Goal: Task Accomplishment & Management: Manage account settings

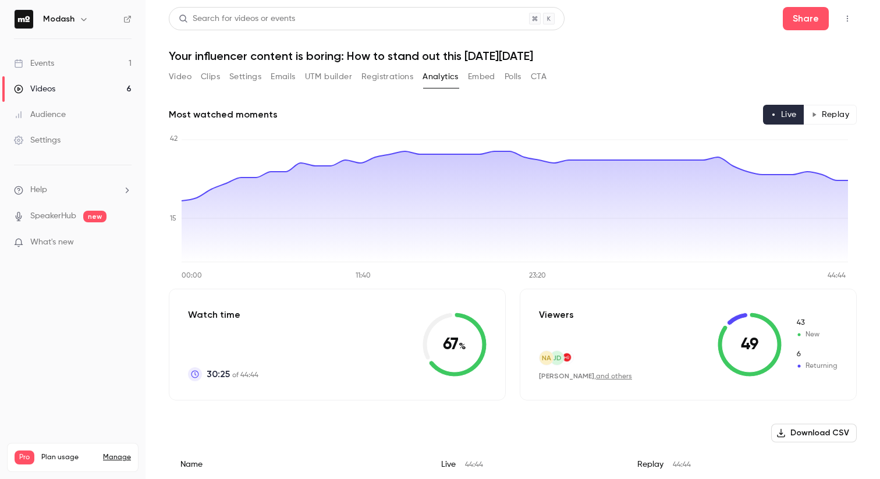
click at [182, 80] on button "Video" at bounding box center [180, 77] width 23 height 19
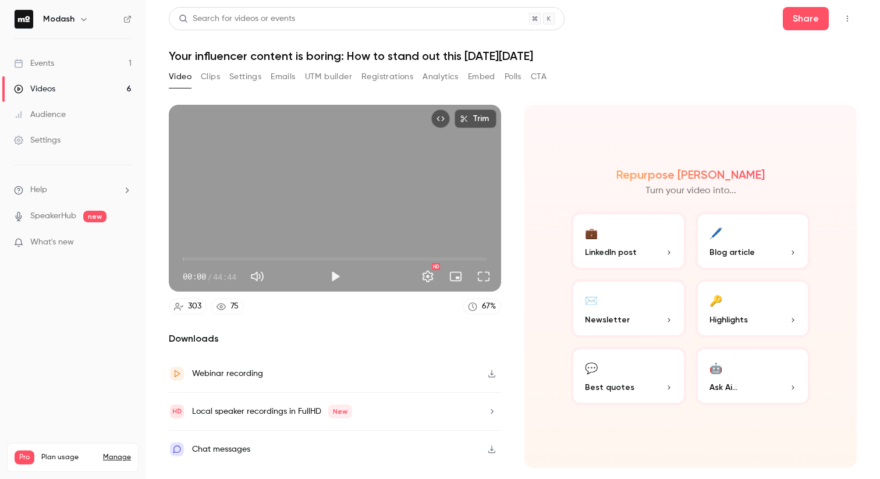
click at [77, 65] on link "Events 1" at bounding box center [73, 64] width 146 height 26
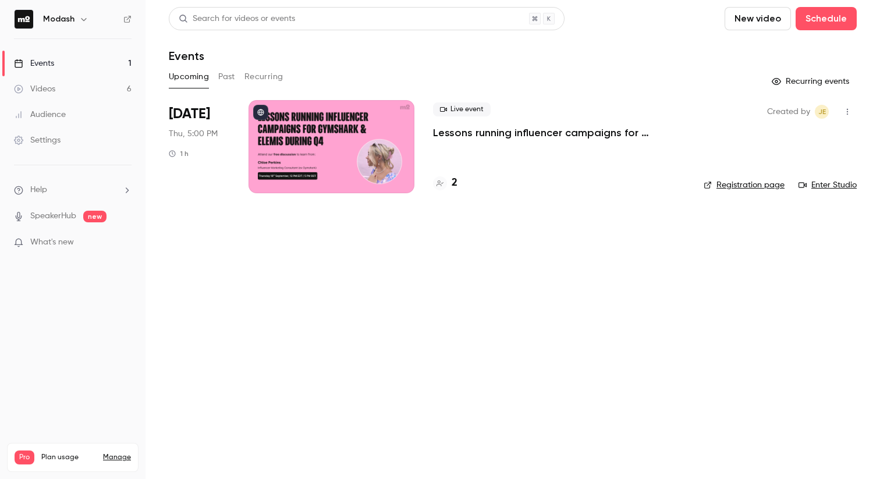
click at [497, 134] on p "Lessons running influencer campaigns for Gymshark & Elemis during Q4" at bounding box center [559, 133] width 252 height 14
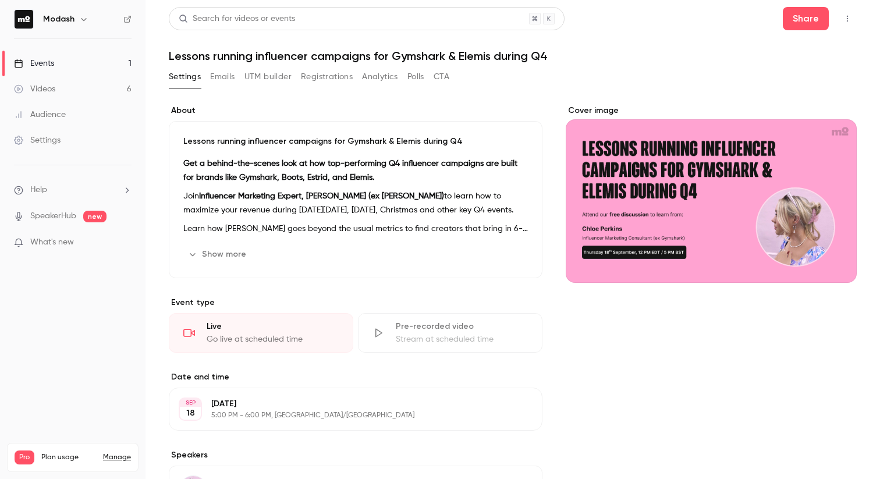
click at [267, 57] on h1 "Lessons running influencer campaigns for Gymshark & Elemis during Q4" at bounding box center [513, 56] width 688 height 14
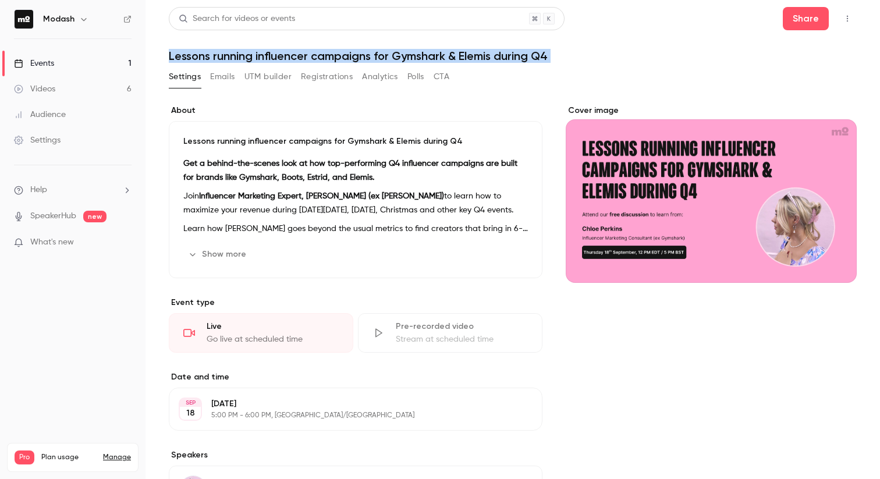
click at [267, 57] on h1 "Lessons running influencer campaigns for Gymshark & Elemis during Q4" at bounding box center [513, 56] width 688 height 14
copy div "Lessons running influencer campaigns for Gymshark & Elemis during Q4 Settings E…"
click at [317, 75] on button "Registrations" at bounding box center [327, 77] width 52 height 19
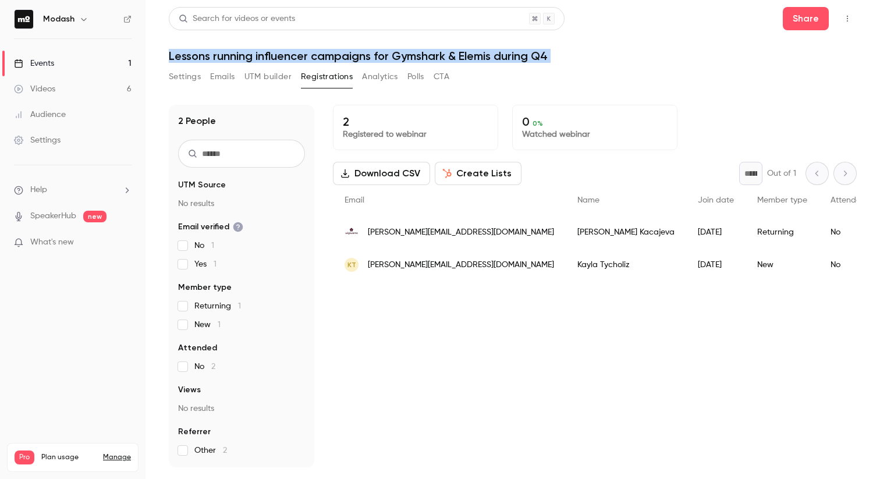
click at [484, 174] on button "Create Lists" at bounding box center [478, 173] width 87 height 23
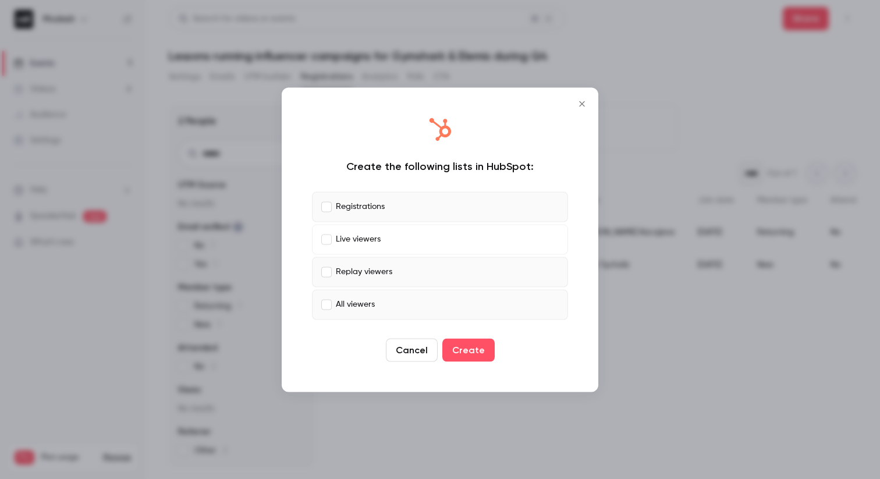
click at [322, 265] on label "Replay viewers" at bounding box center [440, 272] width 256 height 30
click at [320, 298] on label "All viewers" at bounding box center [440, 304] width 256 height 30
click at [479, 352] on button "Create" at bounding box center [469, 349] width 52 height 23
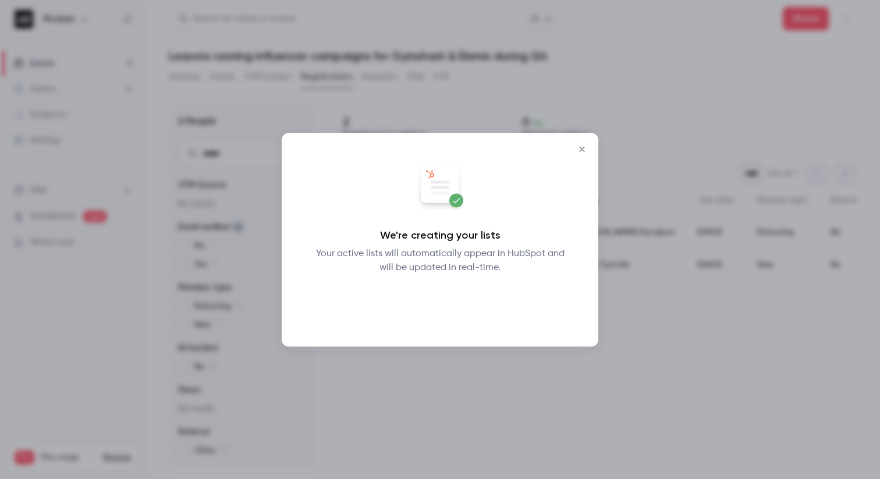
click at [448, 311] on button "Okay" at bounding box center [440, 304] width 43 height 23
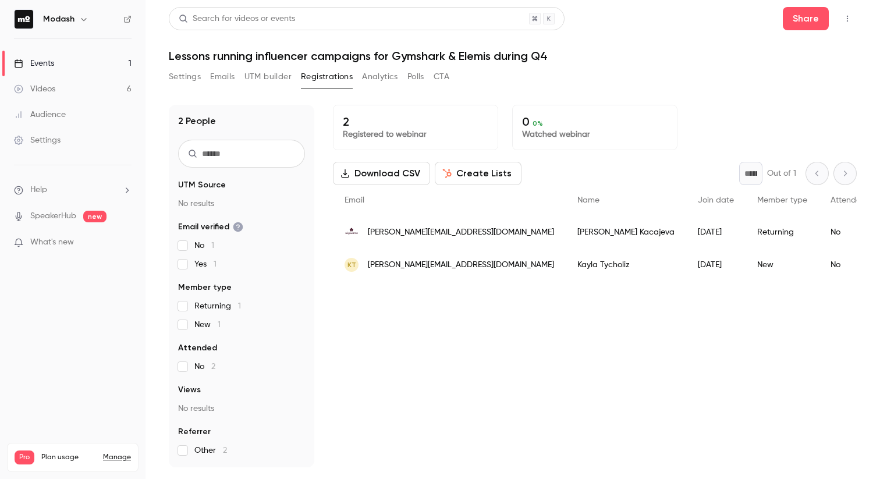
click at [454, 52] on h1 "Lessons running influencer campaigns for Gymshark & Elemis during Q4" at bounding box center [513, 56] width 688 height 14
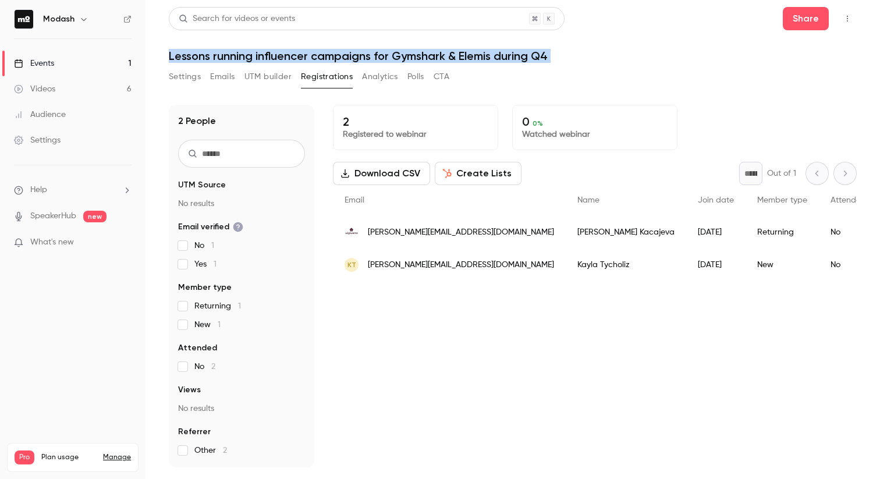
click at [454, 52] on h1 "Lessons running influencer campaigns for Gymshark & Elemis during Q4" at bounding box center [513, 56] width 688 height 14
copy div "Lessons running influencer campaigns for Gymshark & Elemis during Q4 Settings E…"
click at [49, 64] on div "Events" at bounding box center [34, 64] width 40 height 12
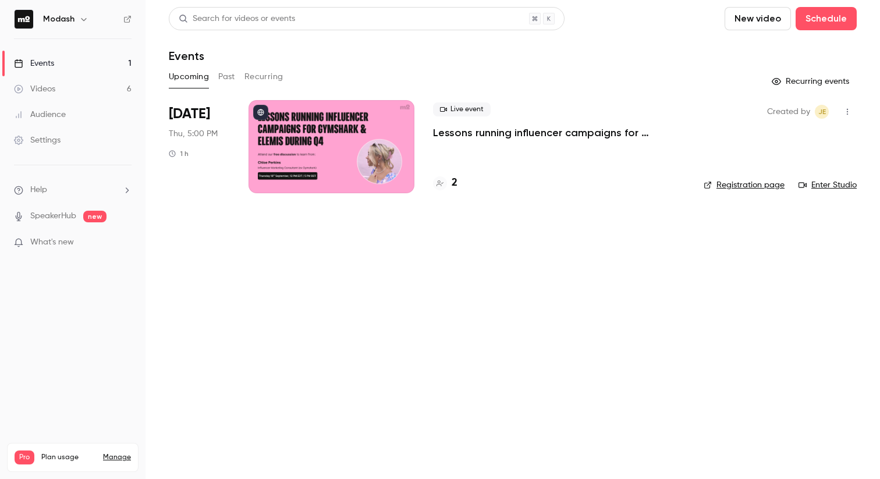
click at [524, 134] on p "Lessons running influencer campaigns for Gymshark & Elemis during Q4" at bounding box center [559, 133] width 252 height 14
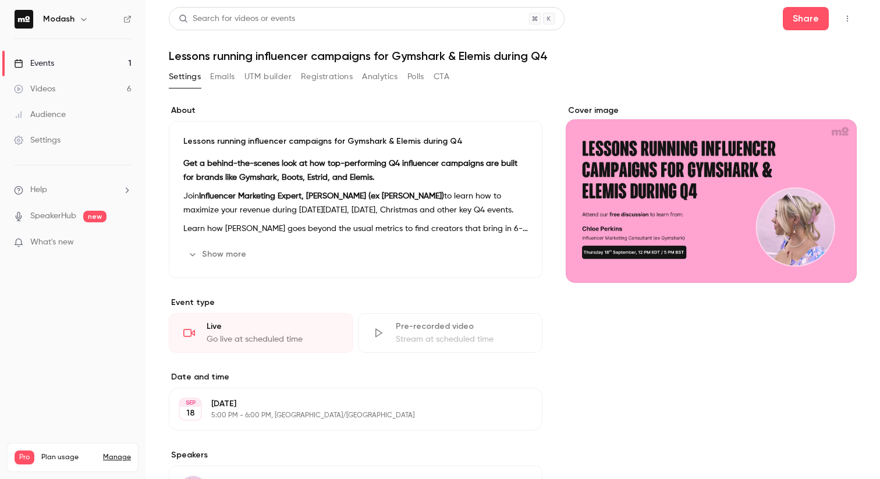
click at [322, 76] on button "Registrations" at bounding box center [327, 77] width 52 height 19
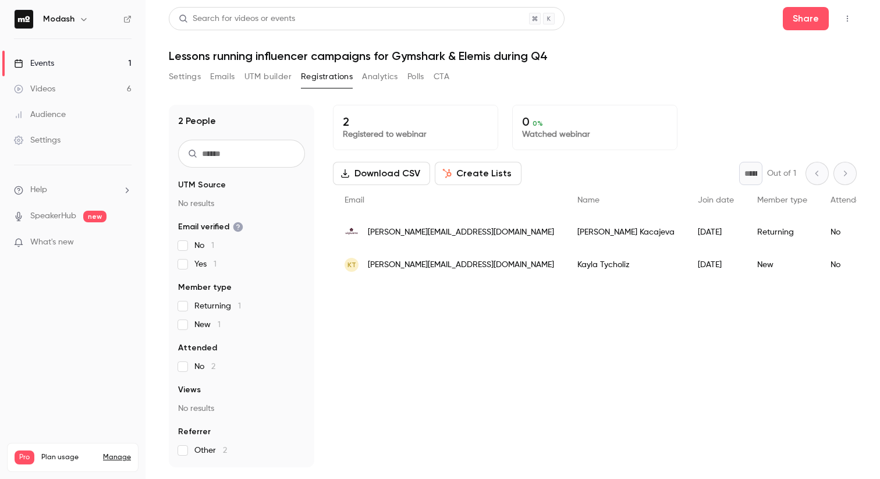
click at [846, 23] on button "button" at bounding box center [847, 18] width 19 height 19
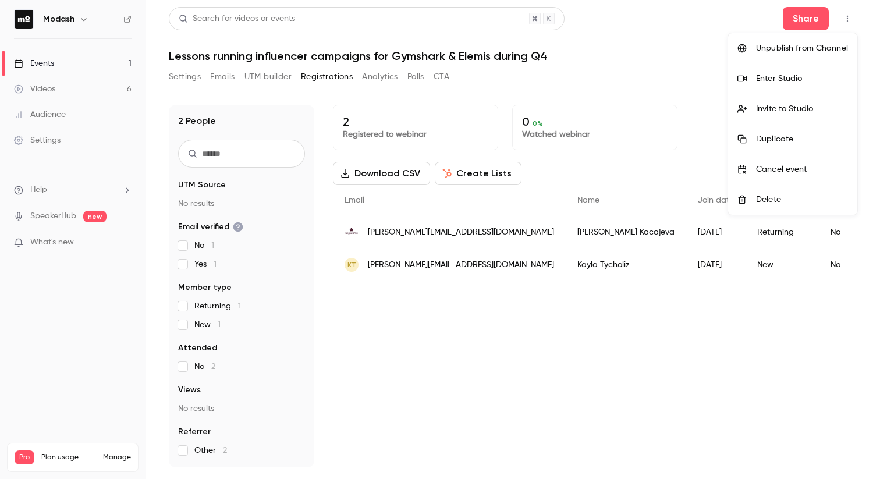
click at [687, 329] on div at bounding box center [440, 239] width 880 height 479
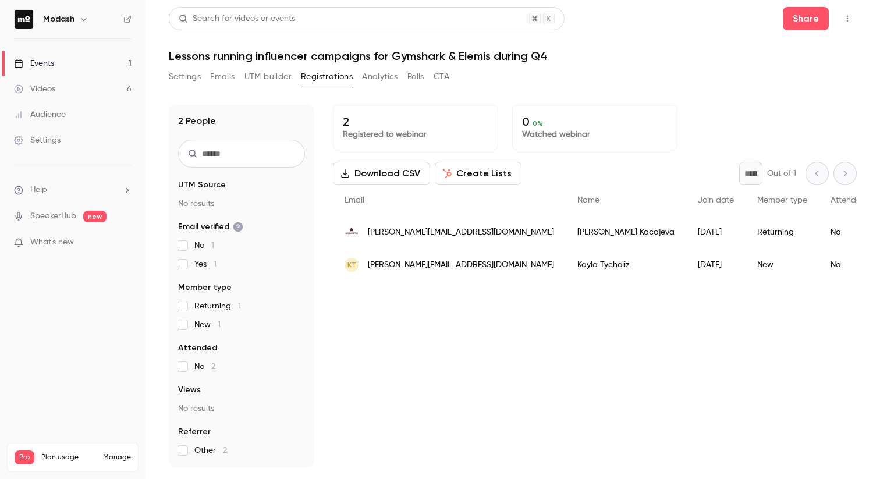
click at [384, 77] on button "Analytics" at bounding box center [380, 77] width 36 height 19
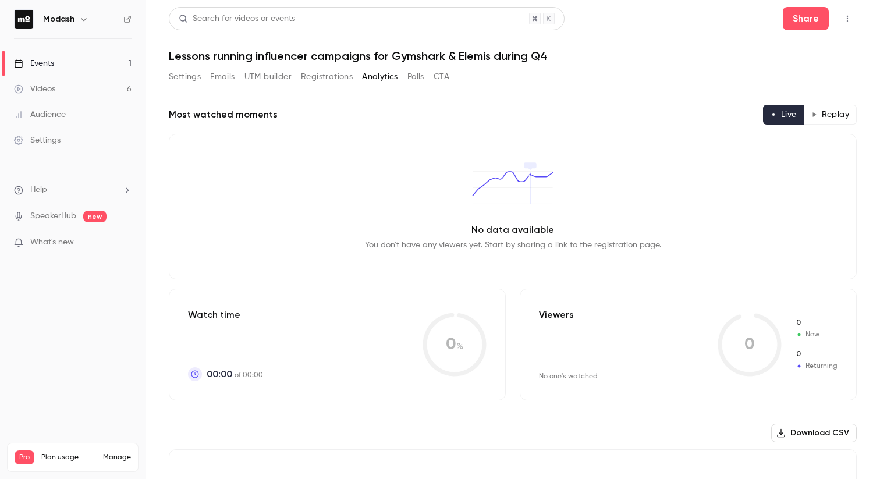
click at [180, 76] on button "Settings" at bounding box center [185, 77] width 32 height 19
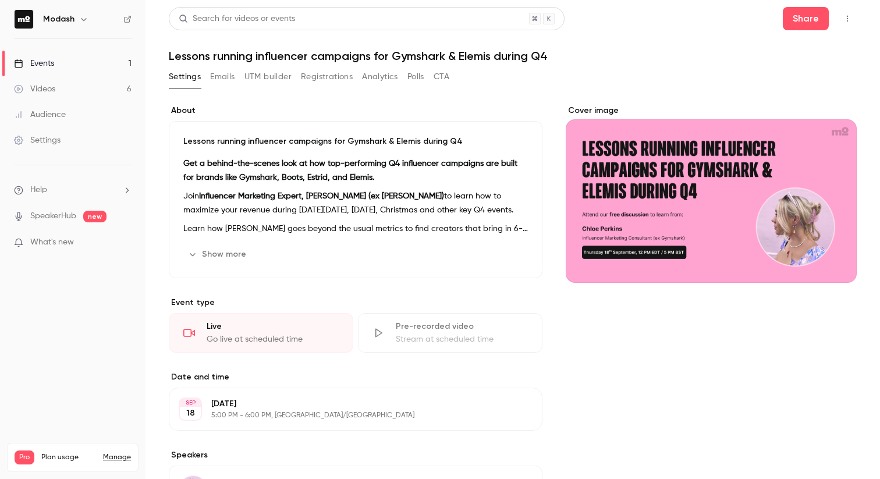
click at [63, 59] on link "Events 1" at bounding box center [73, 64] width 146 height 26
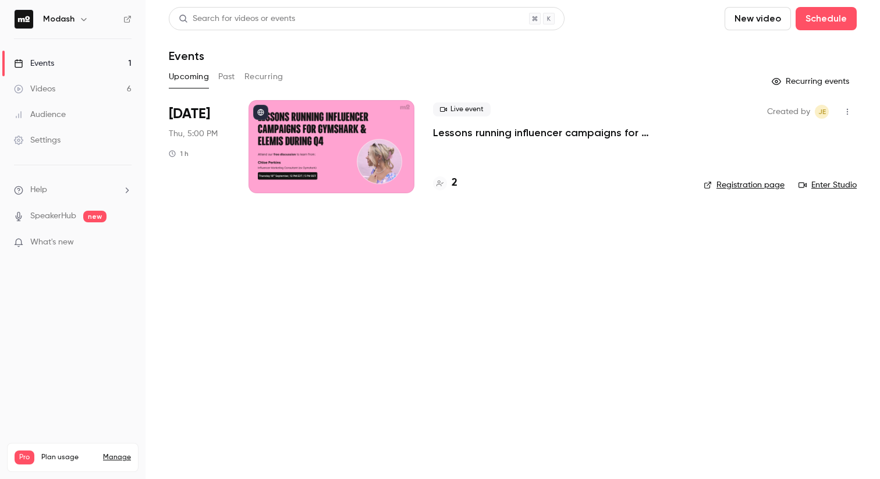
click at [335, 147] on div at bounding box center [332, 146] width 166 height 93
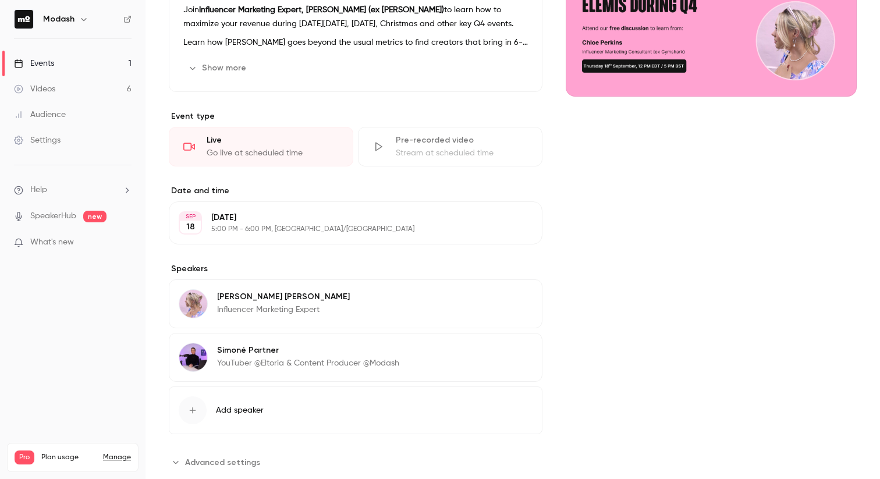
scroll to position [214, 0]
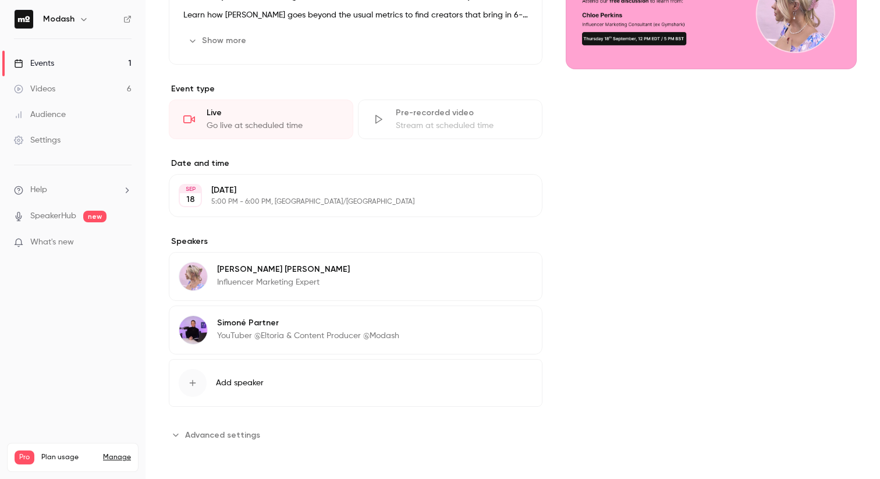
click at [238, 436] on span "Advanced settings" at bounding box center [222, 435] width 75 height 12
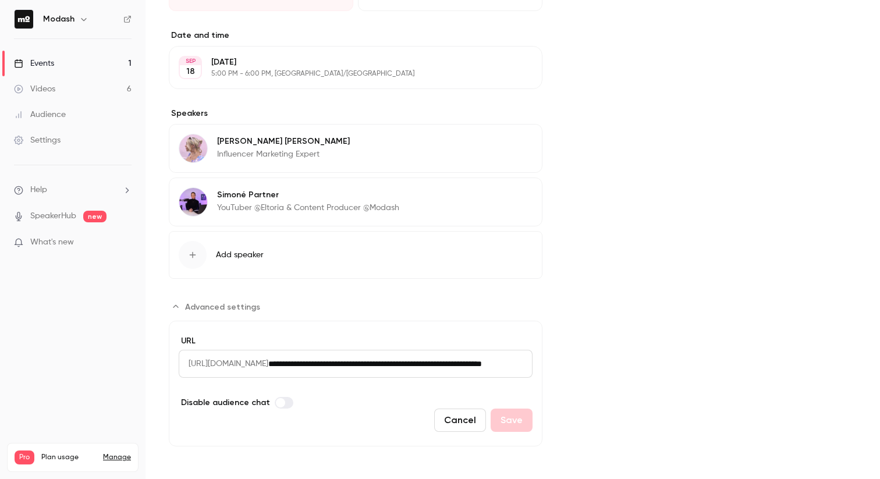
scroll to position [344, 0]
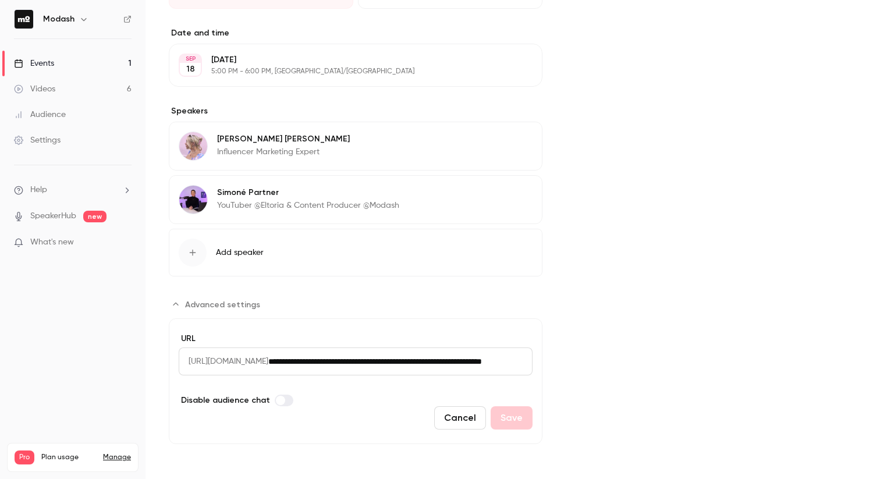
click at [50, 139] on div "Settings" at bounding box center [37, 140] width 47 height 12
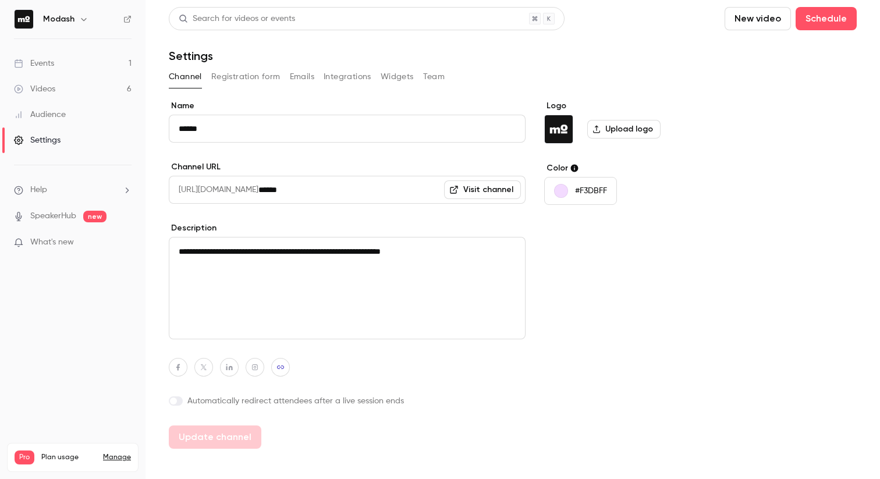
click at [273, 81] on button "Registration form" at bounding box center [245, 77] width 69 height 19
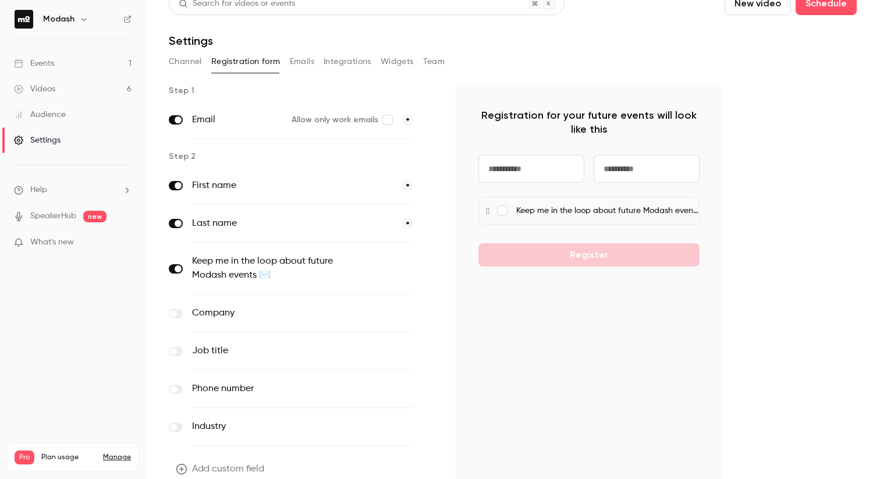
scroll to position [13, 0]
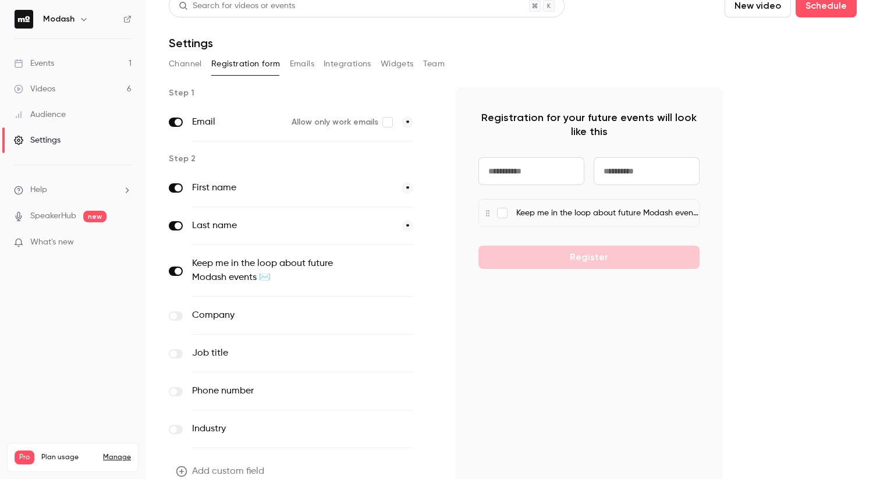
click at [305, 59] on button "Emails" at bounding box center [302, 64] width 24 height 19
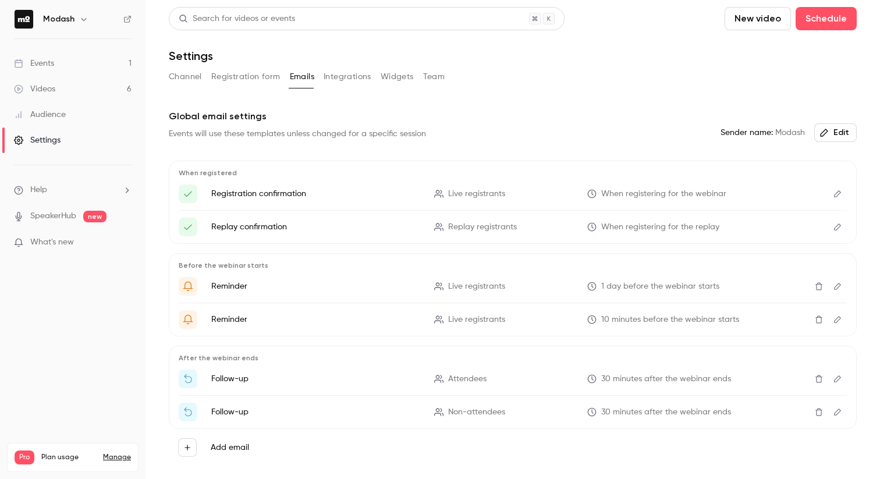
click at [345, 73] on button "Integrations" at bounding box center [348, 77] width 48 height 19
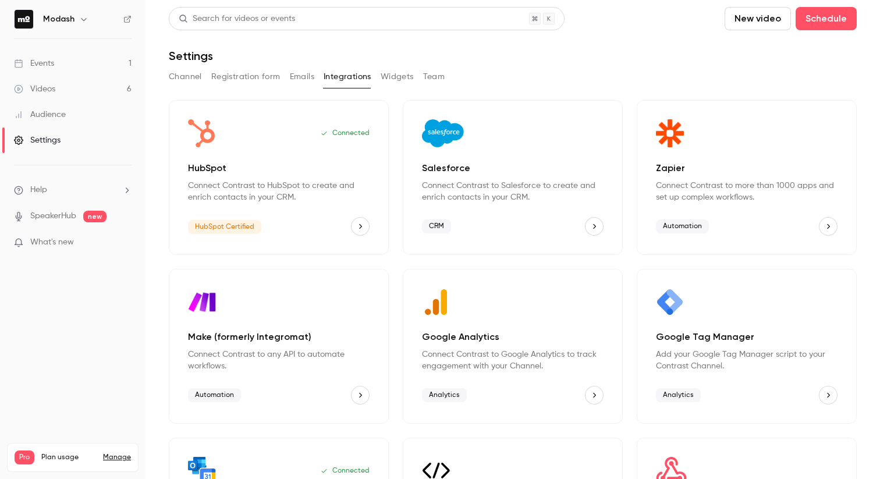
click at [430, 78] on button "Team" at bounding box center [434, 77] width 22 height 19
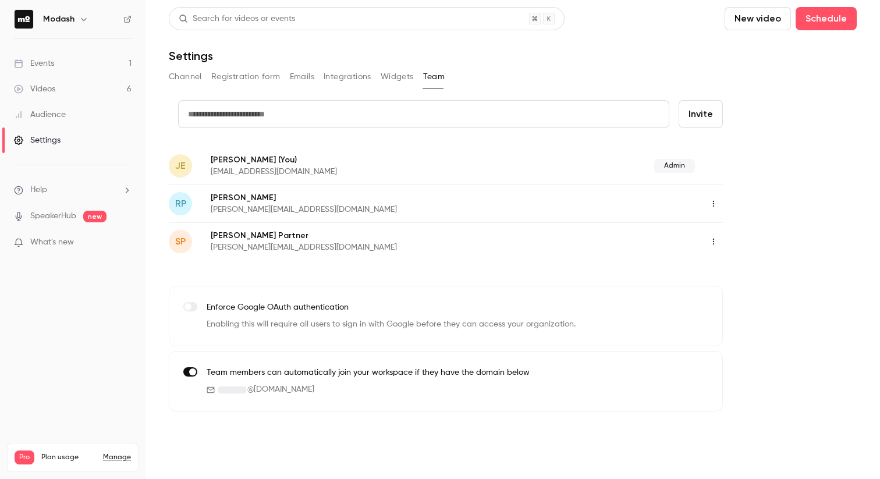
click at [66, 188] on li "Help" at bounding box center [73, 190] width 118 height 12
click at [162, 174] on link "Talk to [GEOGRAPHIC_DATA]" at bounding box center [215, 177] width 128 height 31
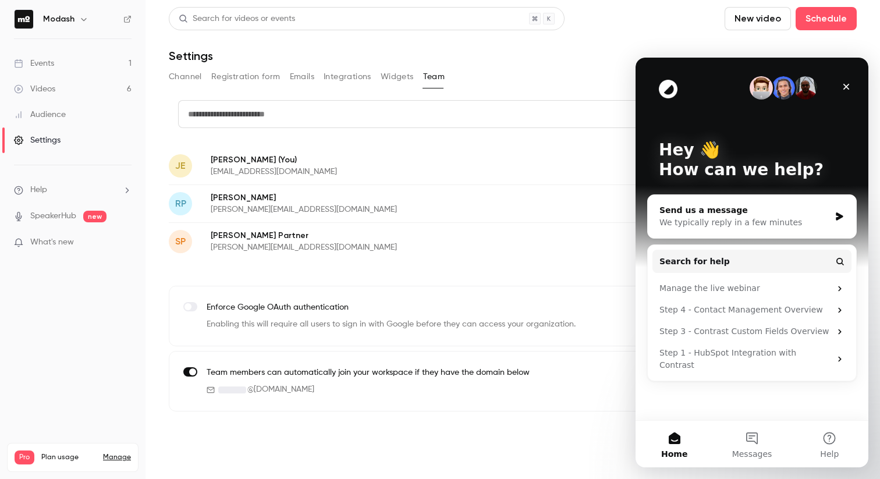
click at [748, 218] on div "We typically reply in a few minutes" at bounding box center [745, 223] width 171 height 12
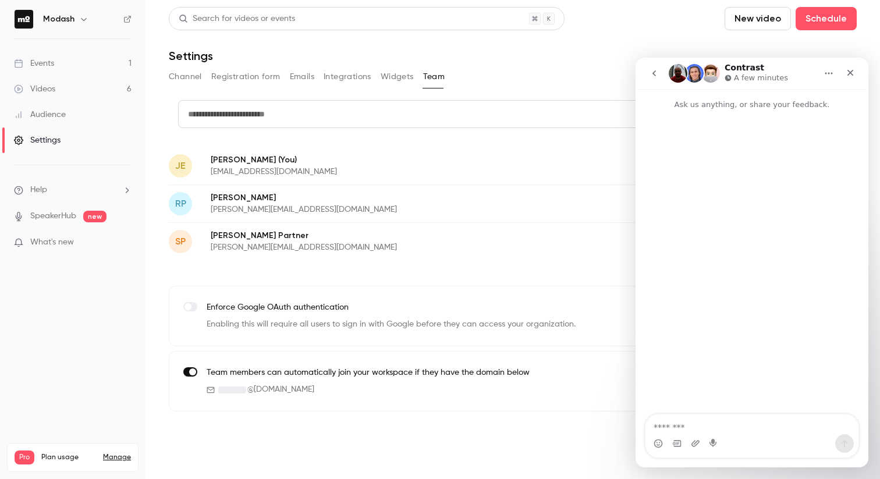
click at [705, 424] on textarea "Message…" at bounding box center [752, 425] width 213 height 20
type textarea "**********"
click at [266, 77] on button "Registration form" at bounding box center [245, 77] width 69 height 19
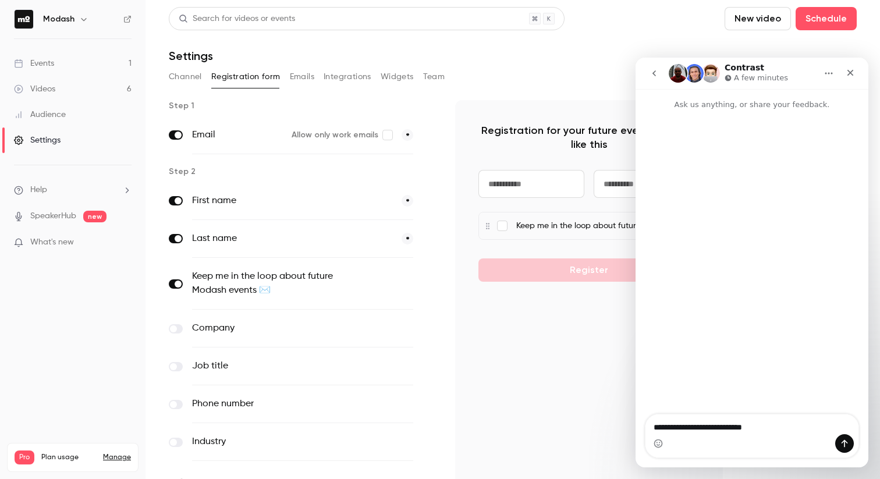
click at [434, 282] on button "button" at bounding box center [430, 284] width 14 height 14
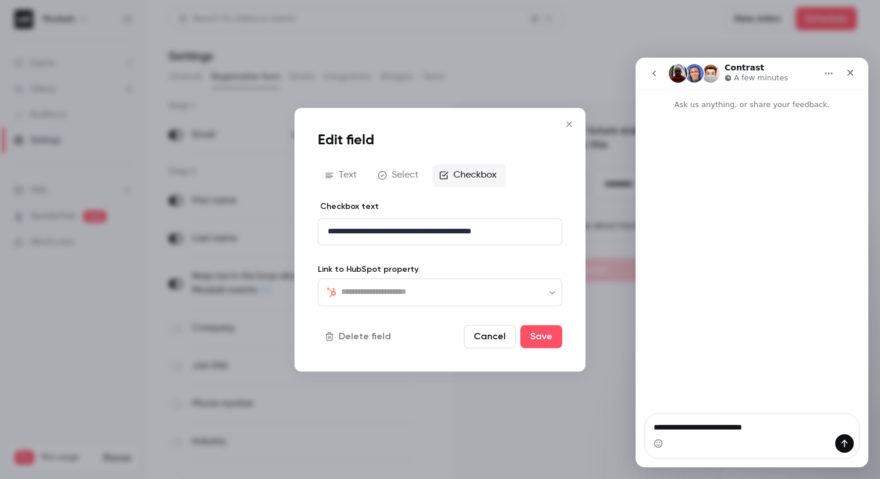
click at [402, 175] on button "Select" at bounding box center [399, 175] width 57 height 23
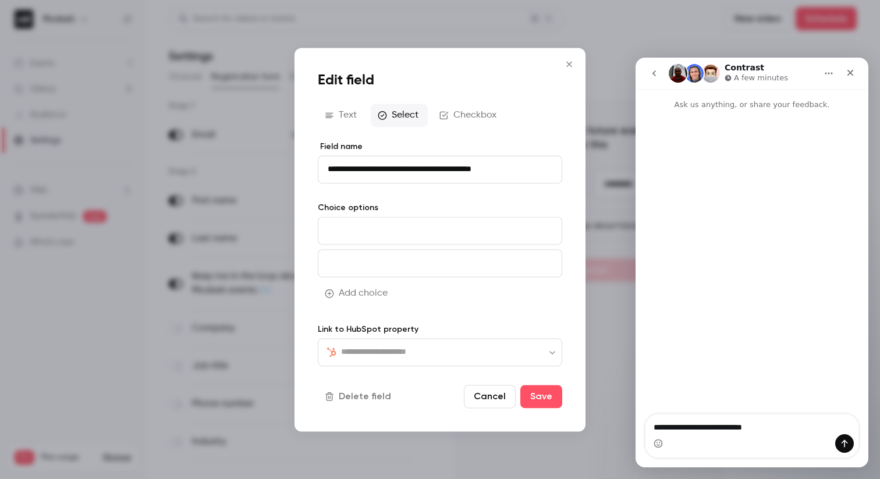
type input "**********"
click at [348, 122] on button "Text" at bounding box center [342, 115] width 48 height 23
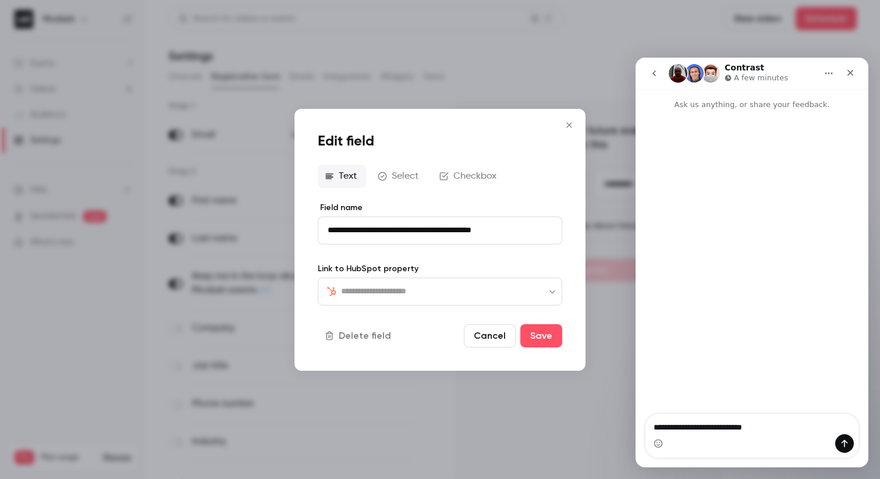
click at [475, 172] on button "Checkbox" at bounding box center [469, 175] width 73 height 23
click at [495, 342] on button "Cancel" at bounding box center [490, 336] width 52 height 23
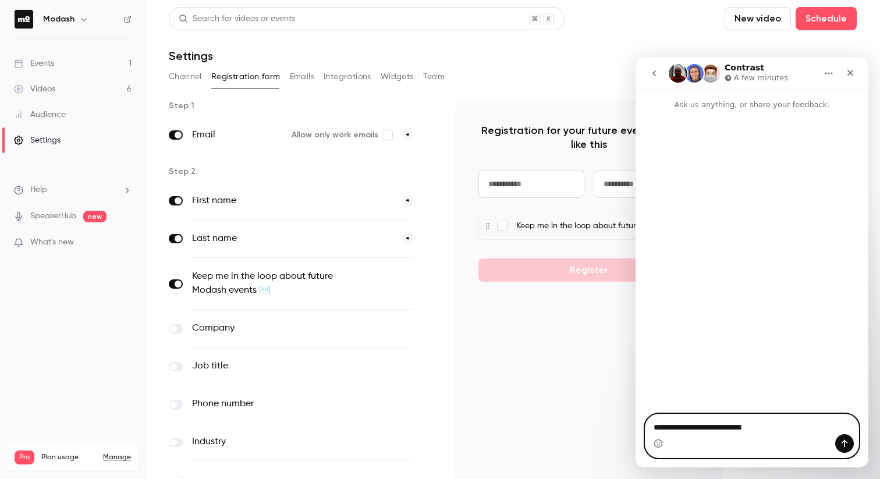
click at [771, 426] on textarea "**********" at bounding box center [752, 425] width 213 height 20
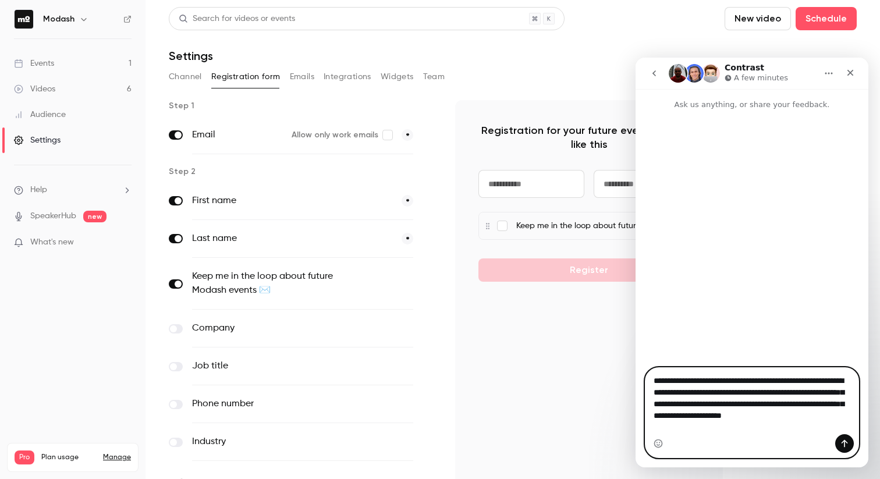
type textarea "**********"
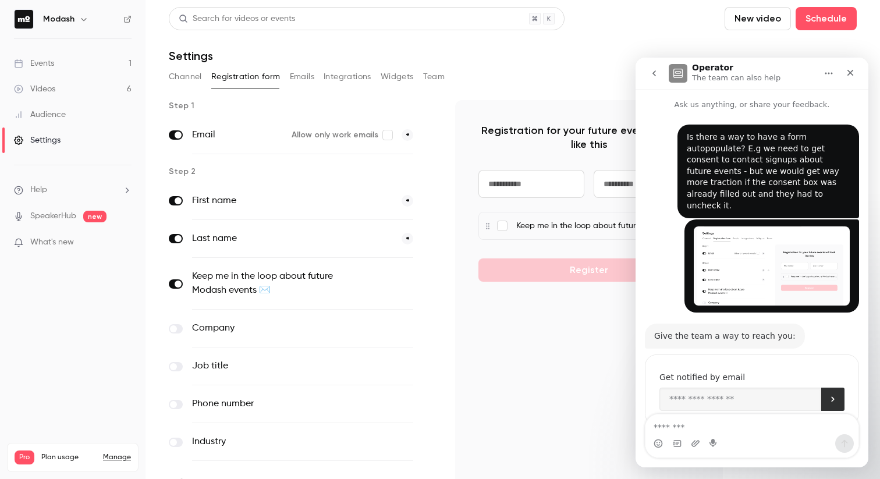
scroll to position [15, 0]
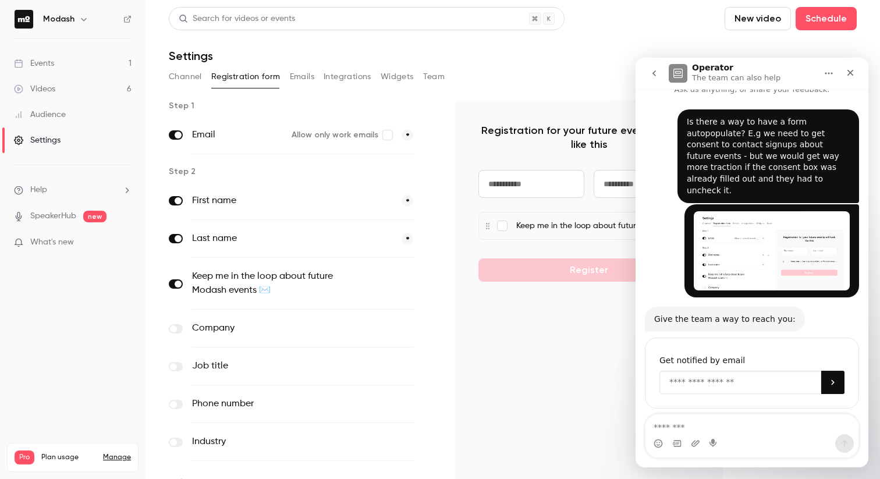
click at [705, 374] on input "Enter your email" at bounding box center [741, 382] width 162 height 23
type input "**********"
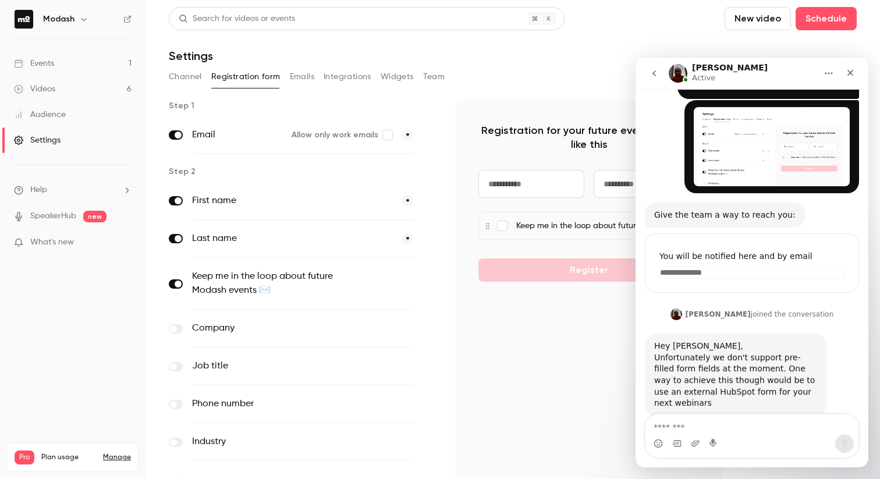
scroll to position [134, 0]
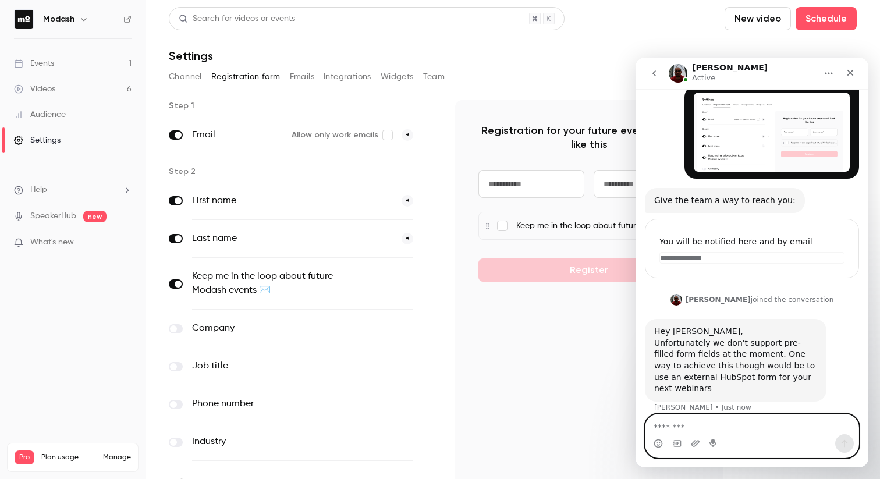
click at [721, 424] on textarea "Message…" at bounding box center [752, 425] width 213 height 20
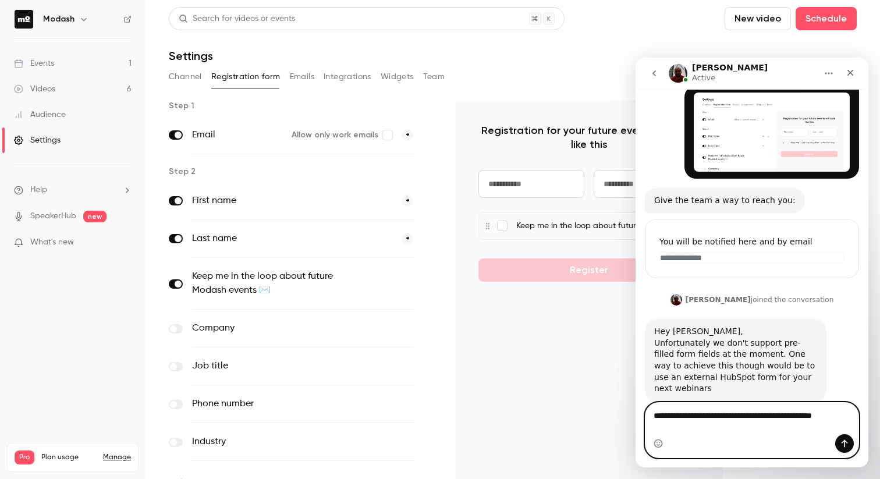
scroll to position [146, 0]
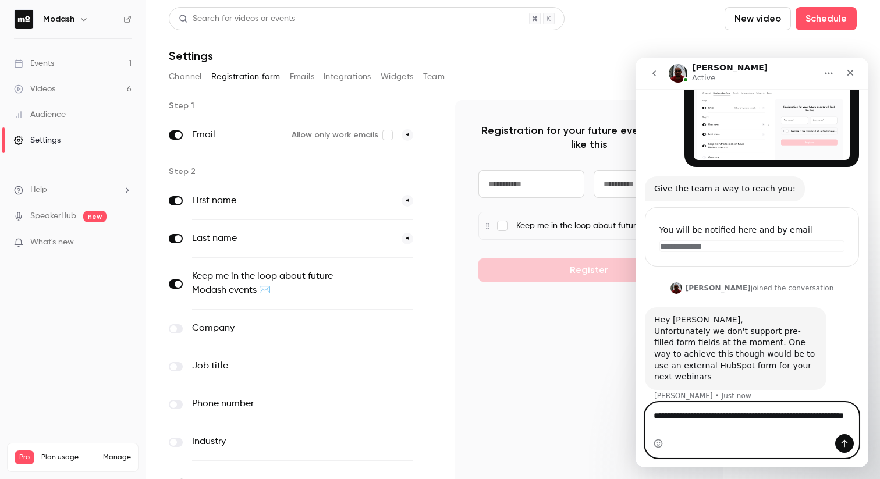
type textarea "**********"
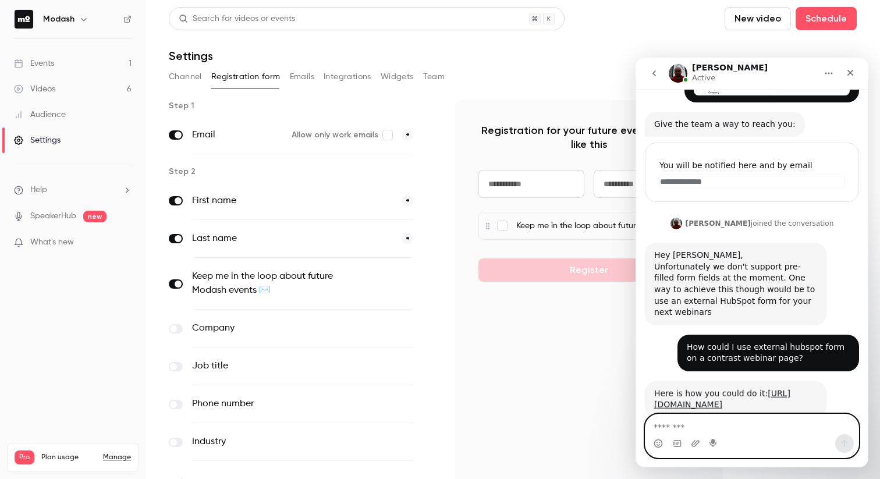
scroll to position [238, 0]
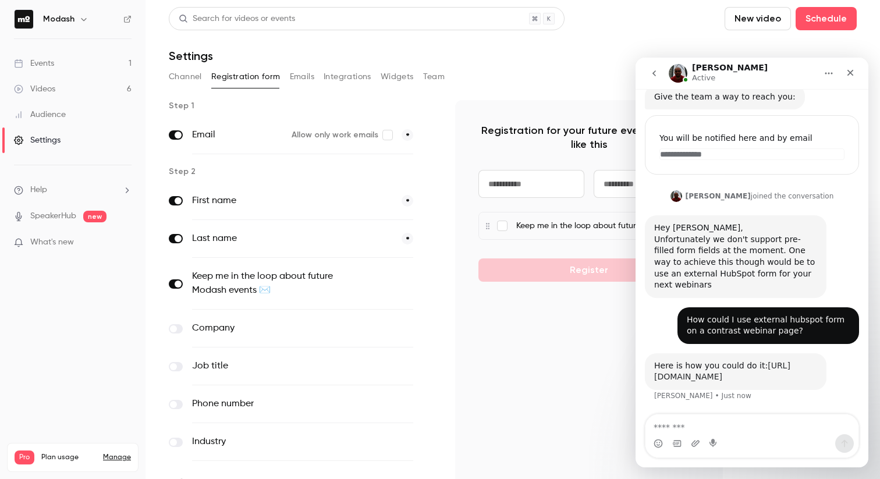
click at [714, 373] on link "[URL][DOMAIN_NAME]" at bounding box center [722, 371] width 136 height 21
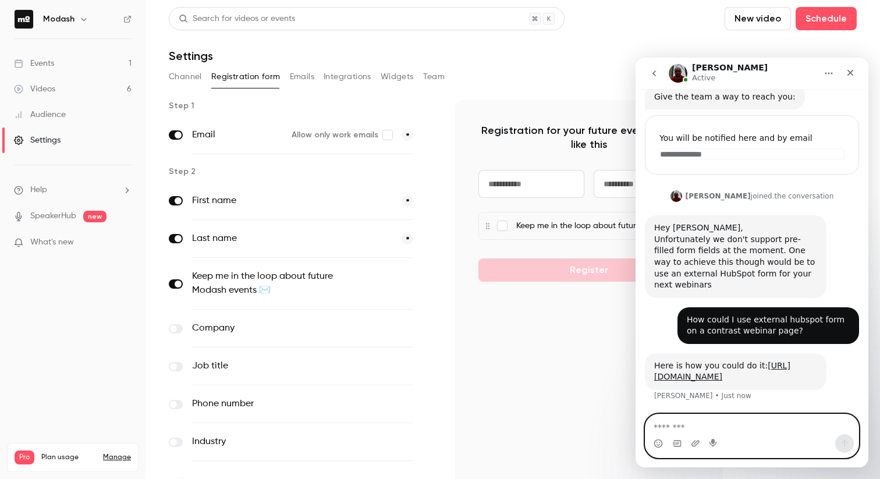
click at [711, 417] on textarea "Message…" at bounding box center [752, 425] width 213 height 20
type textarea "**********"
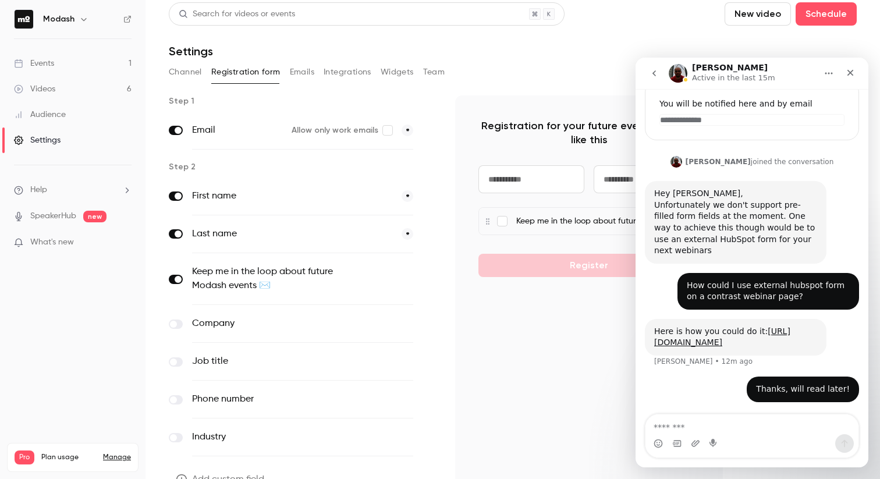
scroll to position [0, 0]
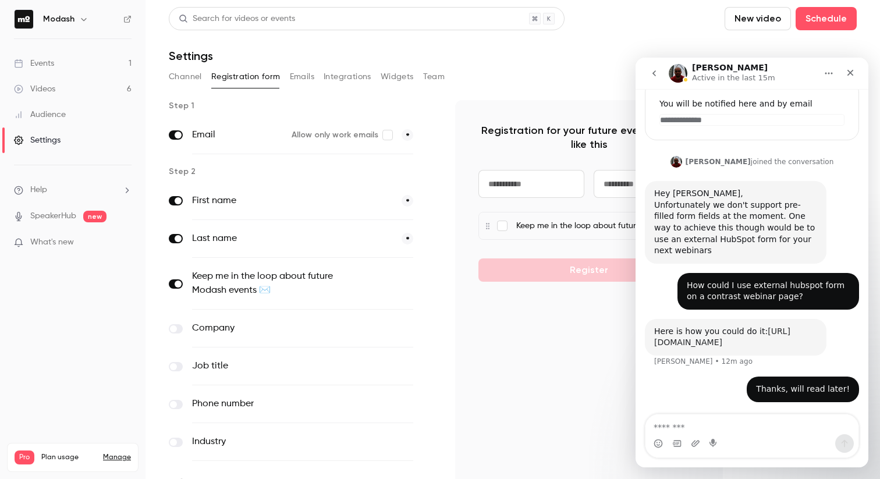
click at [710, 340] on link "[URL][DOMAIN_NAME]" at bounding box center [722, 337] width 136 height 21
click html "**********"
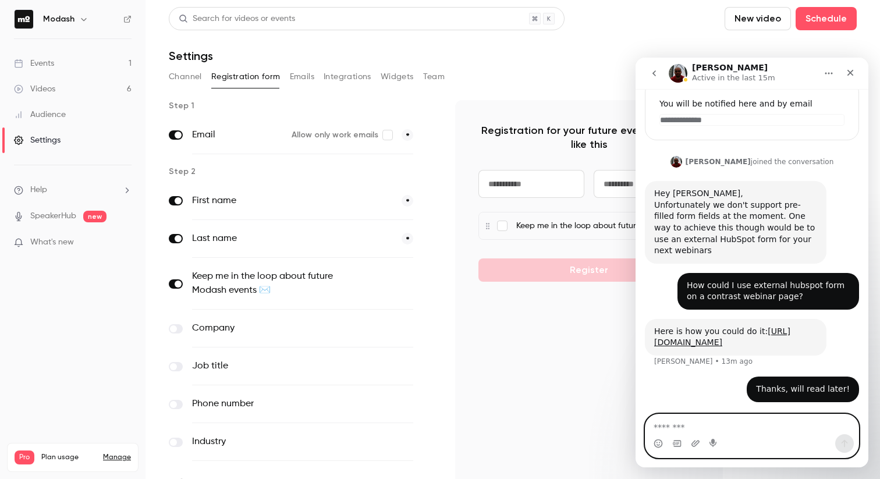
click at [696, 428] on textarea "Message…" at bounding box center [752, 425] width 213 height 20
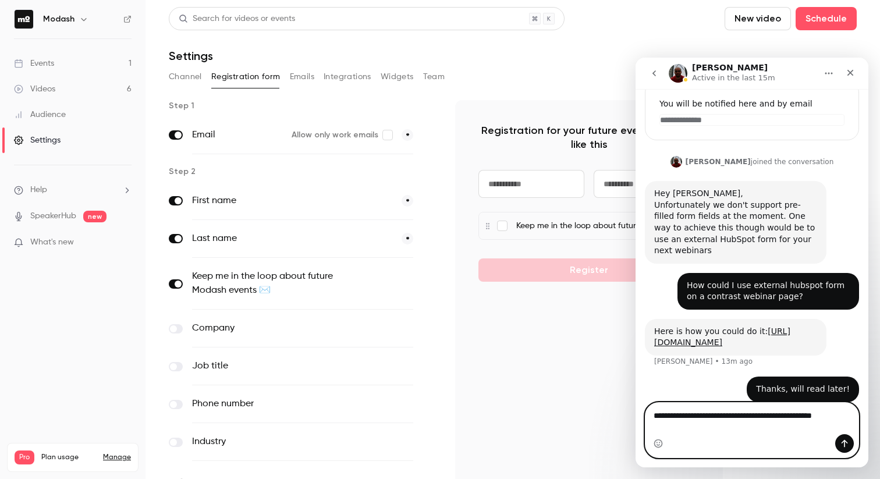
scroll to position [284, 0]
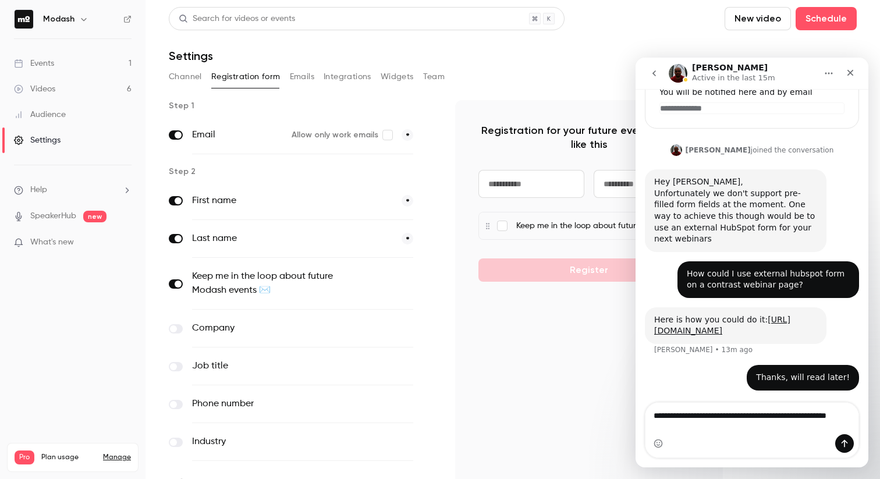
click at [503, 388] on div "Registration for your future events will look like this Keep me in the loop abo…" at bounding box center [589, 304] width 268 height 408
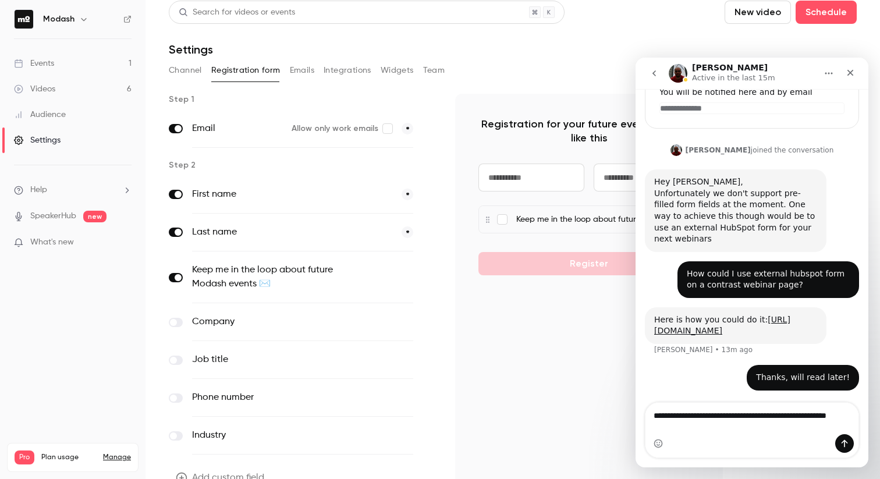
scroll to position [0, 0]
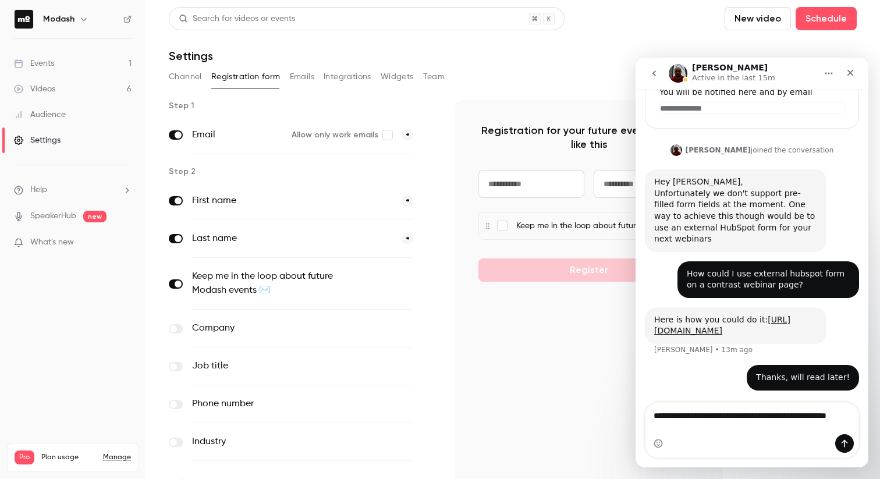
click at [75, 60] on link "Events 1" at bounding box center [73, 64] width 146 height 26
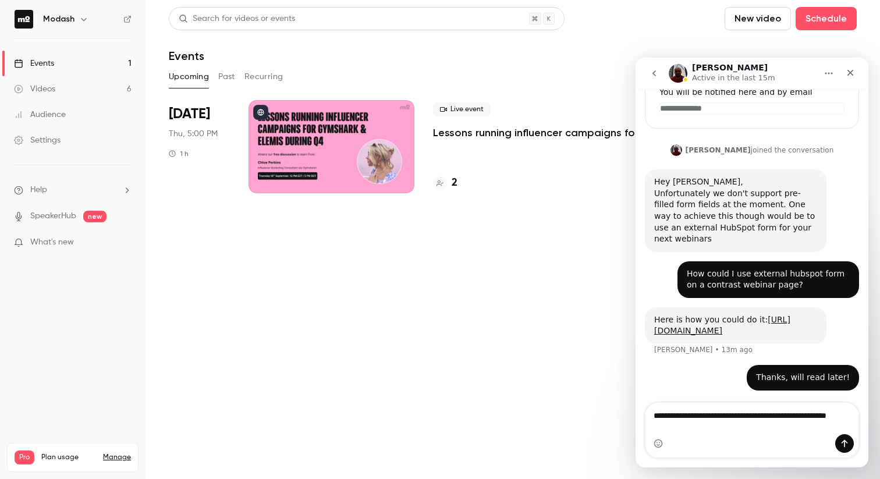
click at [470, 129] on p "Lessons running influencer campaigns for Gymshark & Elemis during Q4" at bounding box center [559, 133] width 252 height 14
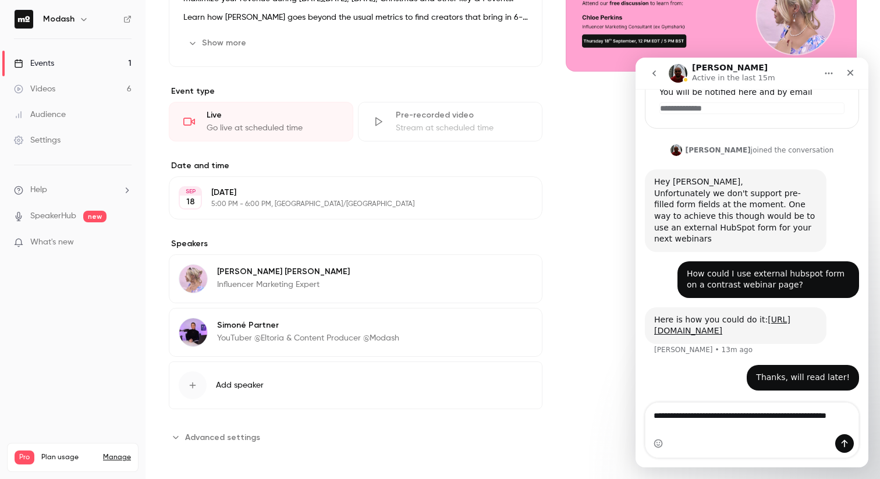
scroll to position [214, 0]
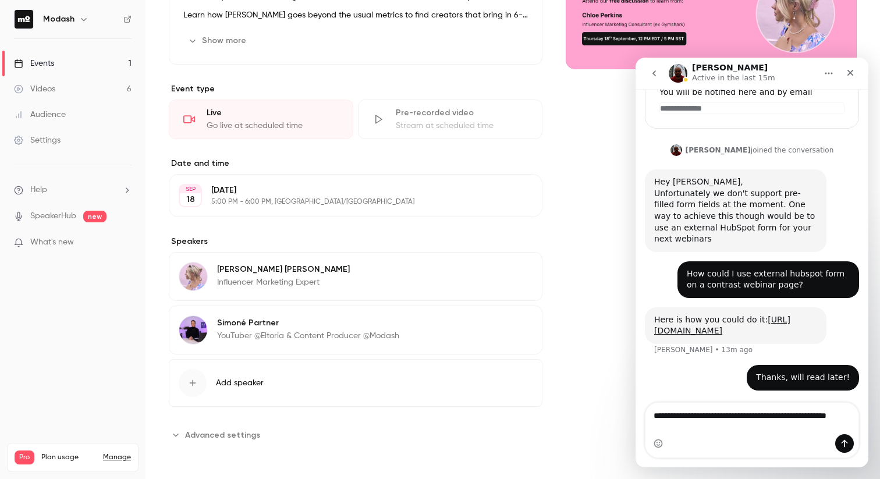
drag, startPoint x: 211, startPoint y: 441, endPoint x: 253, endPoint y: 426, distance: 44.6
click at [211, 441] on button "Advanced settings" at bounding box center [218, 435] width 98 height 19
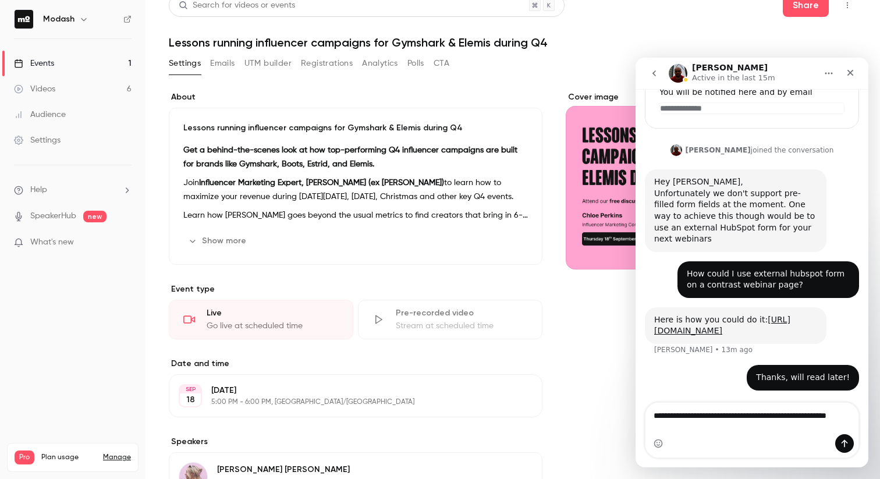
scroll to position [0, 0]
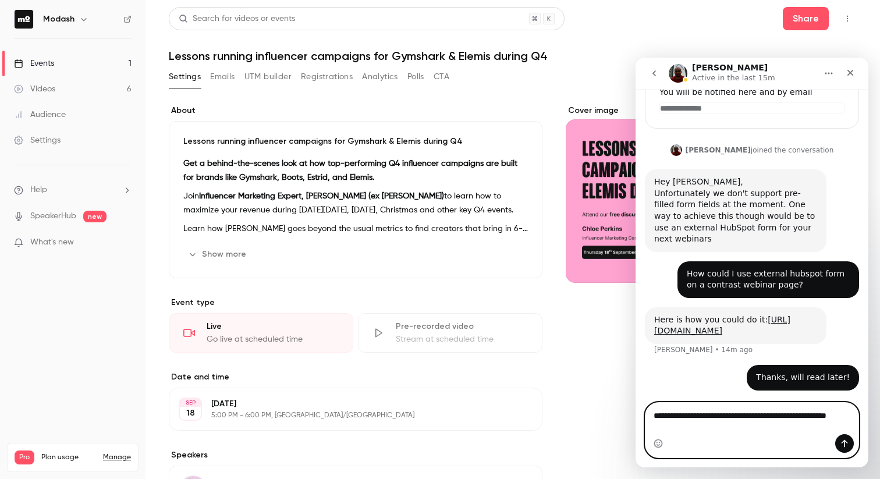
click at [751, 425] on textarea "**********" at bounding box center [752, 418] width 213 height 31
click at [650, 417] on textarea "**********" at bounding box center [752, 418] width 213 height 31
drag, startPoint x: 728, startPoint y: 434, endPoint x: 708, endPoint y: 415, distance: 27.6
click at [708, 415] on textarea "**********" at bounding box center [752, 418] width 213 height 31
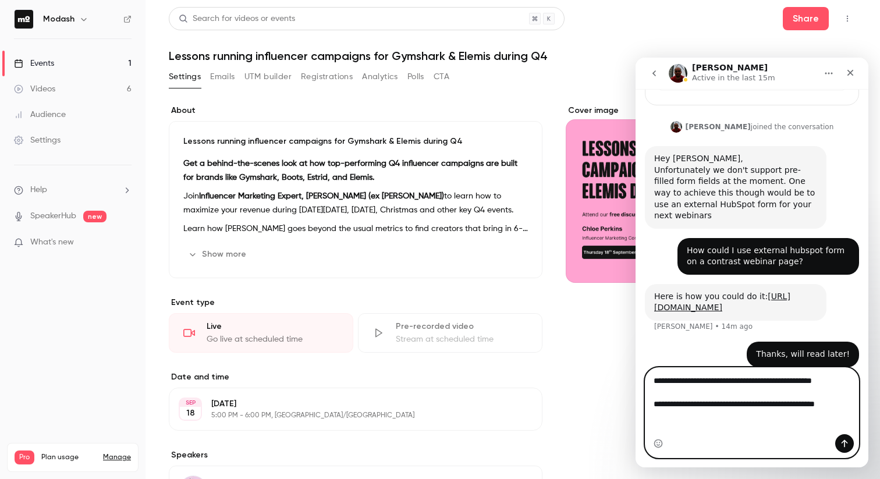
scroll to position [318, 0]
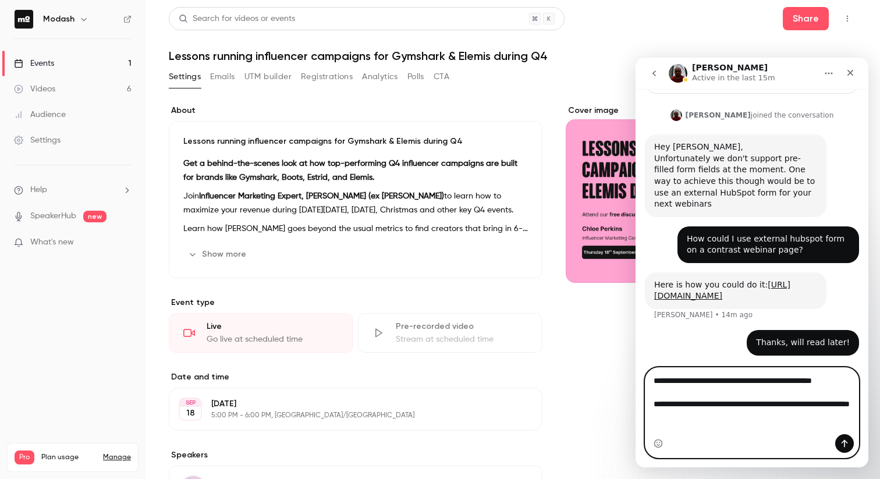
type textarea "**********"
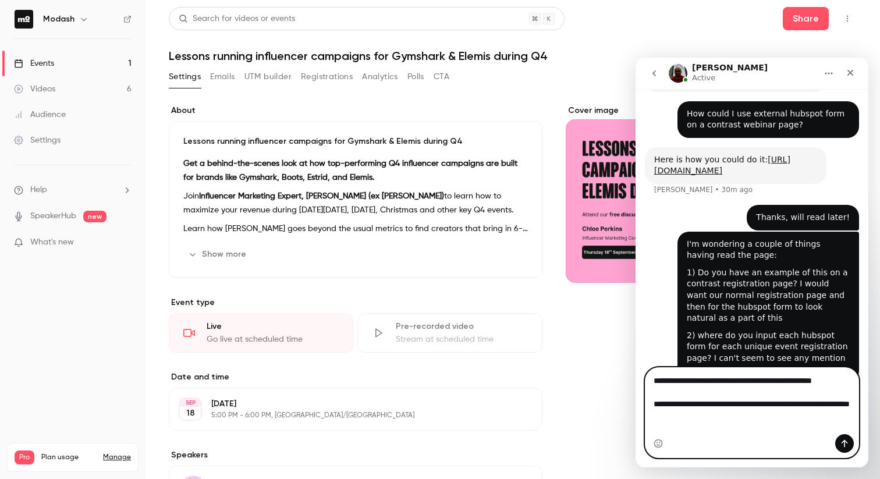
scroll to position [471, 0]
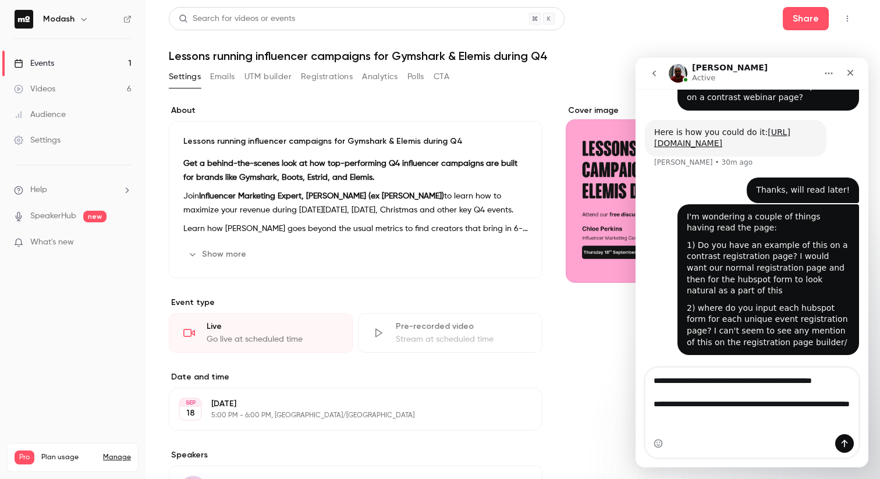
click at [61, 139] on link "Settings" at bounding box center [73, 141] width 146 height 26
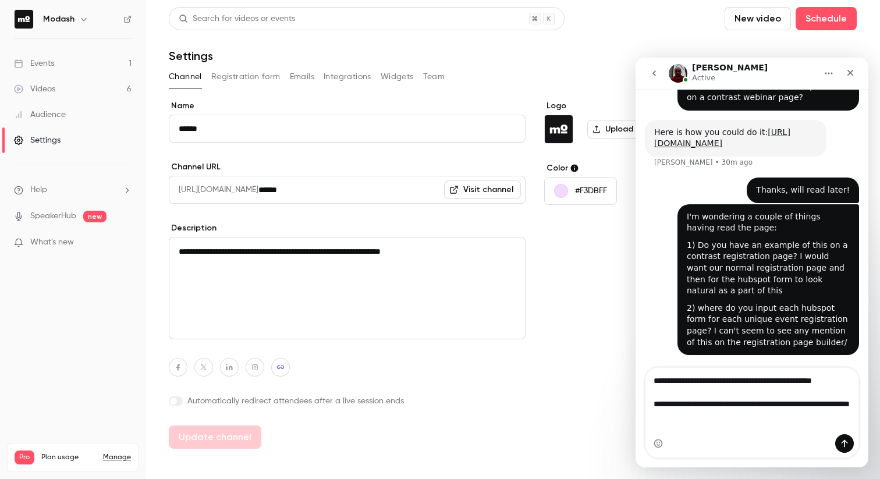
click at [275, 73] on button "Registration form" at bounding box center [245, 77] width 69 height 19
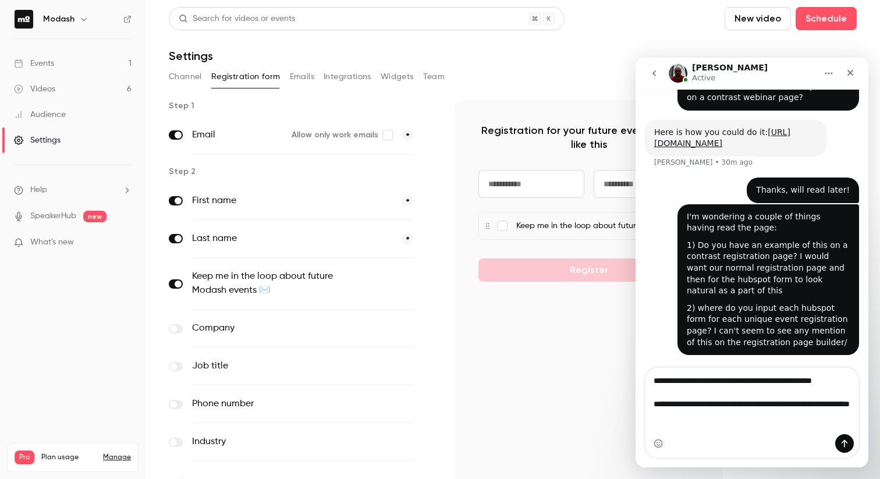
click at [396, 285] on button "optional" at bounding box center [393, 284] width 39 height 12
click at [408, 284] on button "*" at bounding box center [408, 284] width 12 height 12
click at [429, 284] on icon "button" at bounding box center [429, 284] width 7 height 7
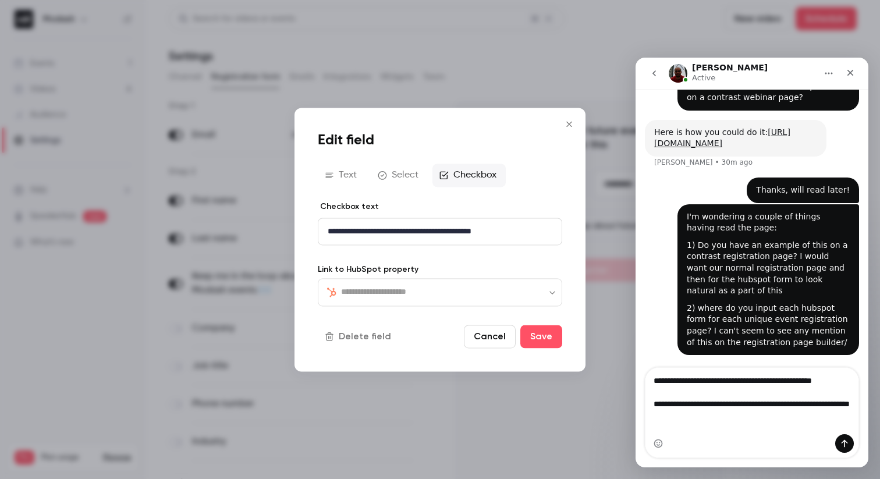
click at [395, 180] on button "Select" at bounding box center [399, 175] width 57 height 23
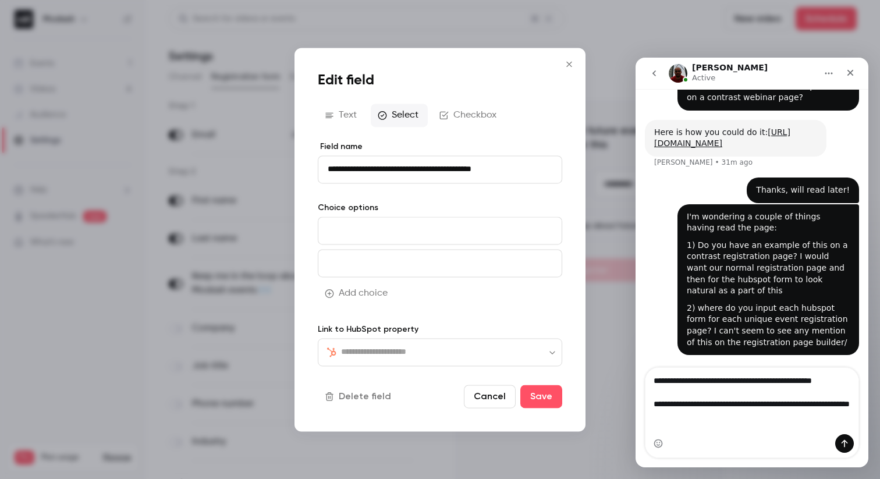
type input "**********"
click at [468, 113] on button "Checkbox" at bounding box center [469, 115] width 73 height 23
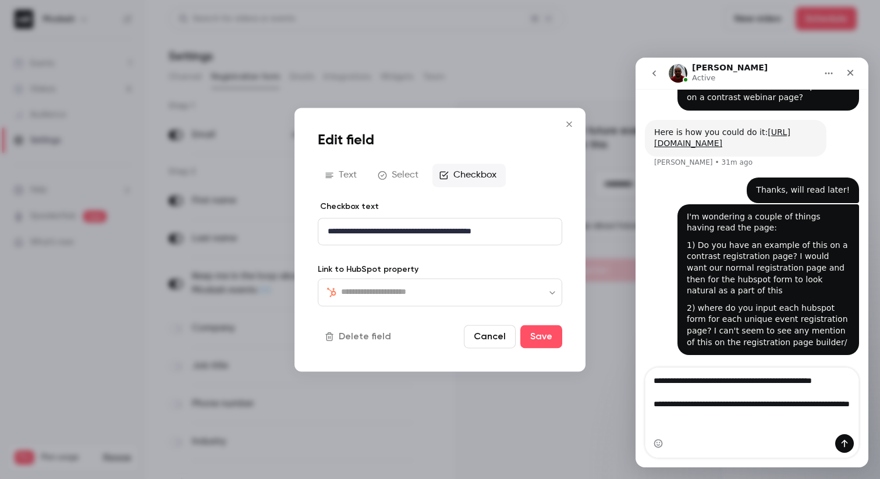
click at [380, 177] on icon "button" at bounding box center [382, 175] width 9 height 9
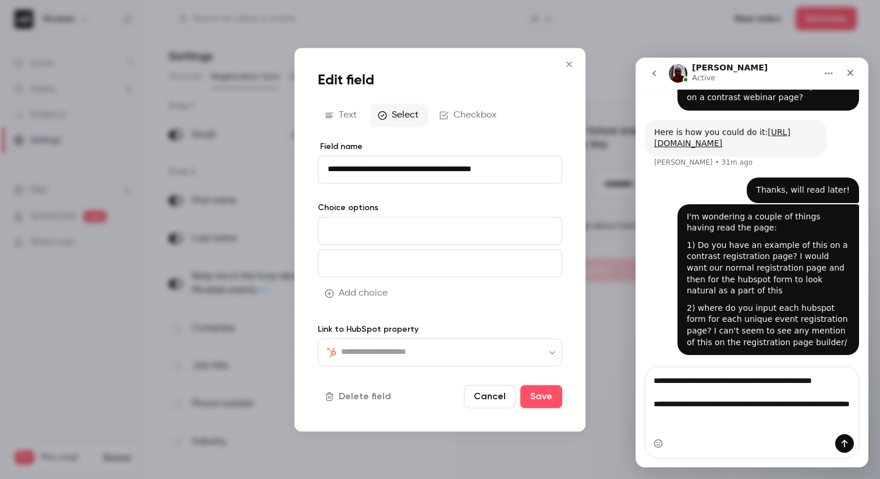
click at [432, 231] on input at bounding box center [440, 231] width 245 height 28
type input "***"
click at [507, 266] on input at bounding box center [440, 263] width 245 height 28
type input "**"
click at [308, 199] on div "**********" at bounding box center [440, 240] width 291 height 384
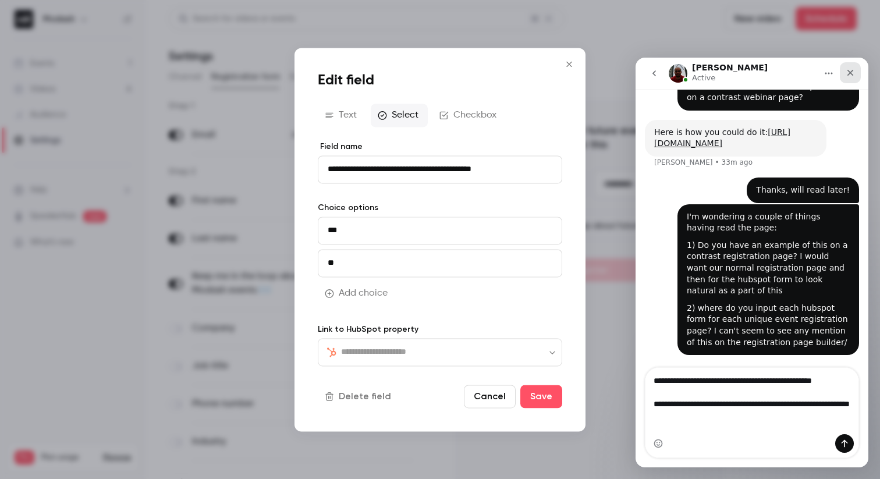
click at [852, 76] on icon "Close" at bounding box center [850, 72] width 9 height 9
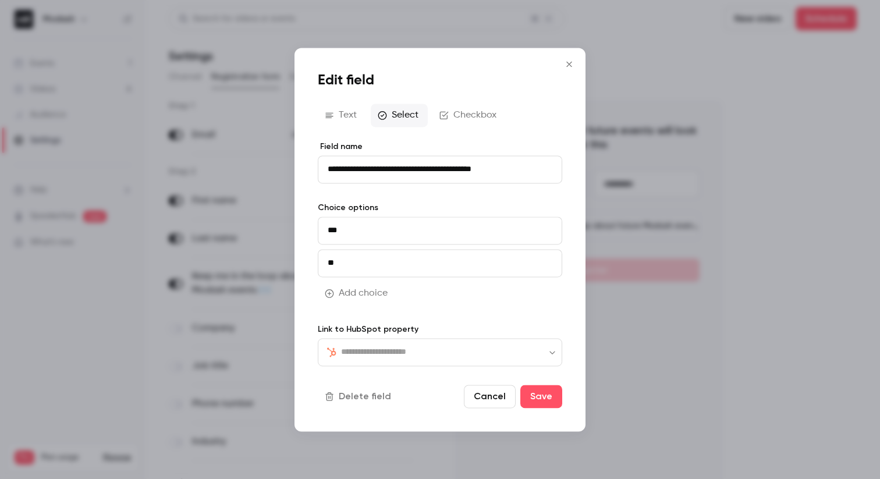
scroll to position [471, 0]
click at [554, 68] on div "**********" at bounding box center [440, 240] width 291 height 384
click at [360, 231] on input "***" at bounding box center [440, 231] width 245 height 28
click at [552, 402] on button "Save" at bounding box center [542, 396] width 42 height 23
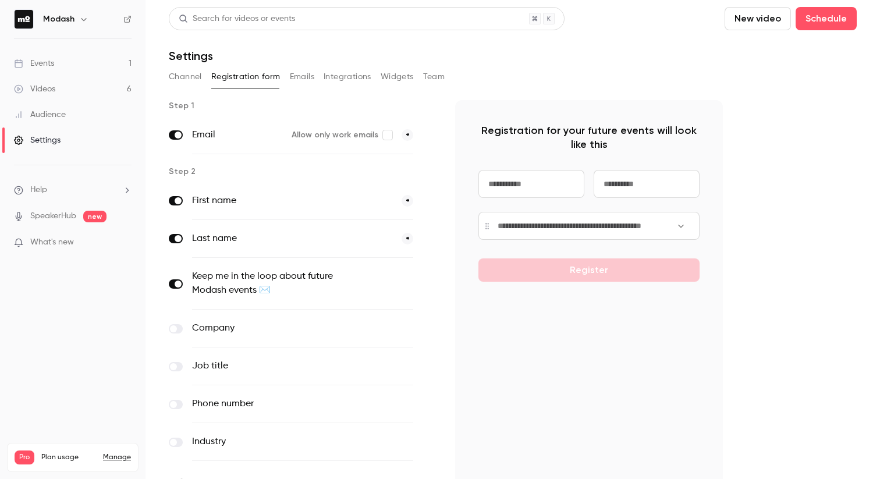
click at [302, 274] on label "Keep me in the loop about future Modash events ✉️" at bounding box center [278, 284] width 173 height 28
drag, startPoint x: 237, startPoint y: 279, endPoint x: 296, endPoint y: 284, distance: 59.0
click at [238, 279] on label "Keep me in the loop about future Modash events ✉️" at bounding box center [278, 284] width 173 height 28
click at [424, 289] on button "button" at bounding box center [430, 284] width 14 height 14
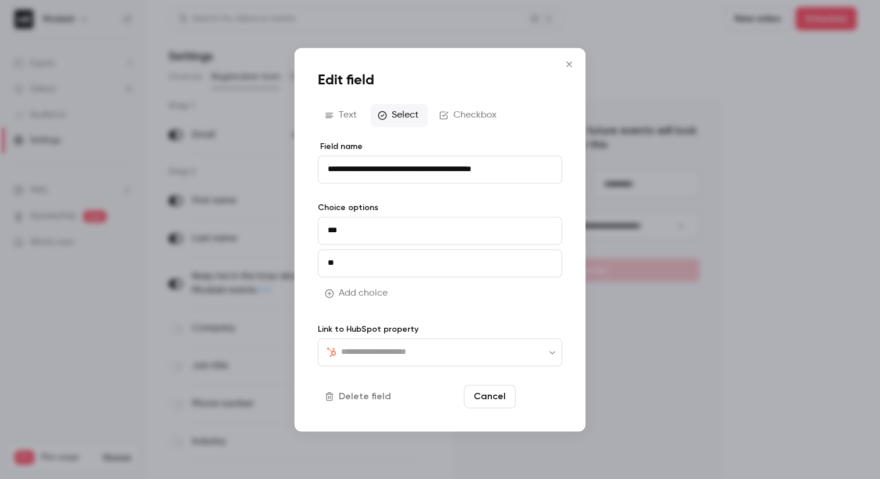
click at [556, 400] on button "Save" at bounding box center [542, 396] width 42 height 23
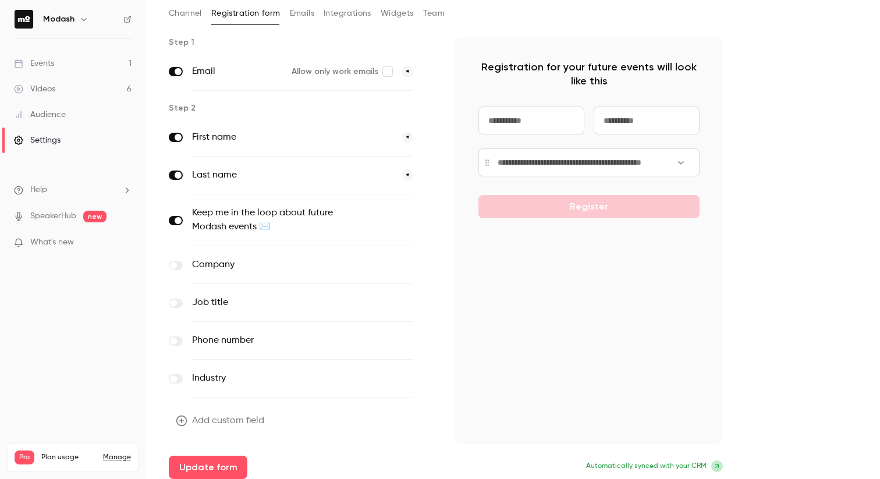
scroll to position [70, 0]
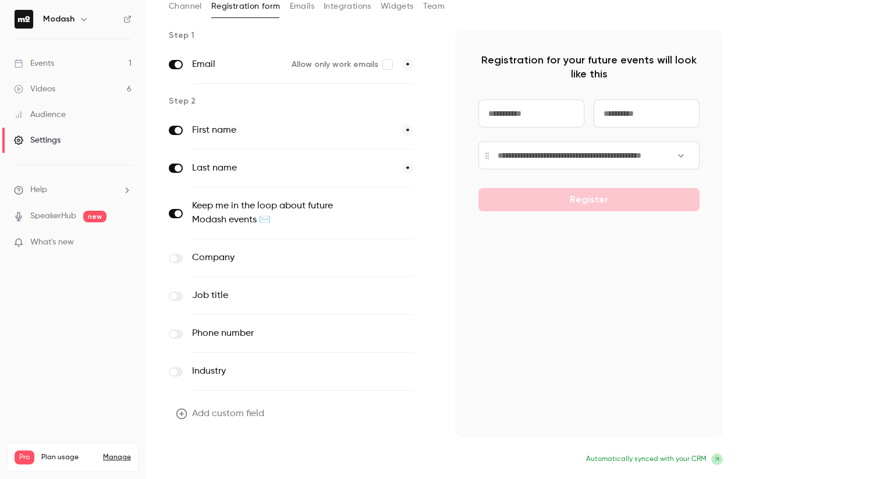
click at [217, 461] on button "Update form" at bounding box center [208, 460] width 79 height 23
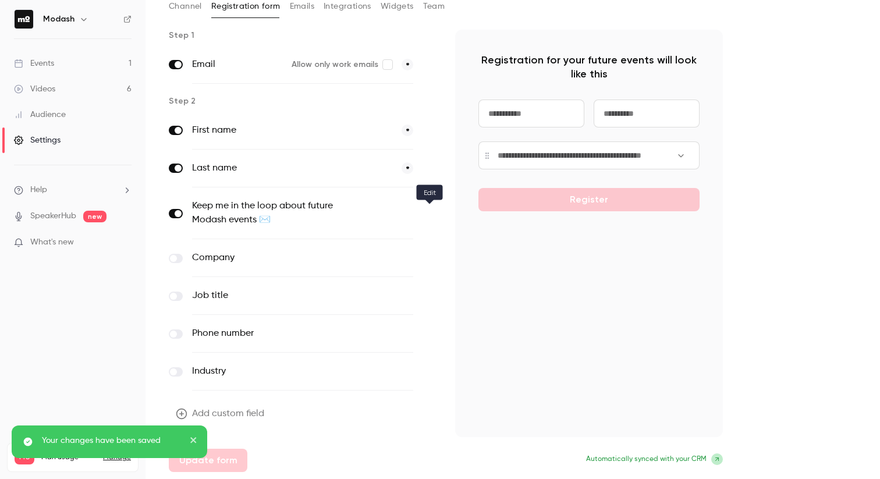
click at [427, 216] on icon "button" at bounding box center [430, 214] width 6 height 6
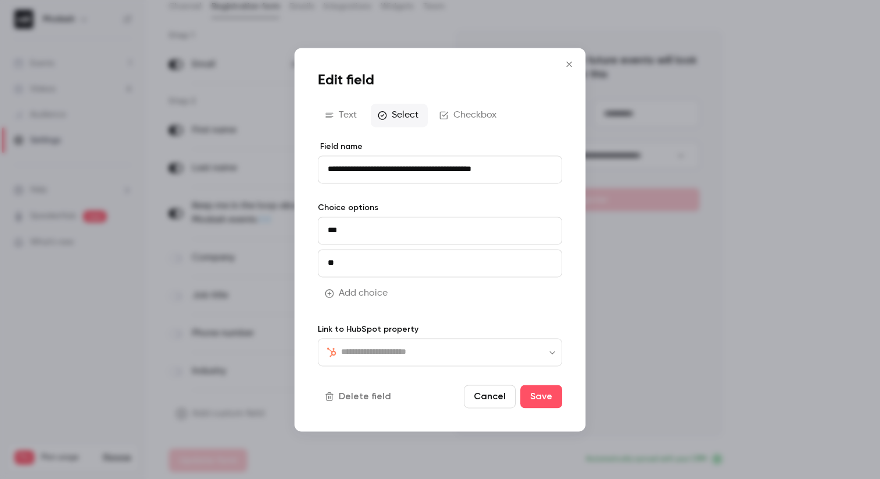
click at [468, 112] on button "Checkbox" at bounding box center [469, 115] width 73 height 23
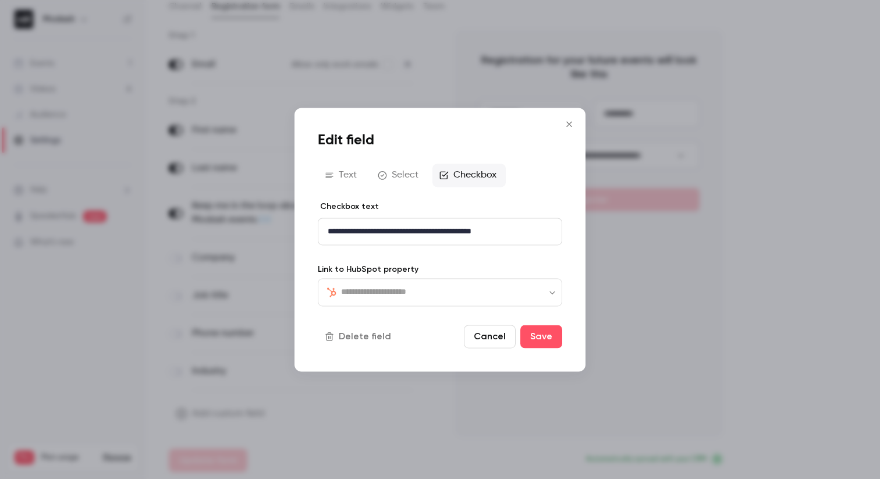
click at [409, 170] on button "Select" at bounding box center [399, 175] width 57 height 23
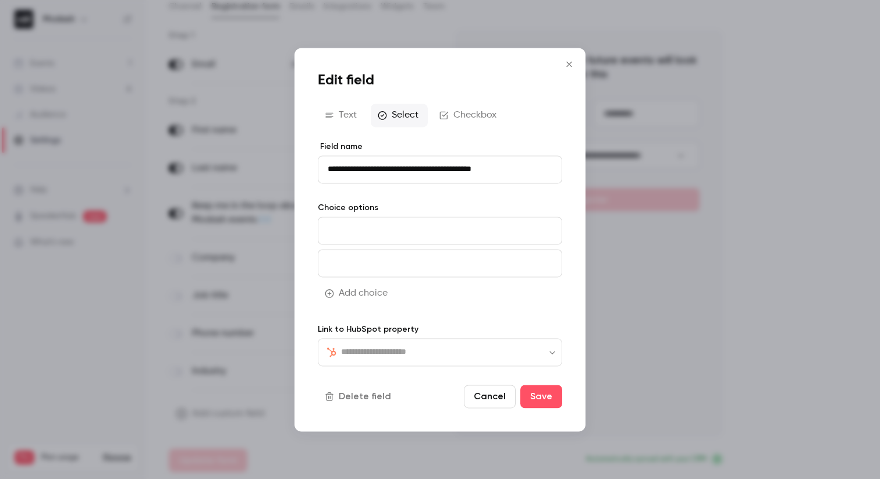
click at [422, 235] on input at bounding box center [440, 231] width 245 height 28
type input "***"
type input "**"
click at [544, 391] on button "Save" at bounding box center [542, 396] width 42 height 23
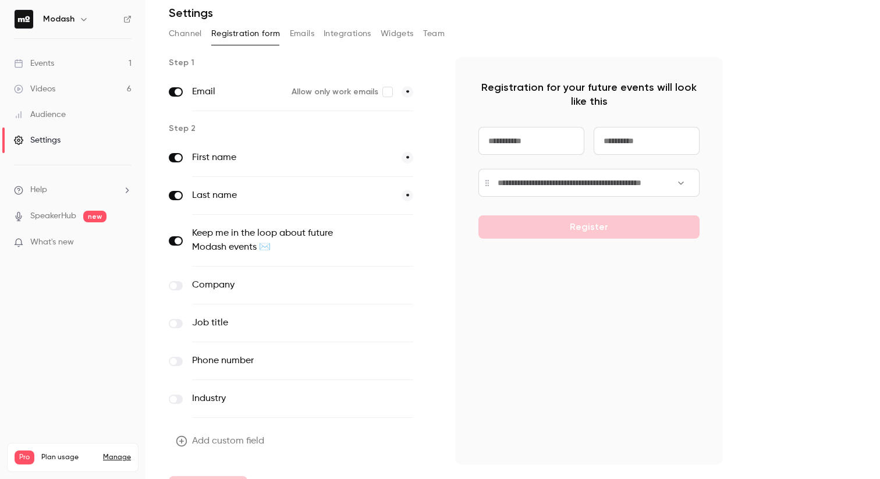
scroll to position [43, 0]
click at [402, 242] on button "optional" at bounding box center [393, 241] width 39 height 12
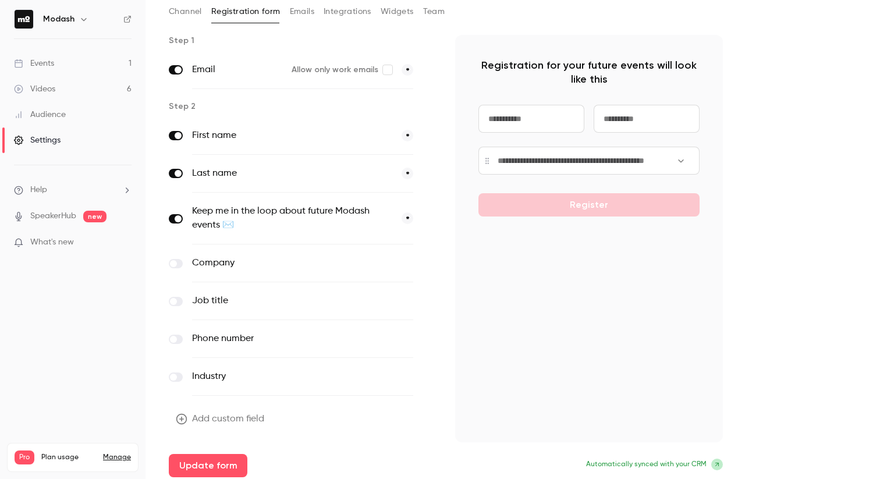
scroll to position [70, 0]
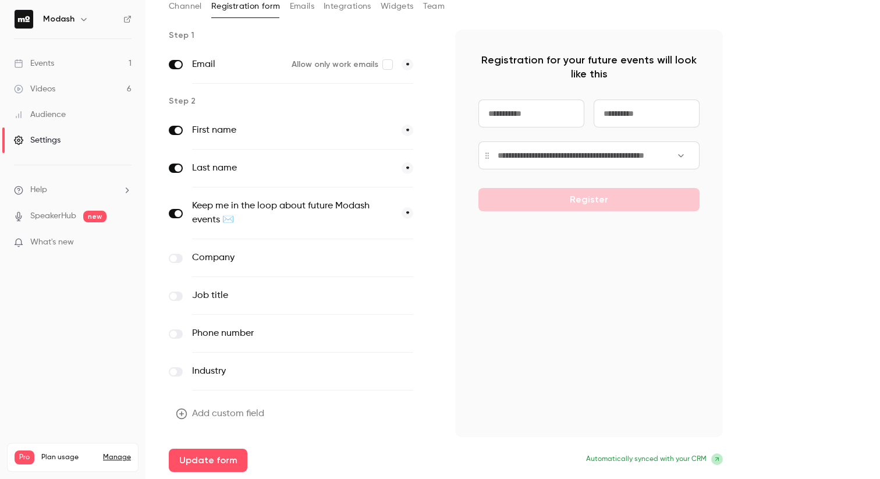
click at [267, 211] on label "Keep me in the loop about future Modash events ✉️" at bounding box center [292, 213] width 200 height 28
click at [426, 214] on button "button" at bounding box center [430, 214] width 14 height 14
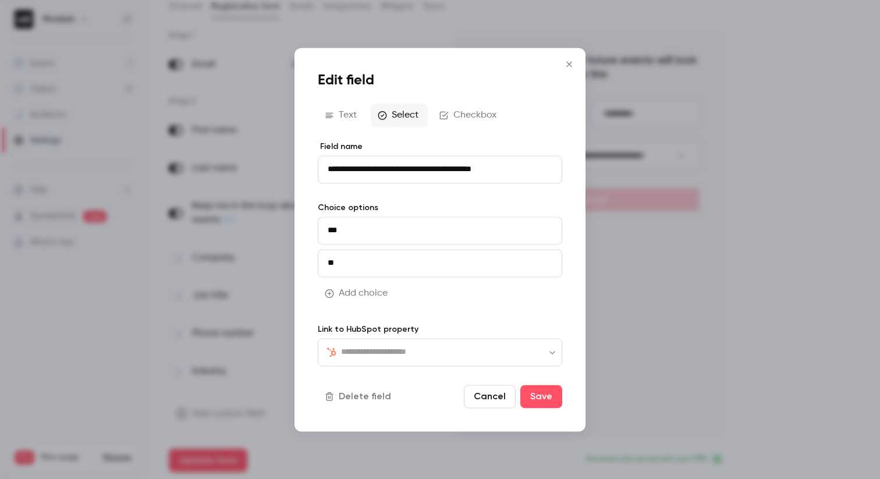
drag, startPoint x: 355, startPoint y: 262, endPoint x: 381, endPoint y: 275, distance: 29.4
click at [355, 262] on input "**" at bounding box center [440, 263] width 245 height 28
click at [554, 400] on button "Save" at bounding box center [542, 396] width 42 height 23
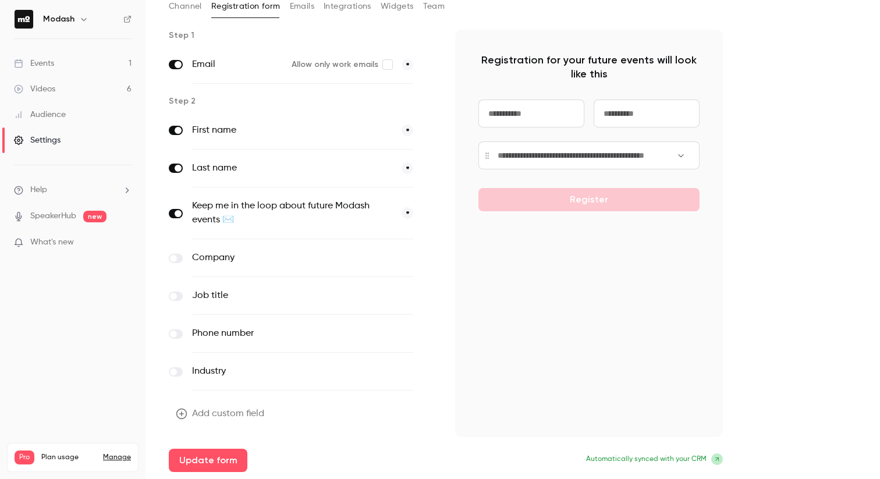
click at [222, 463] on button "Update form" at bounding box center [208, 460] width 79 height 23
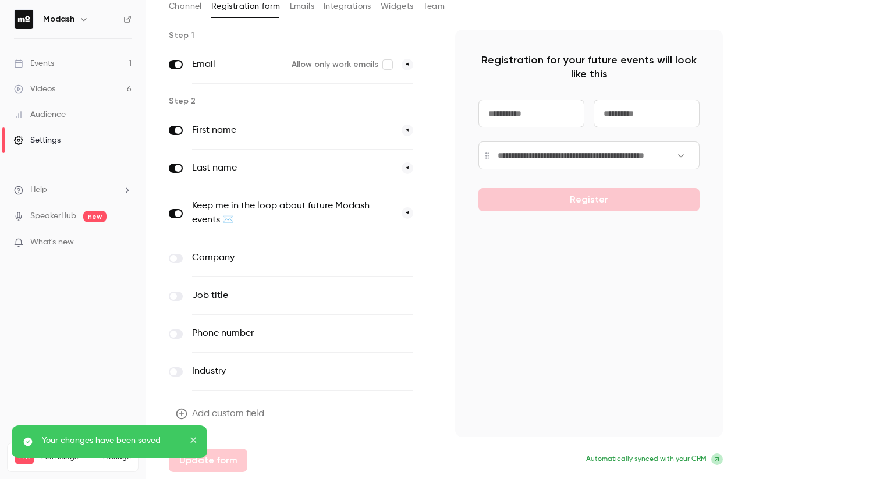
click at [421, 214] on div "Keep me in the loop about future Modash events ✉️ *" at bounding box center [303, 213] width 268 height 52
click at [426, 217] on button "button" at bounding box center [430, 214] width 14 height 14
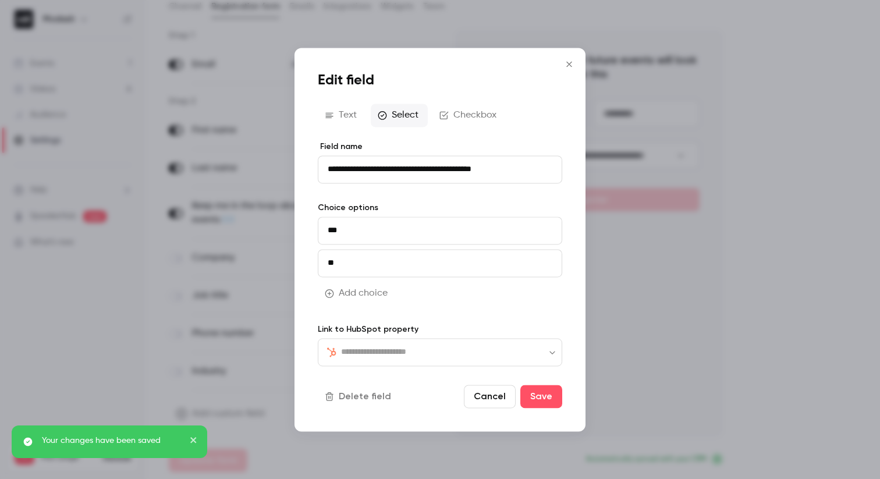
click at [451, 118] on button "Checkbox" at bounding box center [469, 115] width 73 height 23
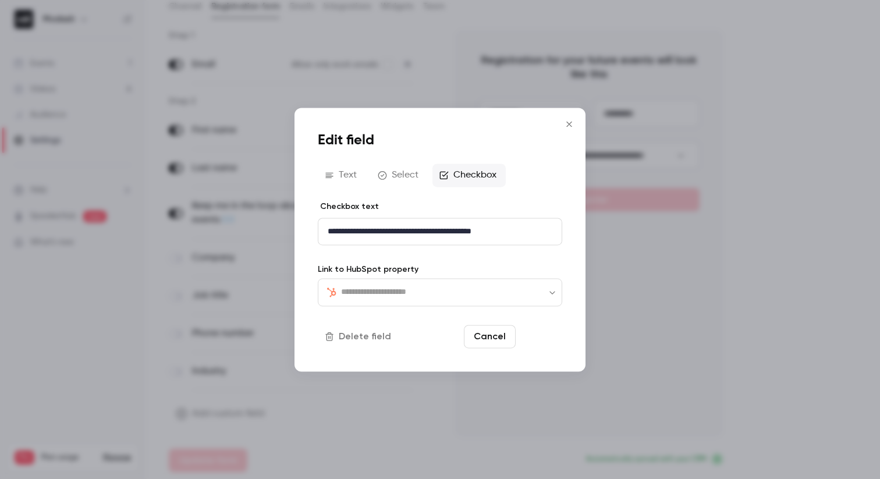
click at [545, 340] on button "Save" at bounding box center [542, 336] width 42 height 23
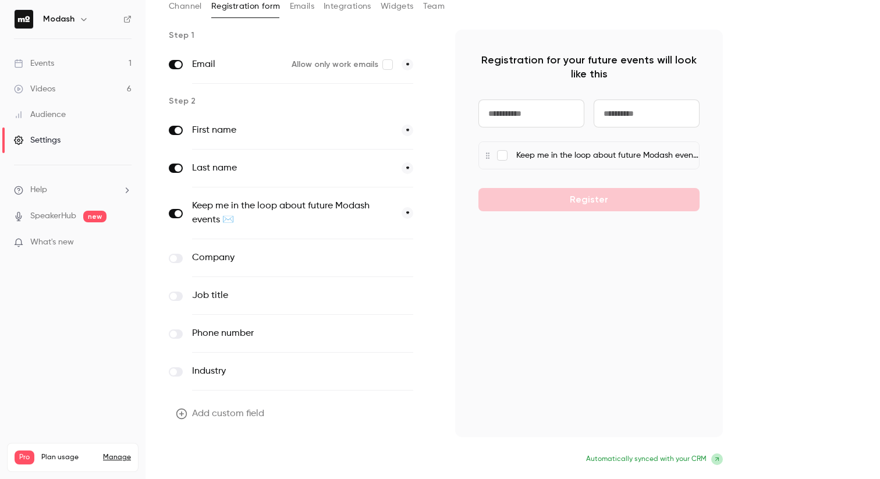
click at [206, 466] on button "Update form" at bounding box center [208, 460] width 79 height 23
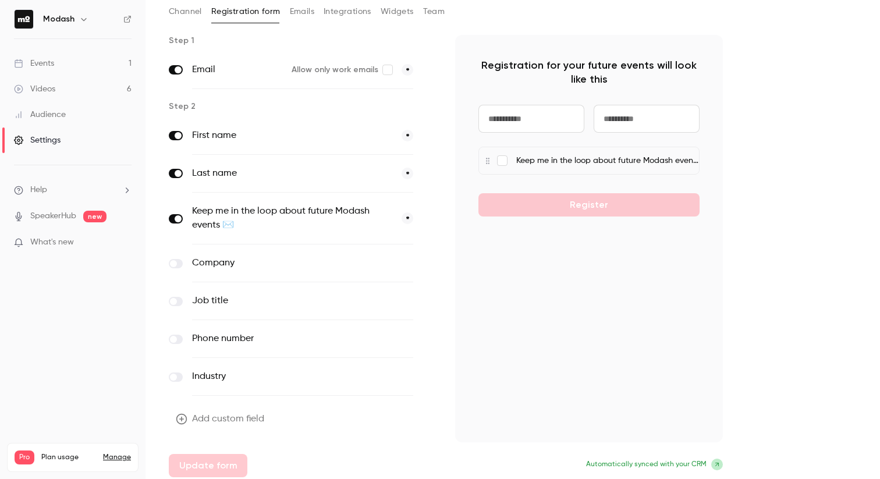
scroll to position [62, 0]
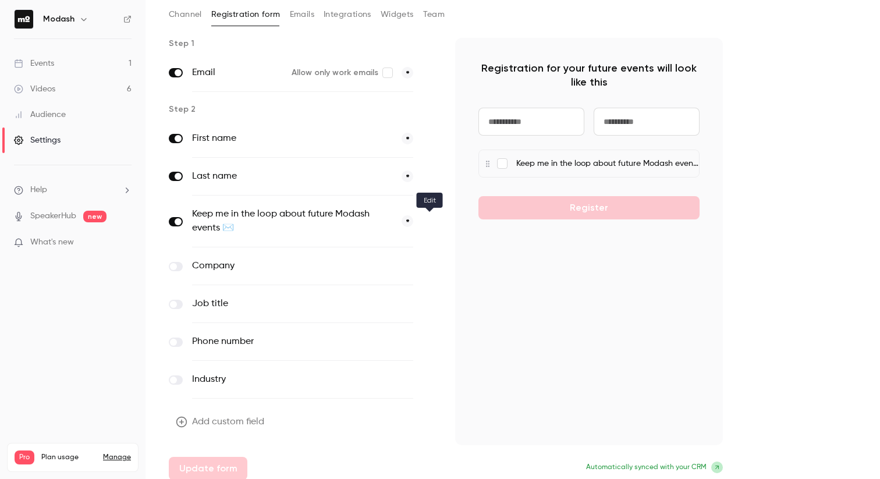
click at [426, 223] on icon "button" at bounding box center [429, 221] width 7 height 7
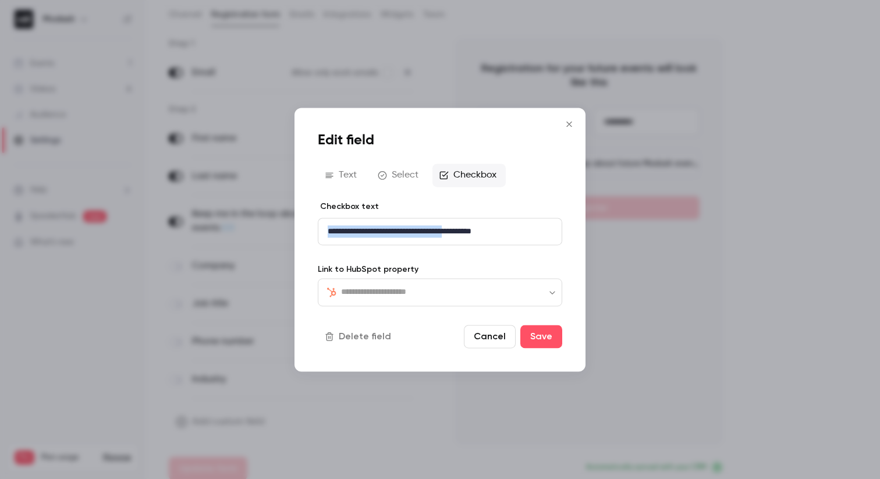
drag, startPoint x: 460, startPoint y: 232, endPoint x: 318, endPoint y: 200, distance: 145.6
click at [292, 228] on div "**********" at bounding box center [440, 239] width 880 height 479
click at [546, 339] on button "Save" at bounding box center [542, 336] width 42 height 23
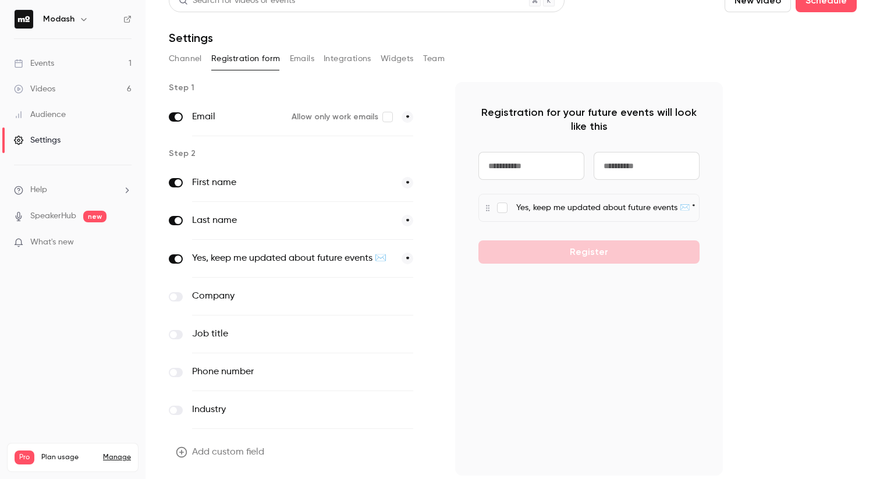
scroll to position [0, 0]
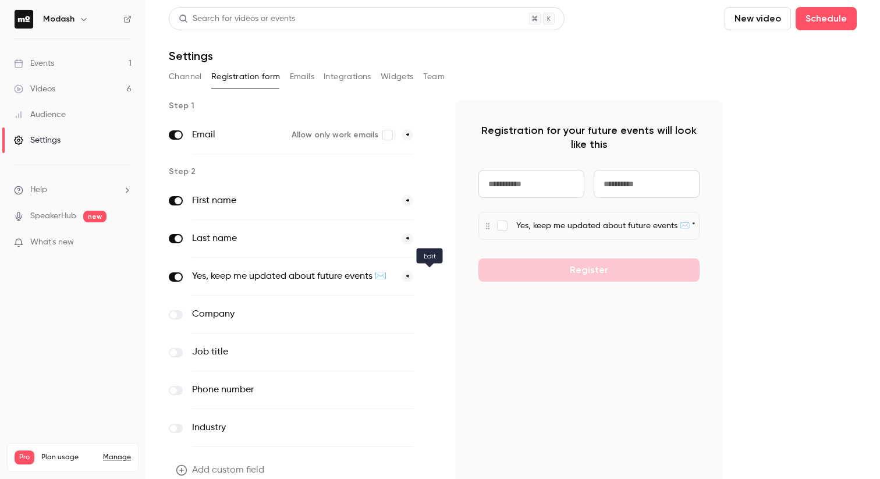
click at [431, 277] on icon "button" at bounding box center [429, 277] width 7 height 7
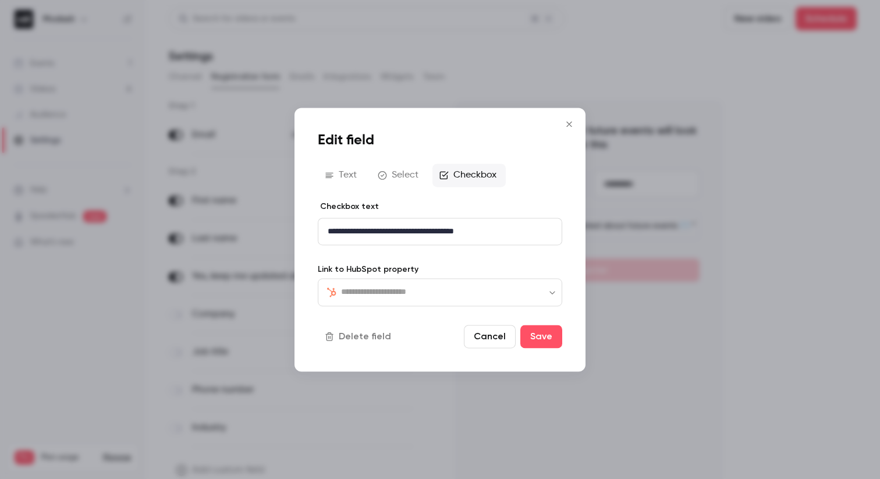
click at [328, 230] on p "**********" at bounding box center [440, 231] width 225 height 12
click at [509, 234] on p "**********" at bounding box center [440, 231] width 225 height 12
click at [345, 231] on p "**********" at bounding box center [440, 231] width 225 height 12
click at [392, 232] on p "**********" at bounding box center [440, 231] width 225 height 12
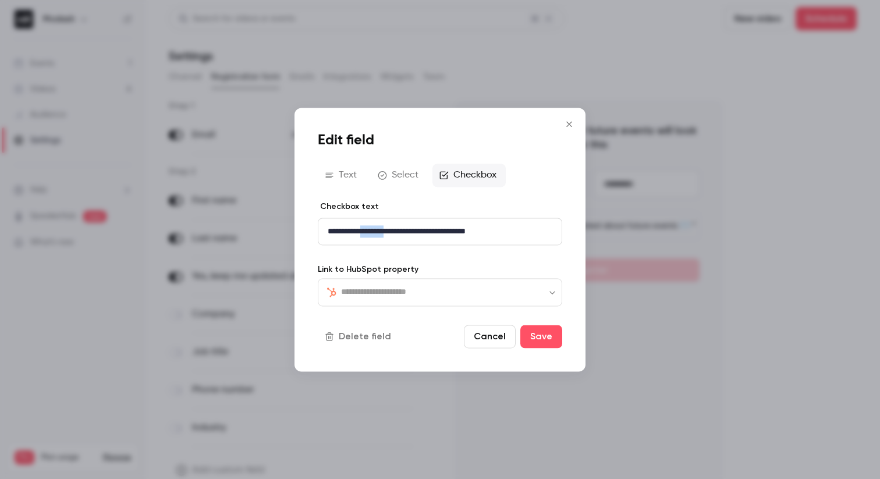
drag, startPoint x: 392, startPoint y: 232, endPoint x: 364, endPoint y: 229, distance: 27.5
click at [364, 229] on p "**********" at bounding box center [440, 231] width 225 height 12
click at [367, 231] on p "**********" at bounding box center [440, 231] width 225 height 12
click at [554, 341] on button "Save" at bounding box center [542, 336] width 42 height 23
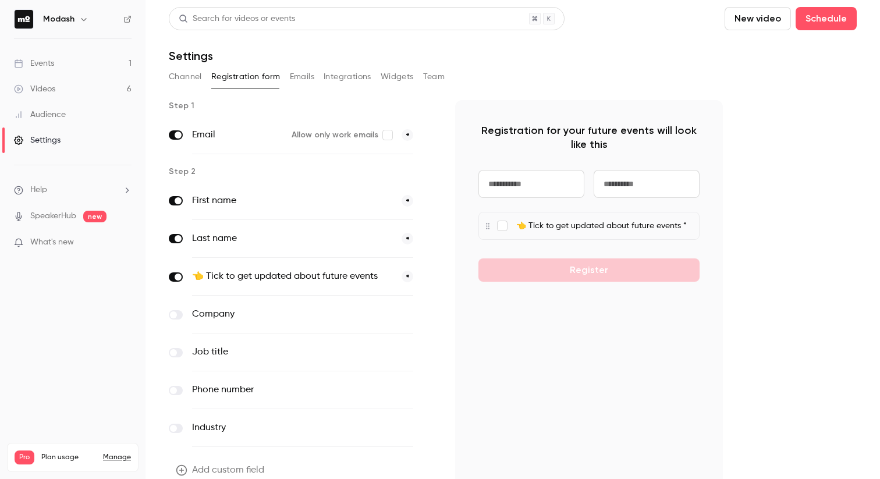
click at [344, 272] on label "👈 Tick to get updated about future events" at bounding box center [292, 277] width 200 height 14
click at [429, 279] on icon "button" at bounding box center [429, 277] width 7 height 7
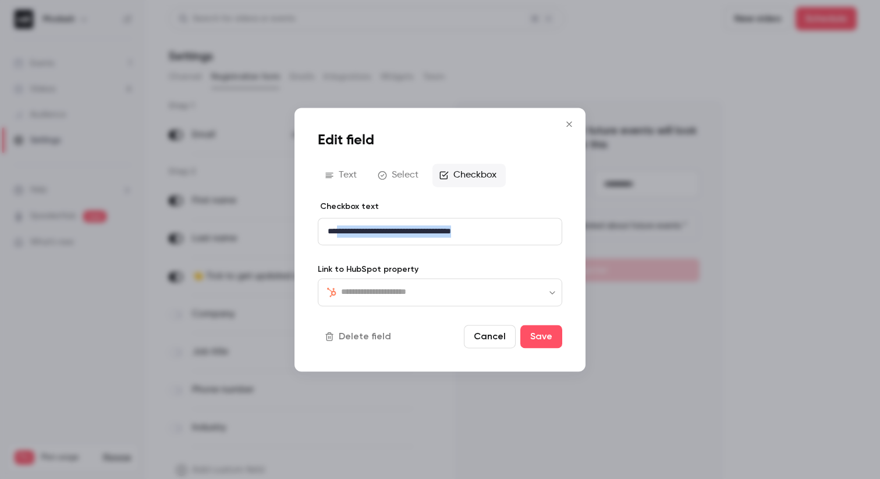
drag, startPoint x: 498, startPoint y: 232, endPoint x: 338, endPoint y: 235, distance: 160.2
click at [338, 235] on p "**********" at bounding box center [440, 231] width 225 height 12
click at [548, 338] on button "Save" at bounding box center [542, 336] width 42 height 23
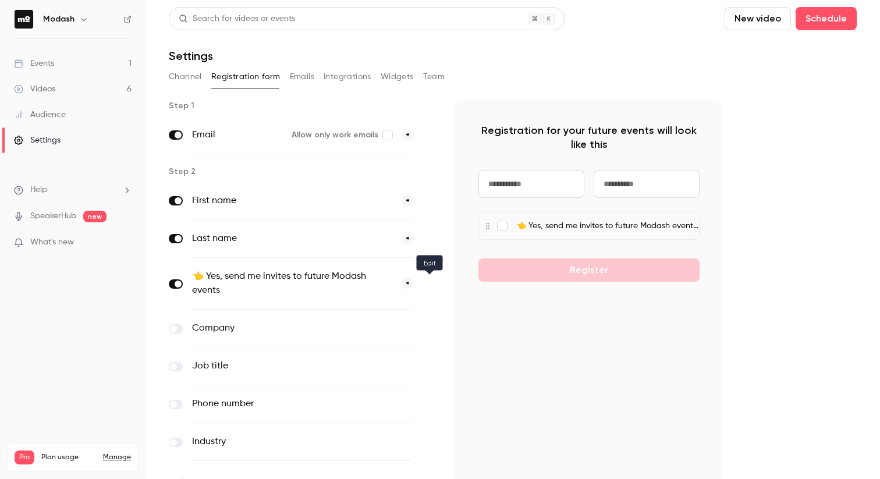
click at [429, 285] on icon "button" at bounding box center [430, 284] width 6 height 6
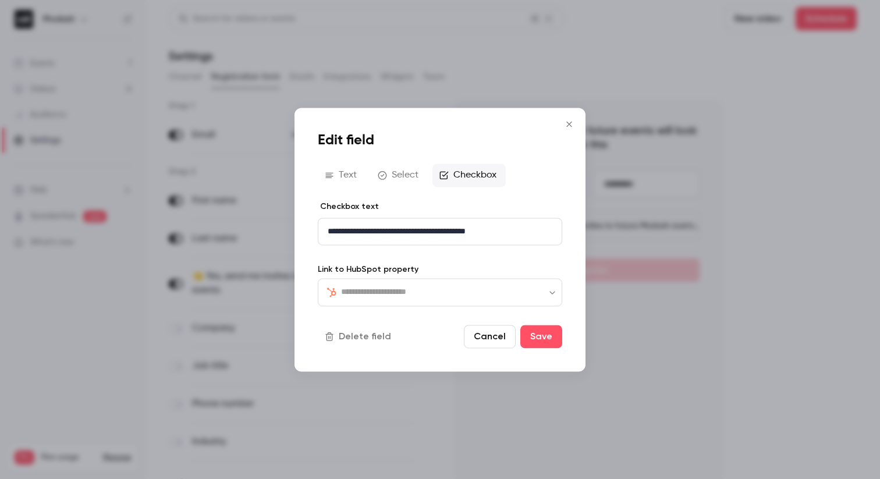
click at [376, 235] on p "**********" at bounding box center [440, 231] width 225 height 12
drag, startPoint x: 420, startPoint y: 231, endPoint x: 355, endPoint y: 229, distance: 65.8
click at [355, 229] on p "**********" at bounding box center [440, 231] width 225 height 12
click at [551, 334] on button "Save" at bounding box center [542, 336] width 42 height 23
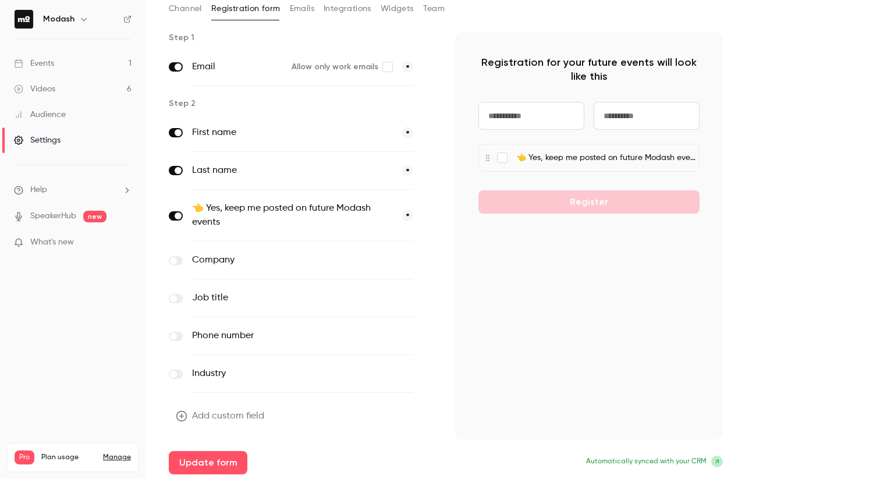
scroll to position [70, 0]
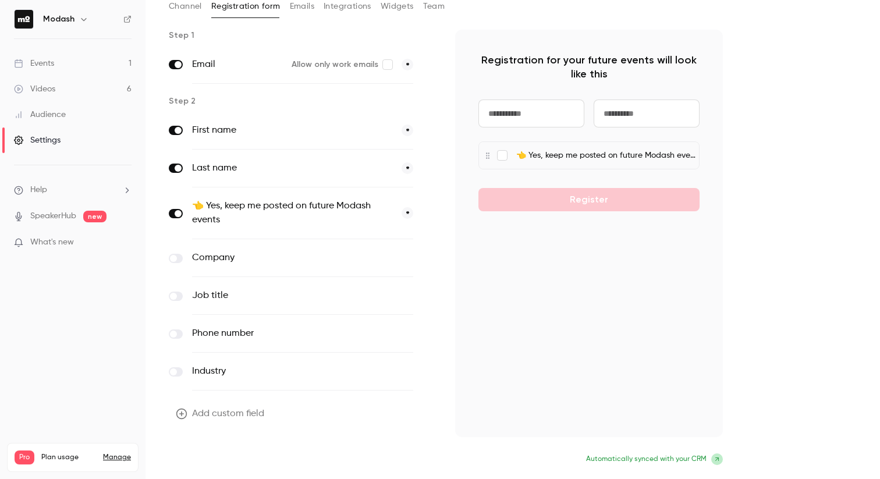
click at [236, 462] on button "Update form" at bounding box center [208, 460] width 79 height 23
click at [236, 462] on div "Add custom field Update form" at bounding box center [303, 437] width 268 height 70
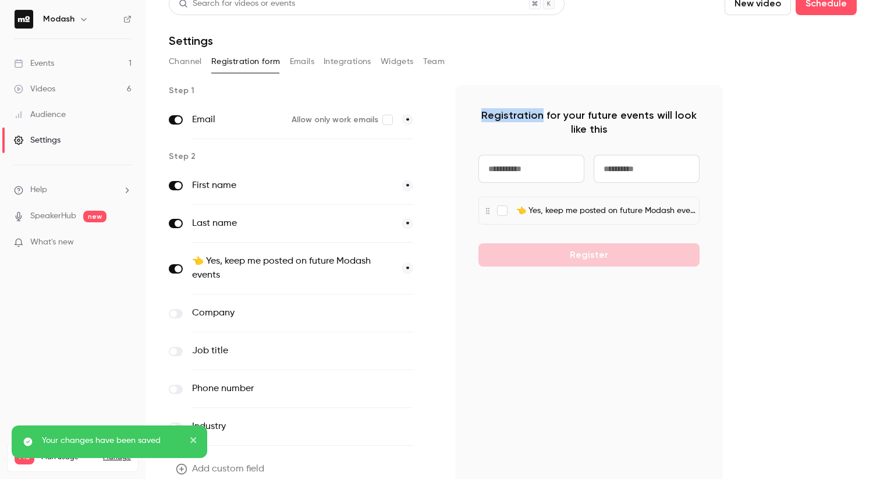
scroll to position [0, 0]
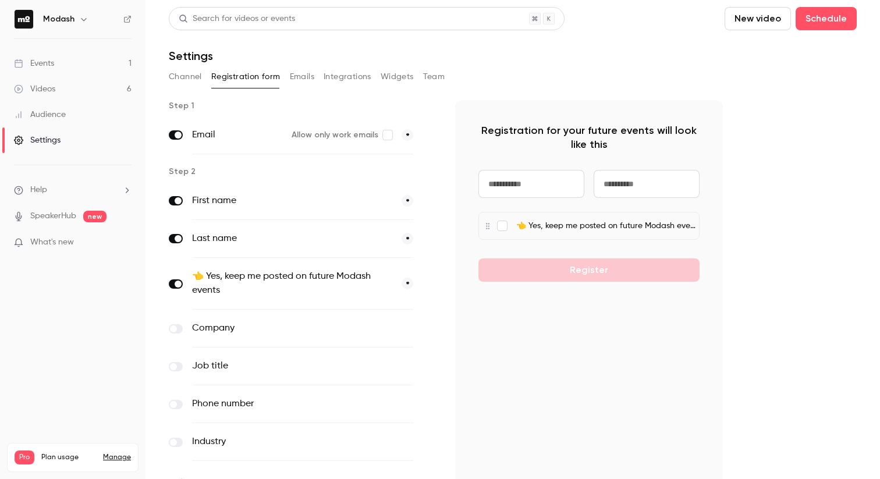
click at [302, 299] on div "👈 Yes, keep me posted on future Modash events *" at bounding box center [302, 284] width 221 height 52
click at [431, 288] on button "button" at bounding box center [430, 284] width 14 height 14
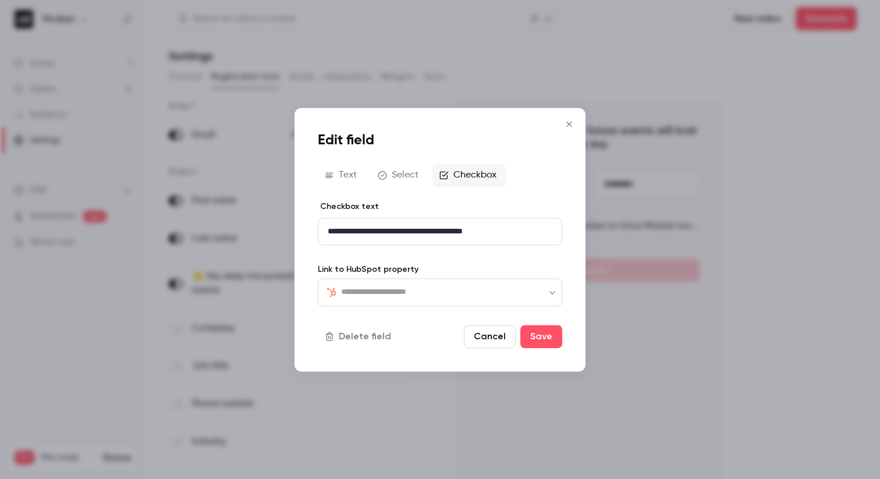
click at [385, 231] on p "**********" at bounding box center [440, 231] width 225 height 12
click at [408, 233] on p "**********" at bounding box center [440, 231] width 225 height 12
click at [448, 229] on p "**********" at bounding box center [440, 231] width 225 height 12
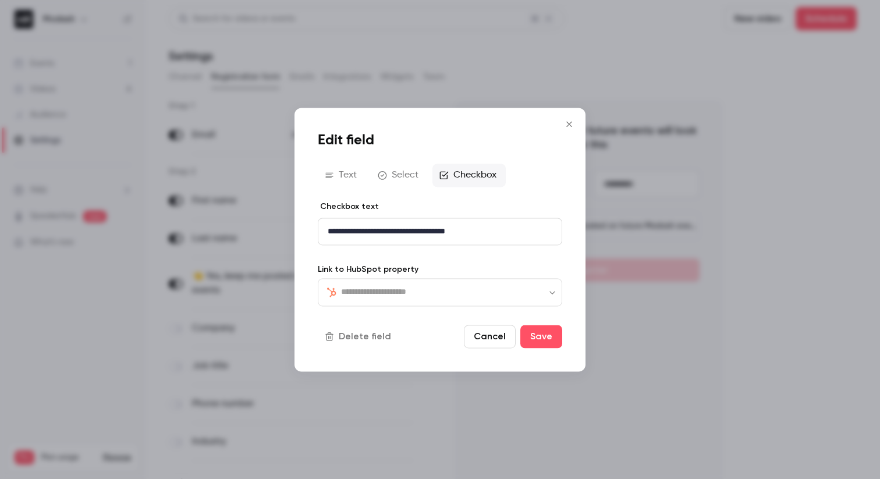
click at [550, 338] on button "Save" at bounding box center [542, 336] width 42 height 23
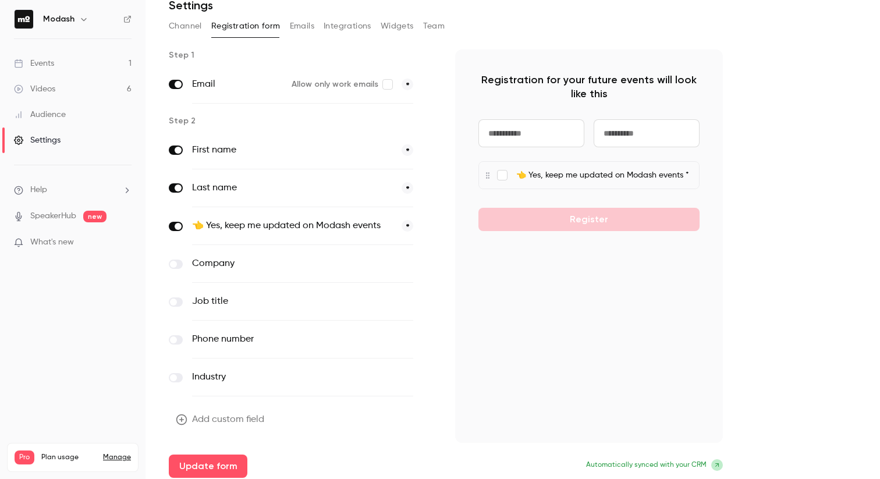
scroll to position [56, 0]
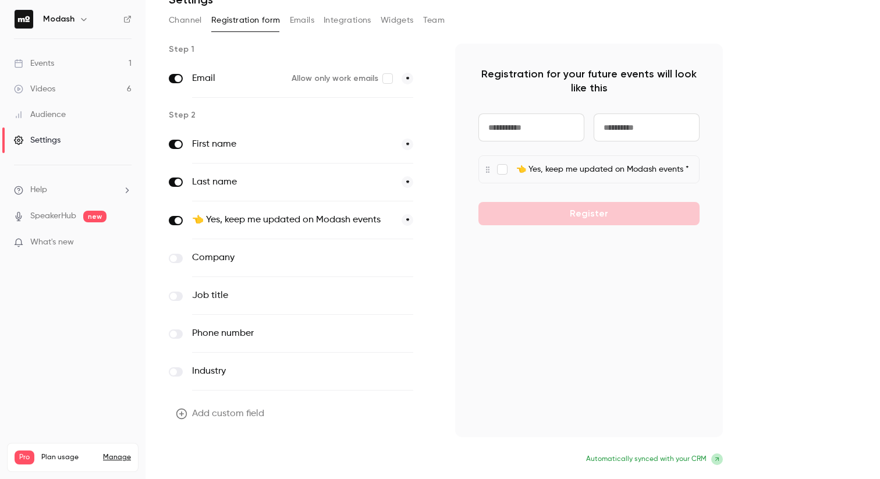
click at [225, 466] on button "Update form" at bounding box center [208, 460] width 79 height 23
click at [403, 220] on button "*" at bounding box center [408, 220] width 12 height 12
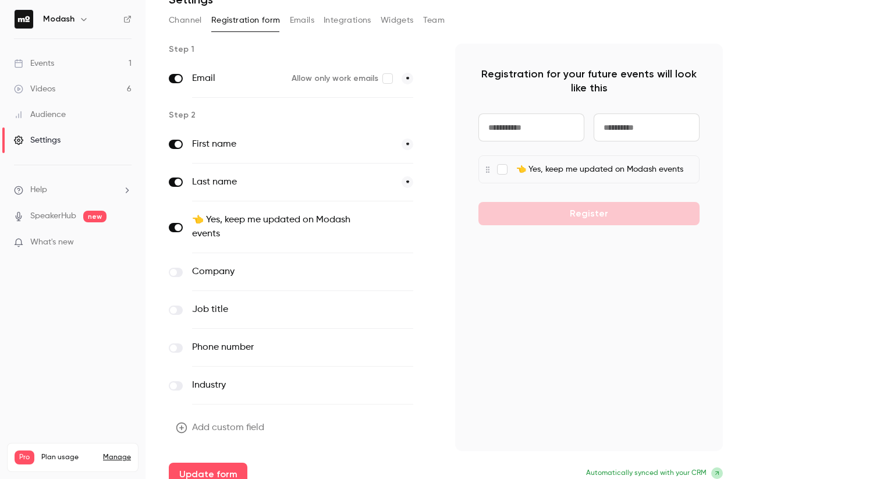
click at [569, 345] on div "Registration for your future events will look like this 👈 Yes, keep me updated …" at bounding box center [589, 248] width 268 height 408
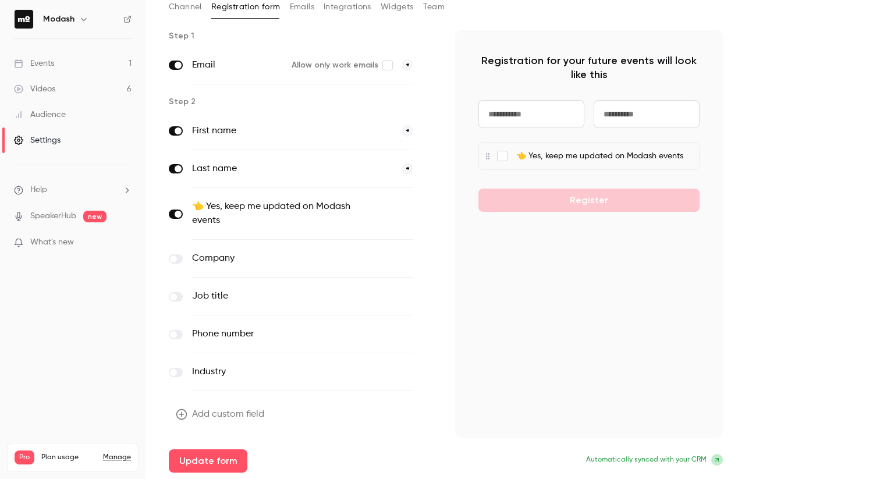
scroll to position [70, 0]
click at [220, 462] on button "Update form" at bounding box center [208, 460] width 79 height 23
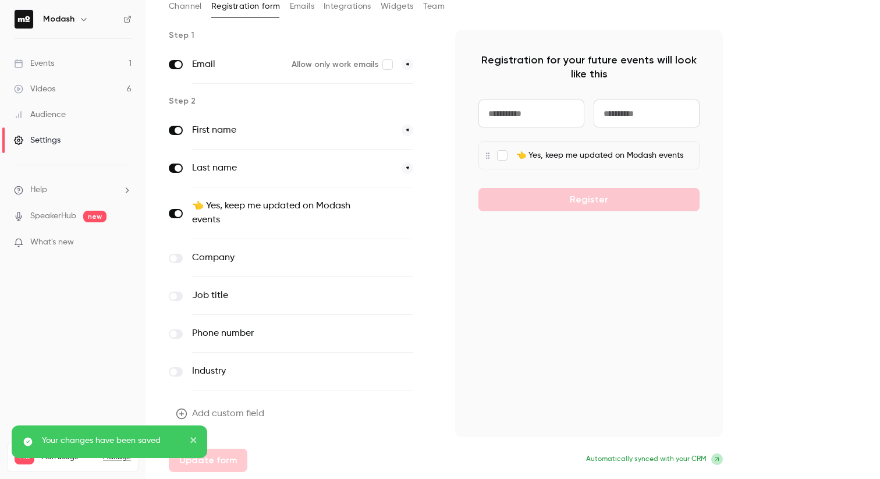
click at [561, 316] on div "Registration for your future events will look like this 👈 Yes, keep me updated …" at bounding box center [589, 234] width 268 height 408
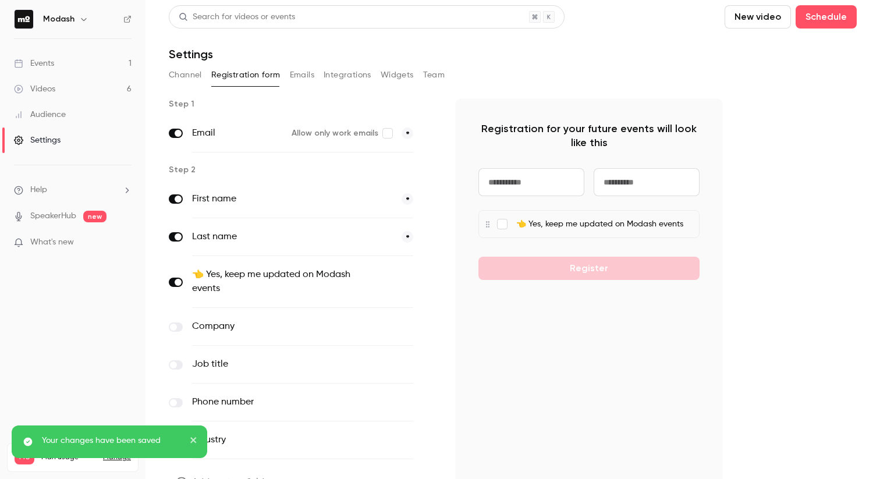
scroll to position [0, 0]
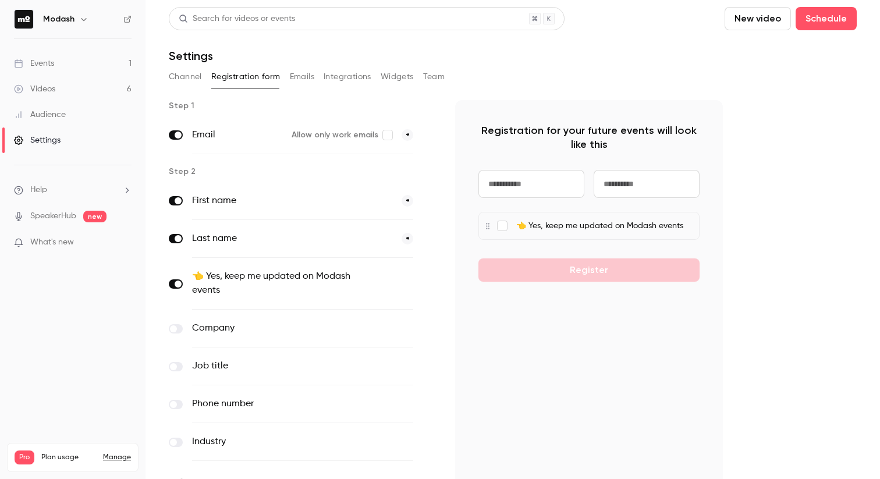
click at [190, 73] on button "Channel" at bounding box center [185, 77] width 33 height 19
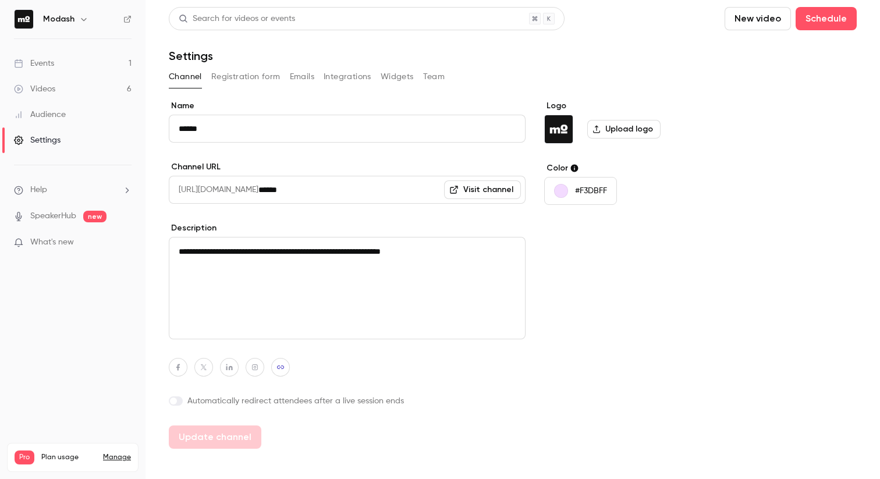
click at [55, 62] on link "Events 1" at bounding box center [73, 64] width 146 height 26
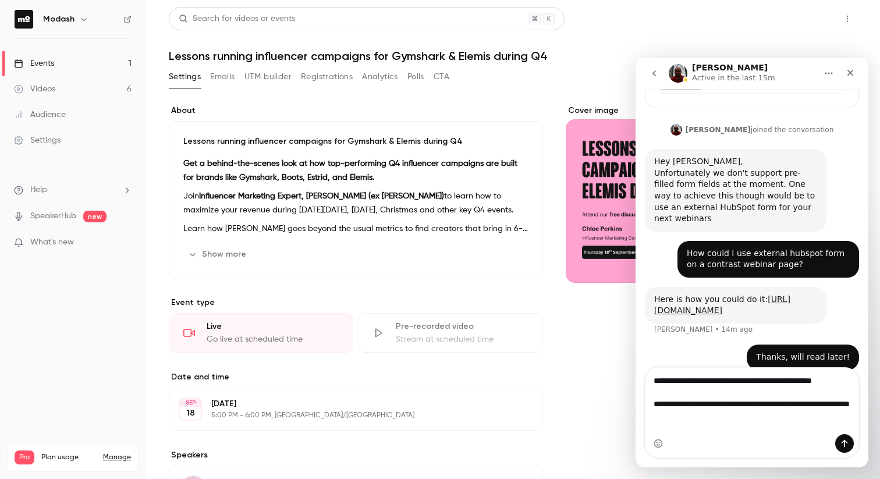
scroll to position [318, 0]
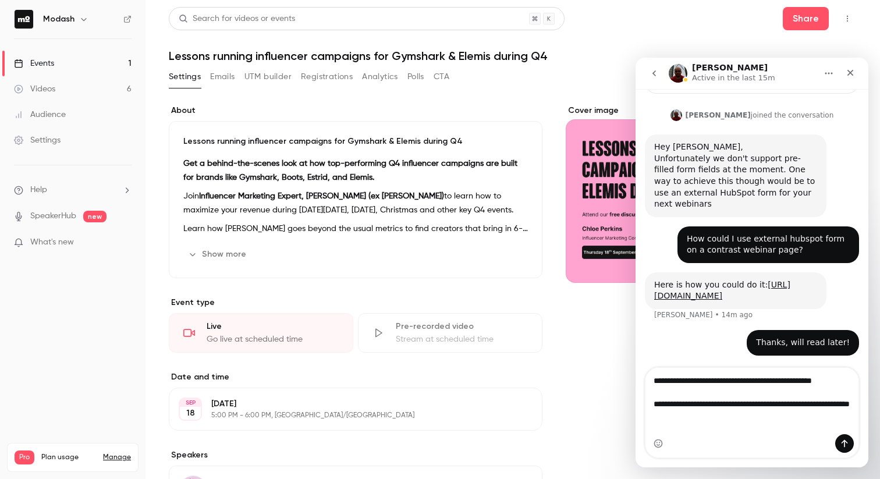
click at [843, 15] on icon "button" at bounding box center [847, 19] width 9 height 8
drag, startPoint x: 559, startPoint y: 73, endPoint x: 568, endPoint y: 74, distance: 8.8
click at [559, 73] on div at bounding box center [440, 239] width 880 height 479
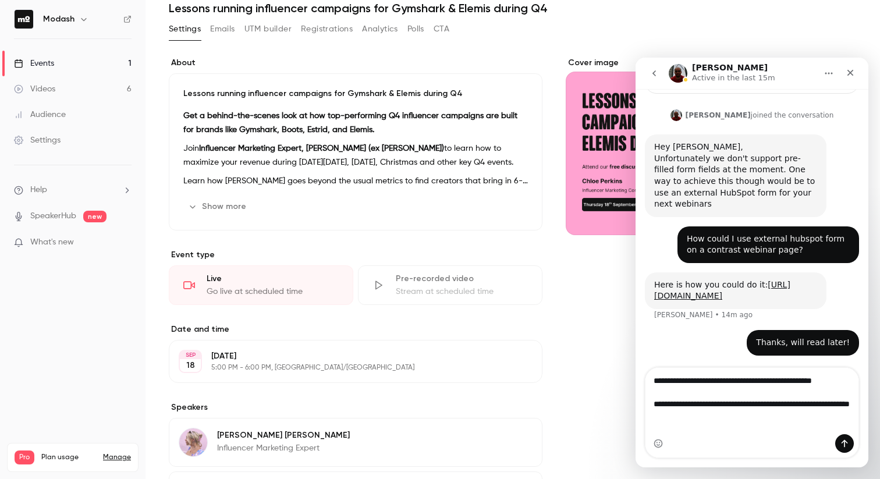
scroll to position [31, 0]
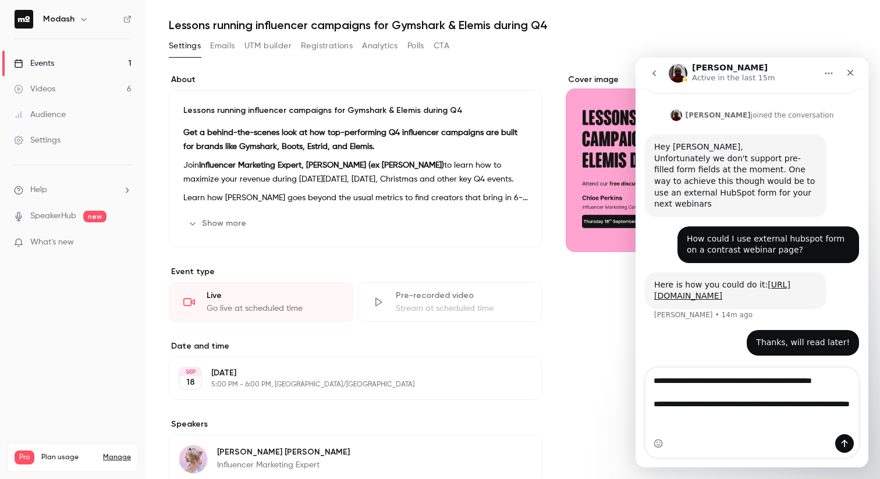
click at [90, 58] on link "Events 1" at bounding box center [73, 64] width 146 height 26
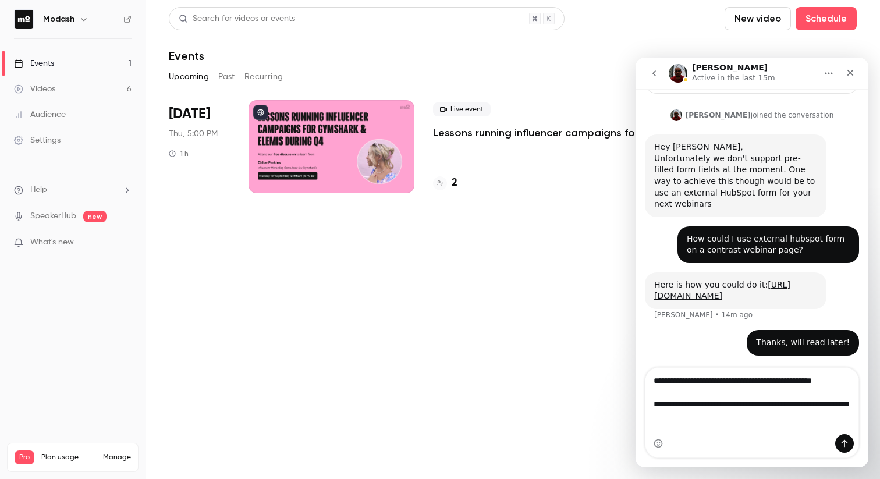
click at [792, 65] on div "[PERSON_NAME] Active in the last 15m" at bounding box center [743, 73] width 148 height 20
click at [852, 77] on div "Close" at bounding box center [850, 72] width 21 height 21
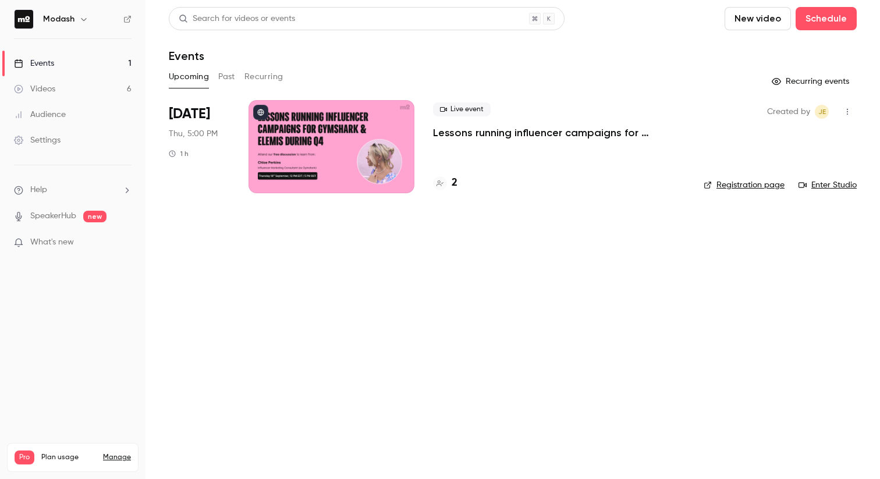
scroll to position [318, 0]
click at [750, 187] on link "Registration page" at bounding box center [744, 185] width 81 height 12
click at [62, 187] on li "Help" at bounding box center [73, 190] width 118 height 12
click at [187, 186] on link "Talk to [GEOGRAPHIC_DATA]" at bounding box center [215, 177] width 128 height 31
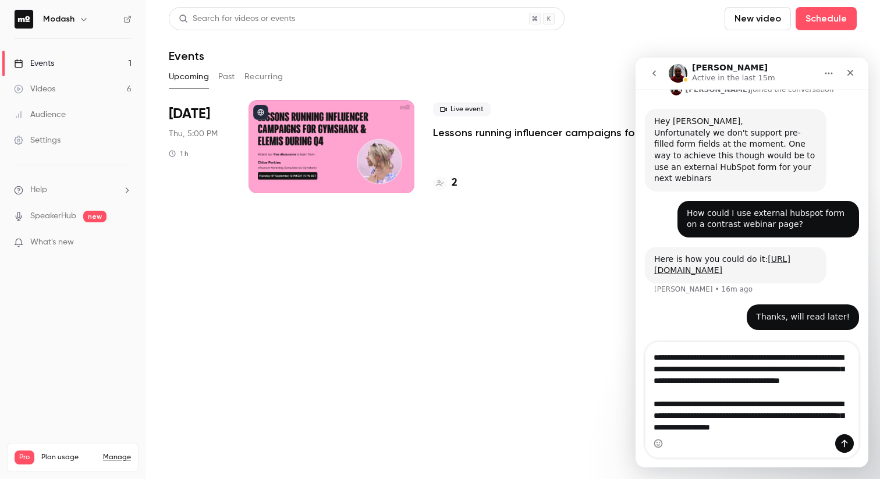
scroll to position [54, 0]
type textarea "**********"
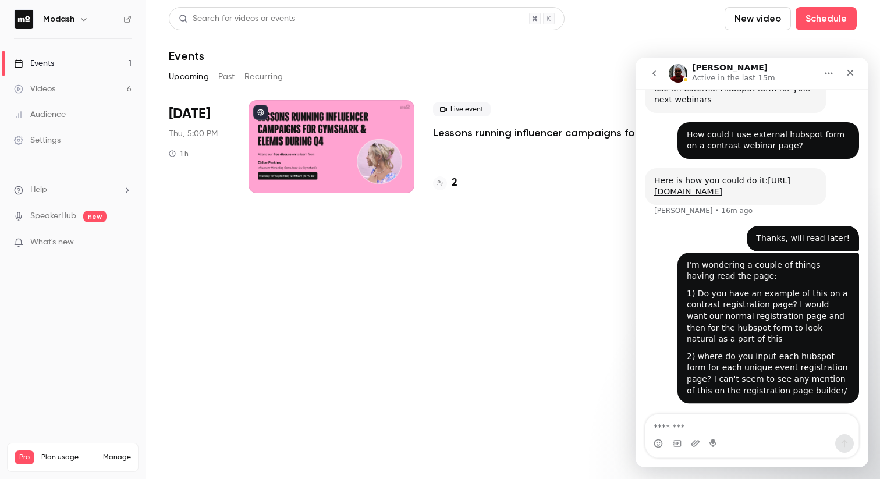
scroll to position [424, 0]
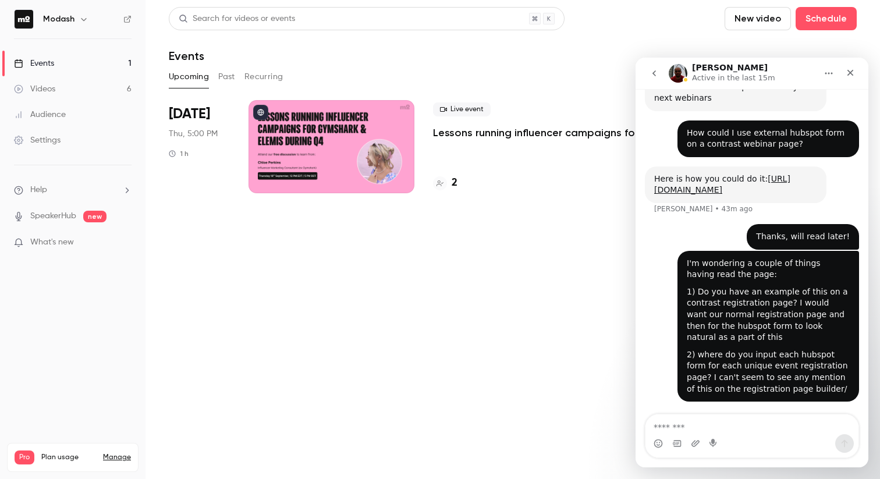
click at [504, 133] on p "Lessons running influencer campaigns for Gymshark & Elemis during Q4" at bounding box center [559, 133] width 252 height 14
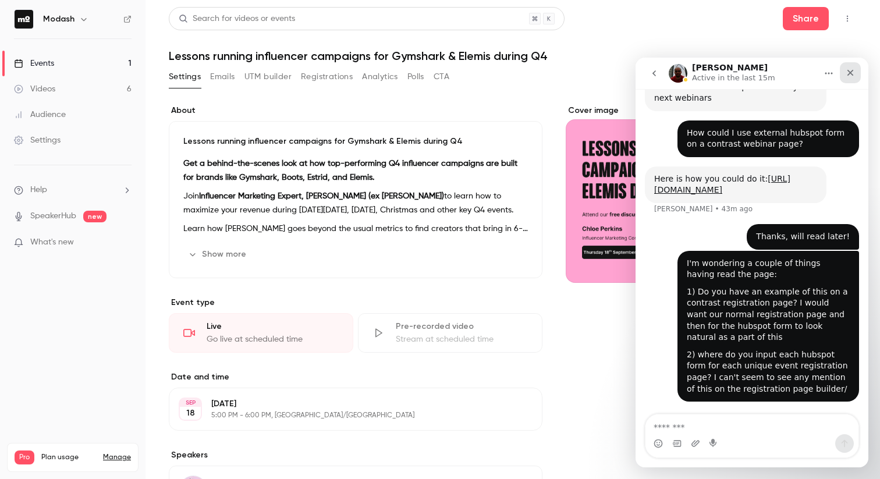
click at [852, 69] on icon "Close" at bounding box center [850, 72] width 9 height 9
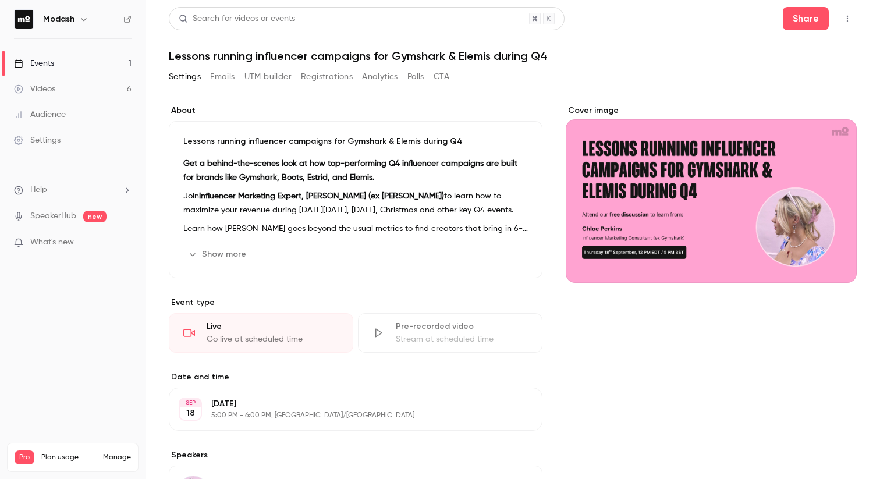
click at [843, 15] on icon "button" at bounding box center [847, 19] width 9 height 8
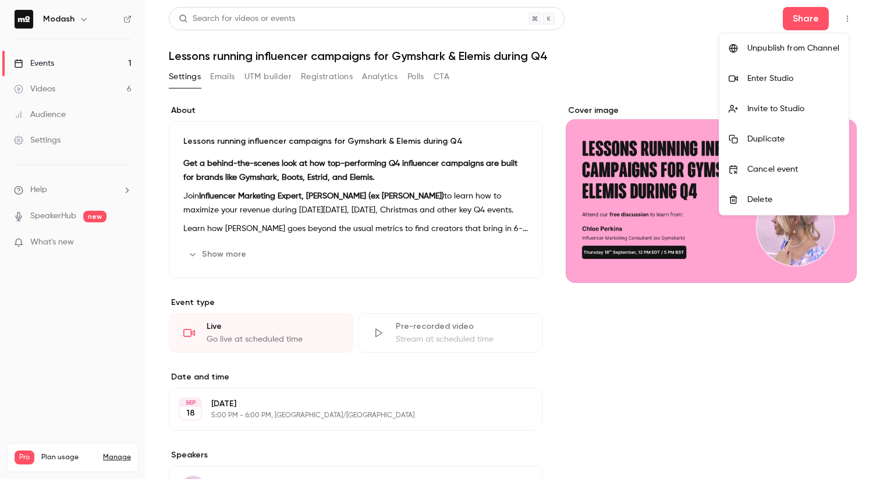
click at [662, 51] on div at bounding box center [440, 239] width 880 height 479
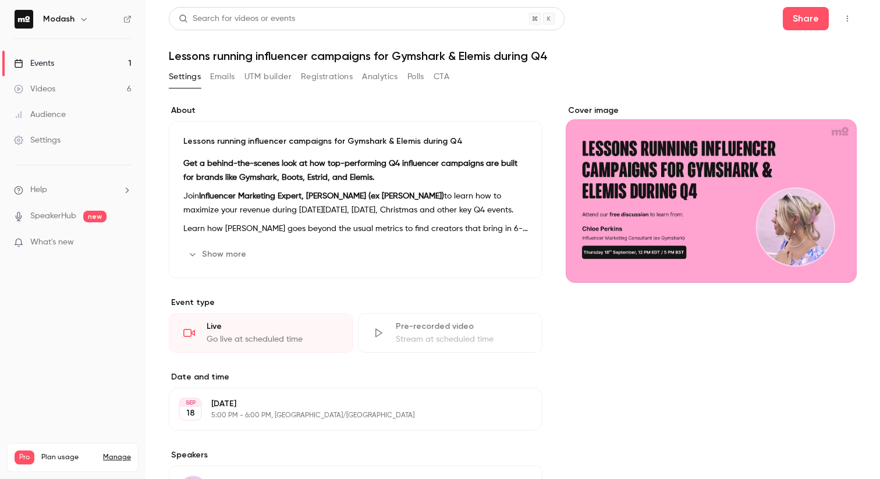
drag, startPoint x: 45, startPoint y: 54, endPoint x: 62, endPoint y: 60, distance: 17.5
click at [45, 54] on link "Events 1" at bounding box center [73, 64] width 146 height 26
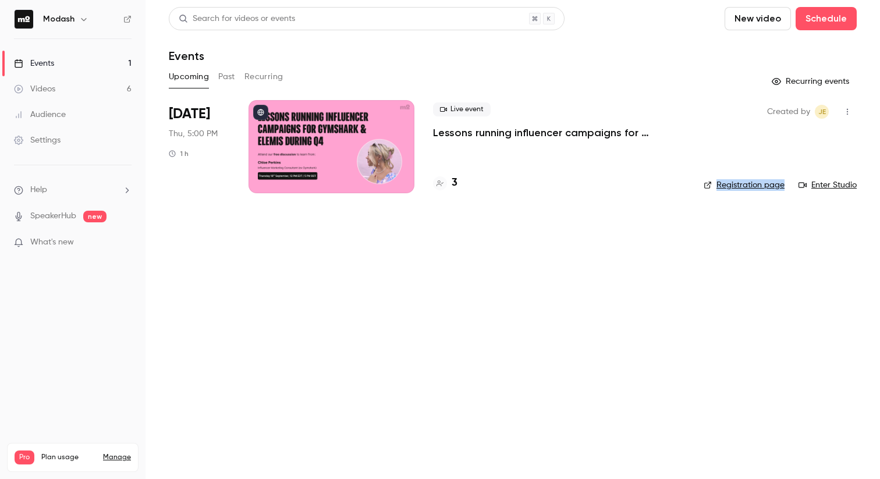
click at [487, 133] on p "Lessons running influencer campaigns for Gymshark & Elemis during Q4" at bounding box center [559, 133] width 252 height 14
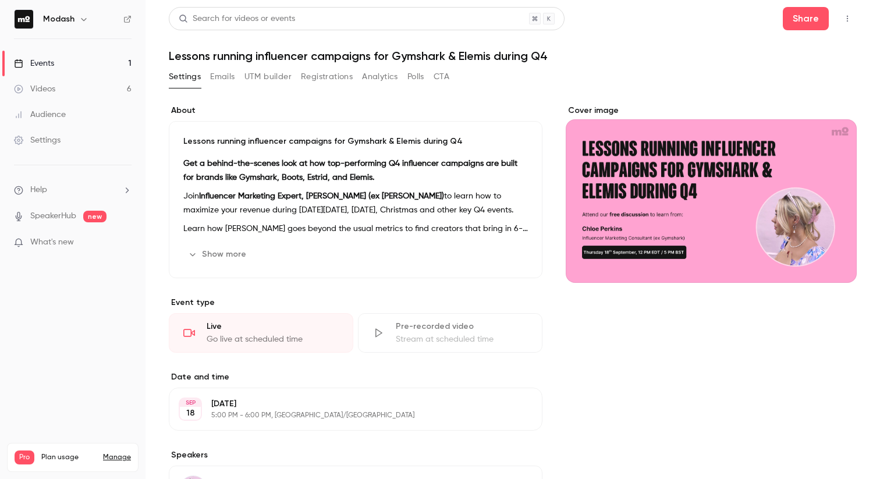
click at [280, 75] on button "UTM builder" at bounding box center [268, 77] width 47 height 19
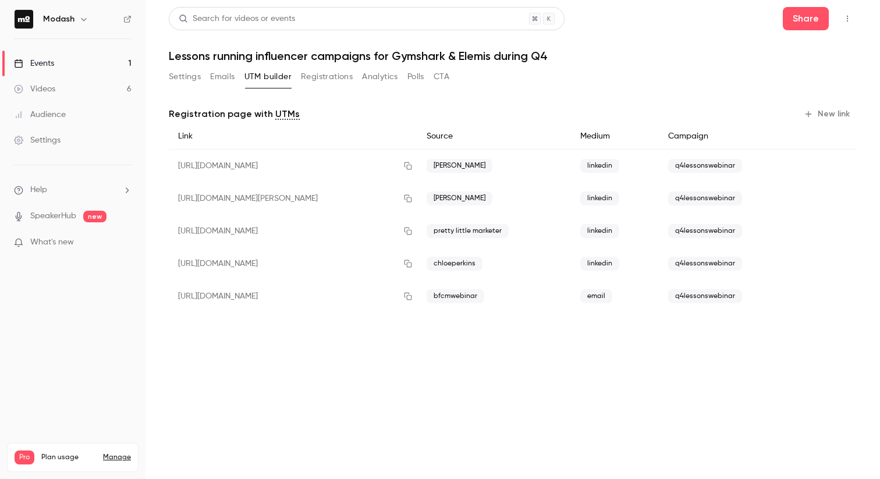
click at [839, 110] on button "New link" at bounding box center [828, 114] width 58 height 19
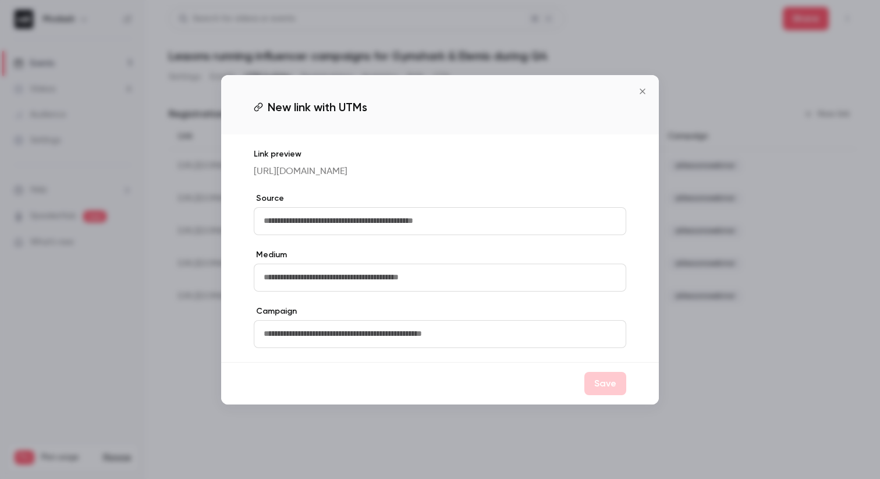
click at [644, 89] on icon "Close" at bounding box center [642, 91] width 5 height 5
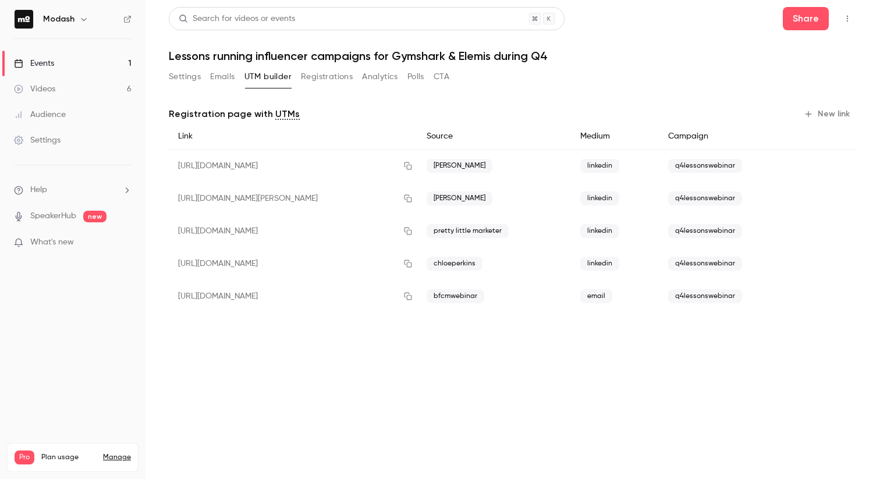
click at [709, 294] on span "q4lessonswebinar" at bounding box center [705, 296] width 74 height 14
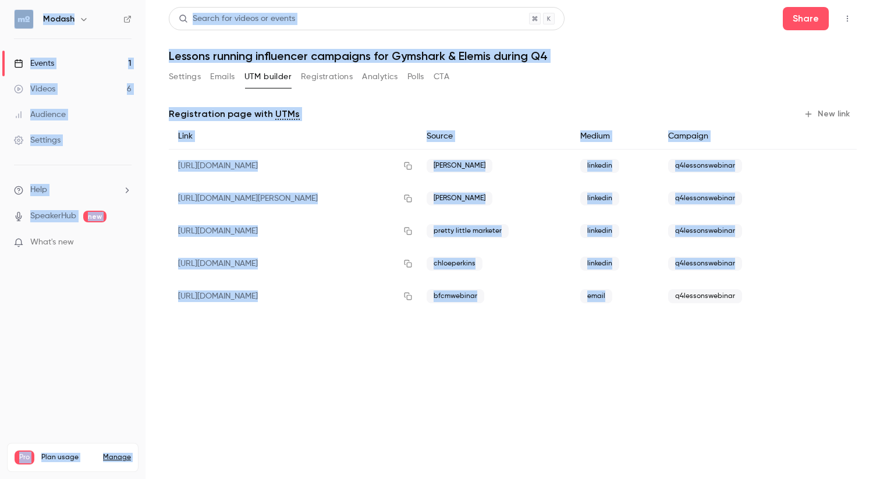
click at [709, 294] on span "q4lessonswebinar" at bounding box center [705, 296] width 74 height 14
copy span "q4lessonswebinar"
click at [830, 110] on button "New link" at bounding box center [828, 114] width 58 height 19
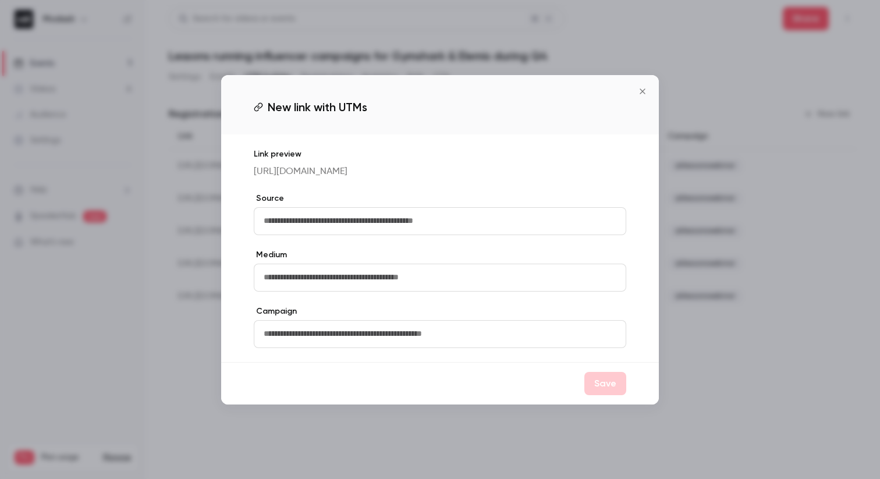
click at [393, 230] on input "text" at bounding box center [440, 221] width 373 height 28
type input "********"
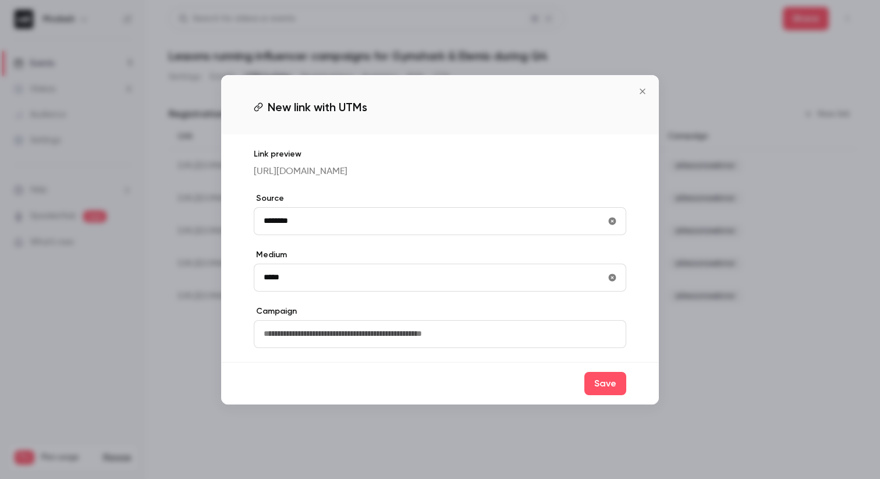
type input "*****"
drag, startPoint x: 301, startPoint y: 329, endPoint x: 302, endPoint y: 335, distance: 6.4
click at [301, 330] on input "text" at bounding box center [440, 334] width 373 height 28
paste input "**********"
type input "**********"
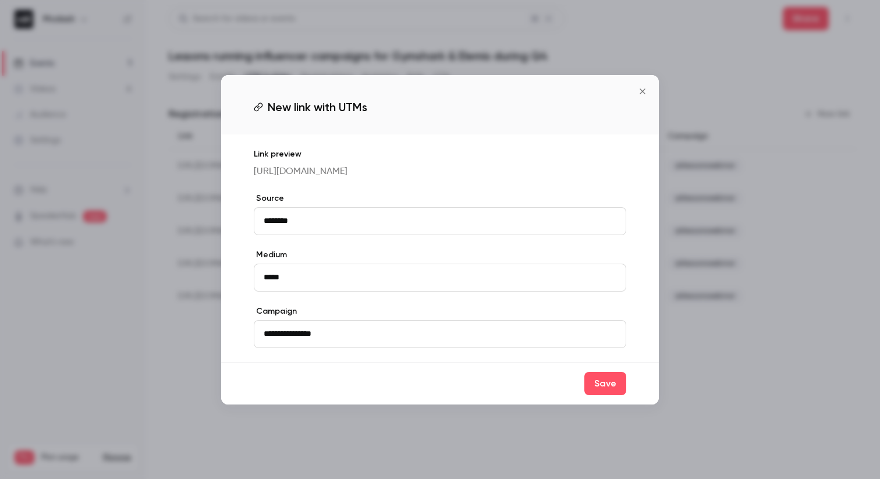
drag, startPoint x: 609, startPoint y: 400, endPoint x: 603, endPoint y: 410, distance: 11.8
click at [609, 395] on button "Save" at bounding box center [606, 383] width 42 height 23
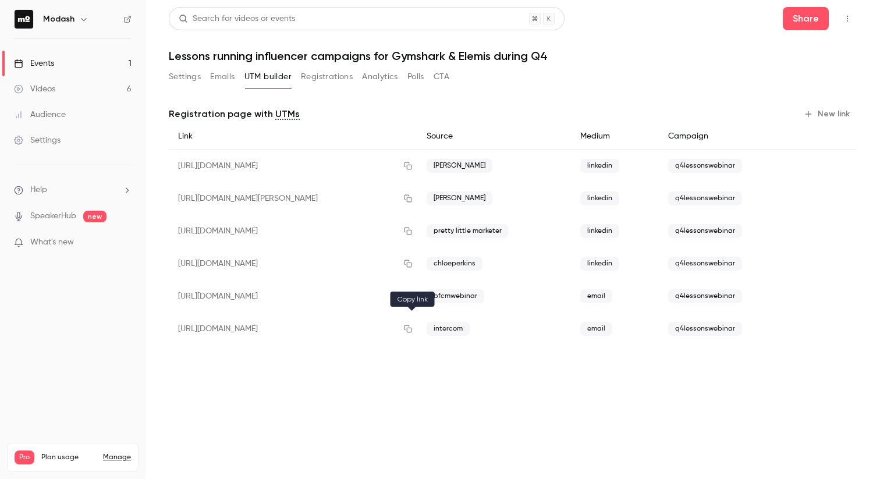
click at [412, 330] on icon "button" at bounding box center [409, 329] width 8 height 8
click at [413, 328] on icon "button" at bounding box center [407, 329] width 9 height 8
click at [90, 60] on link "Events 1" at bounding box center [73, 64] width 146 height 26
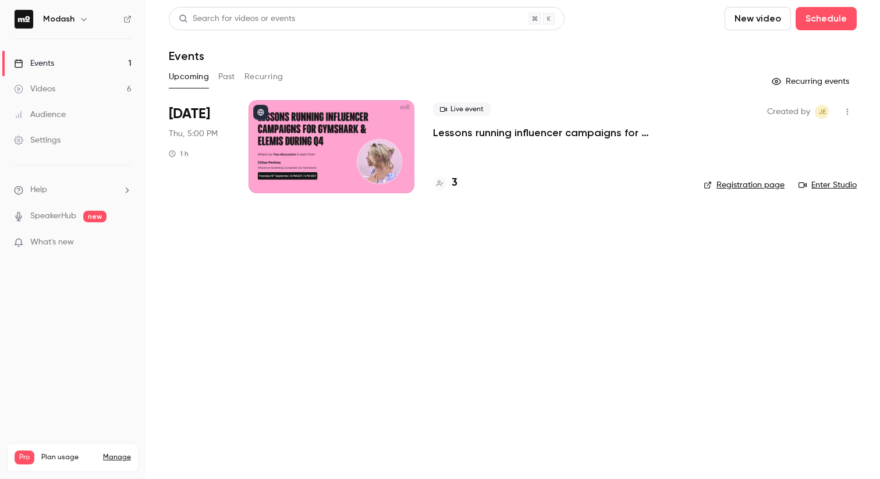
drag, startPoint x: 330, startPoint y: 245, endPoint x: 324, endPoint y: 242, distance: 6.3
click at [330, 245] on main "Search for videos or events New video Schedule Events Upcoming Past Recurring R…" at bounding box center [513, 239] width 735 height 479
click at [48, 68] on div "Events" at bounding box center [34, 64] width 40 height 12
click at [51, 91] on div "Videos" at bounding box center [34, 89] width 41 height 12
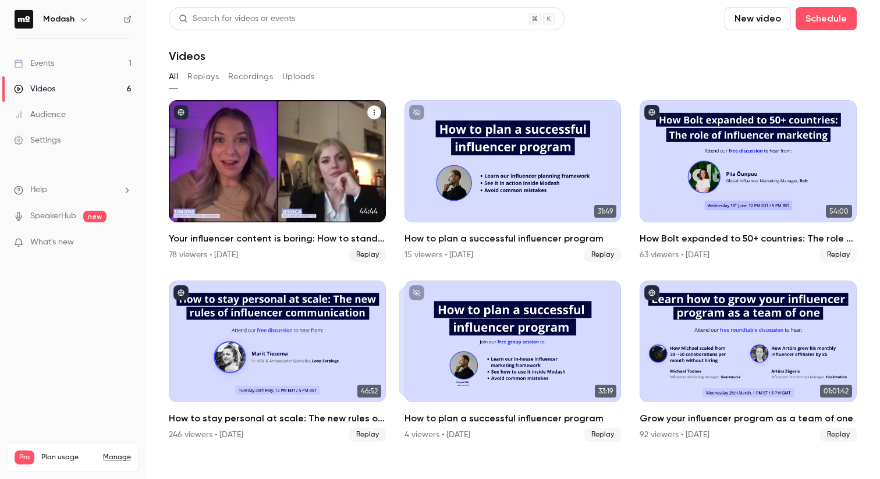
click at [243, 240] on h2 "Your influencer content is boring: How to stand out this [DATE][DATE]" at bounding box center [277, 239] width 217 height 14
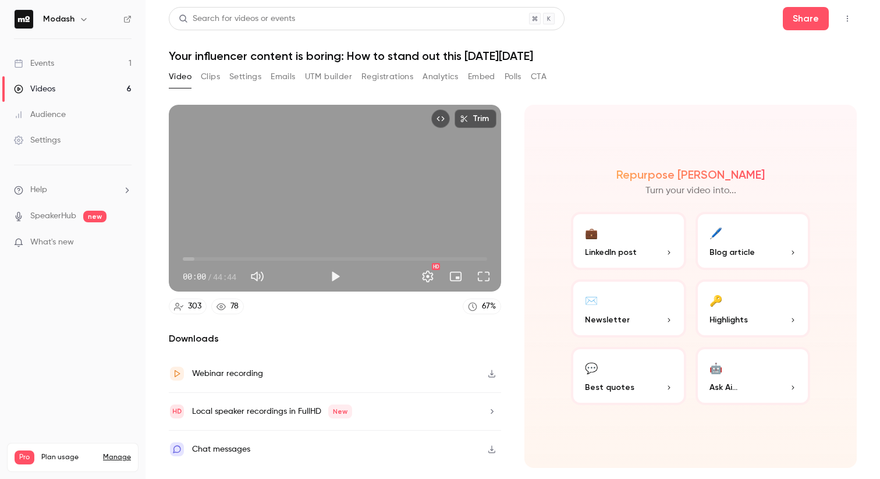
click at [72, 64] on link "Events 1" at bounding box center [73, 64] width 146 height 26
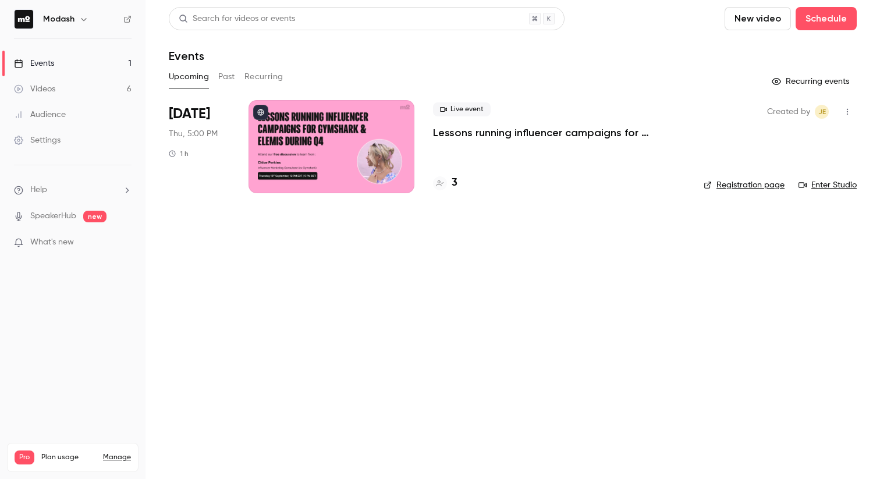
click at [90, 94] on link "Videos 6" at bounding box center [73, 89] width 146 height 26
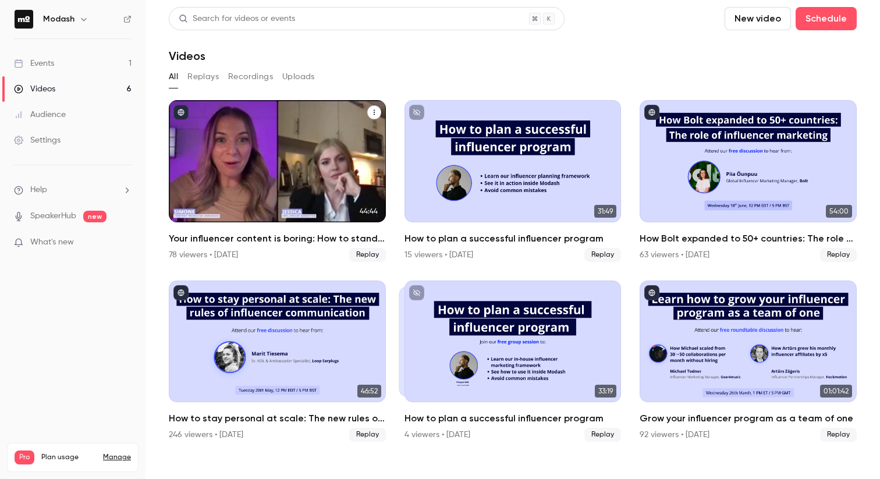
click at [374, 114] on icon "Your influencer content is boring: How to stand out this Black Friday" at bounding box center [374, 112] width 7 height 7
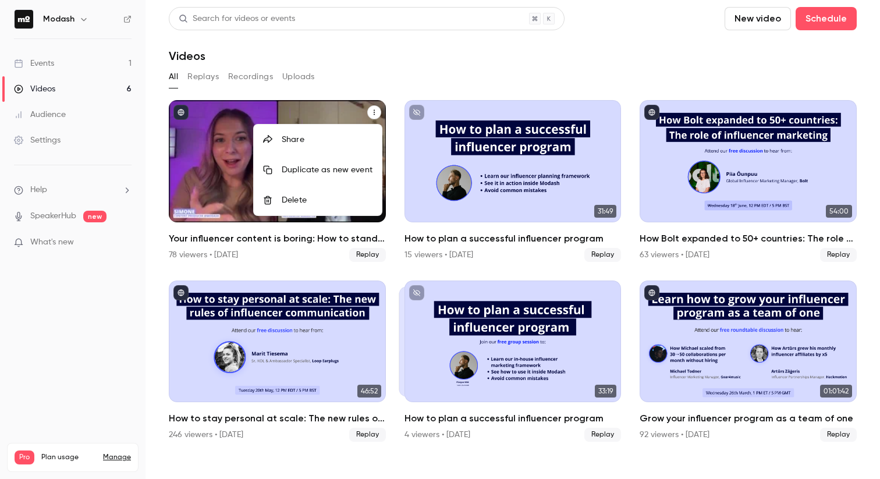
click at [347, 145] on div "Share" at bounding box center [327, 140] width 91 height 12
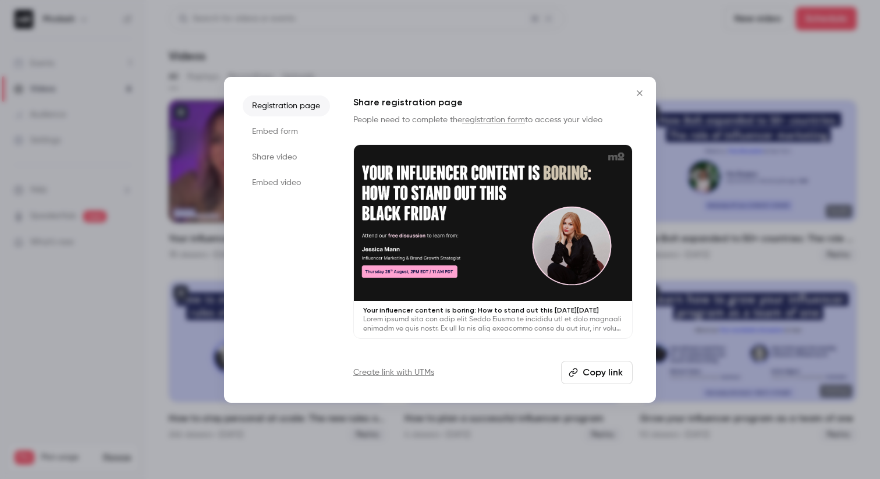
click at [293, 156] on li "Share video" at bounding box center [286, 157] width 87 height 21
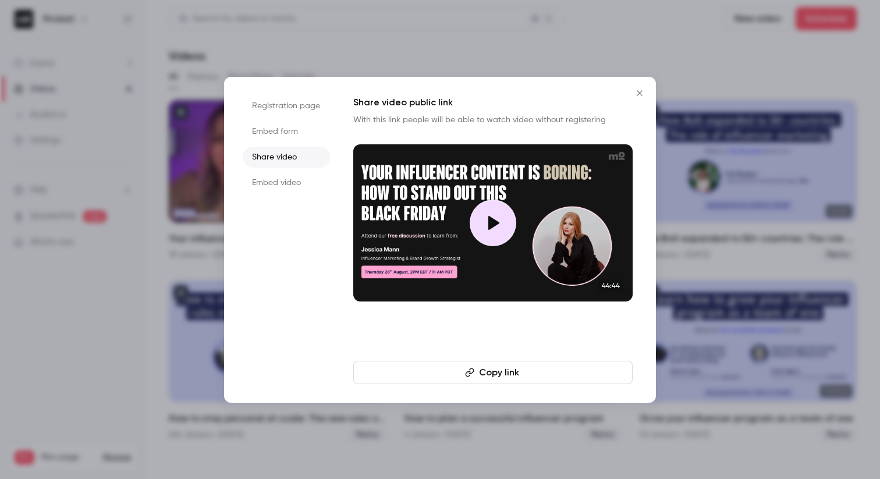
click at [503, 375] on button "Copy link" at bounding box center [492, 372] width 279 height 23
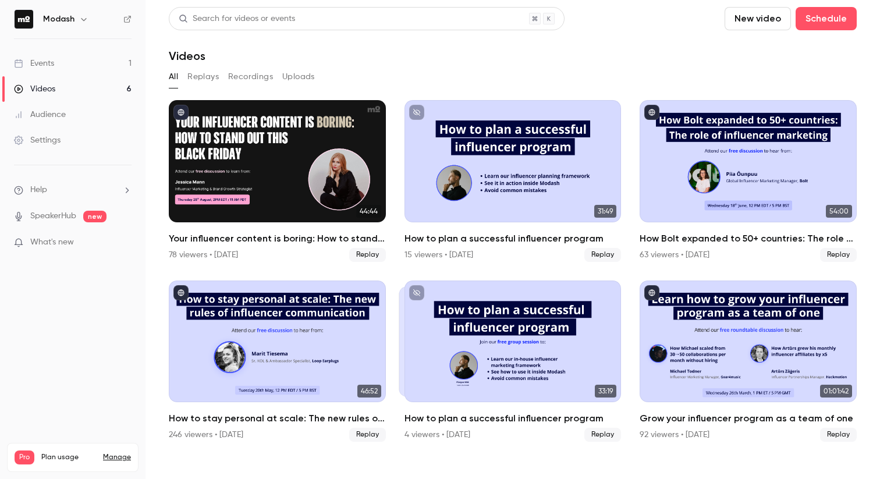
click at [65, 65] on link "Events 1" at bounding box center [73, 64] width 146 height 26
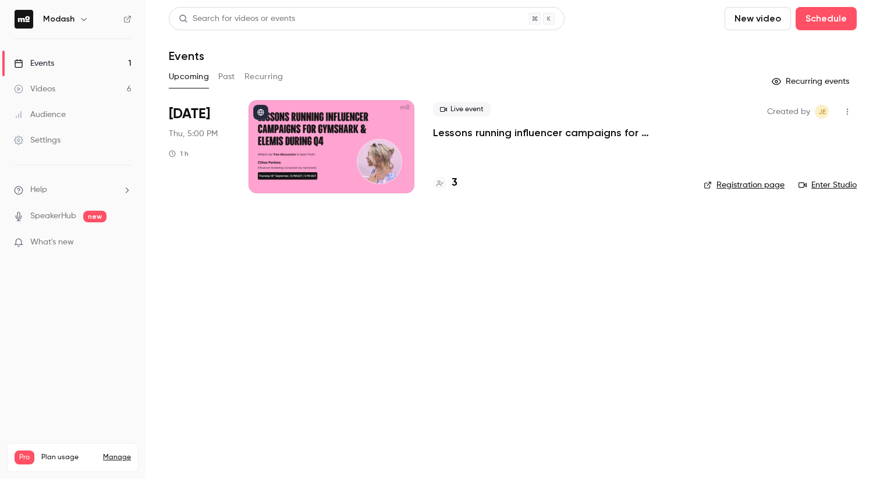
click at [84, 93] on link "Videos 6" at bounding box center [73, 89] width 146 height 26
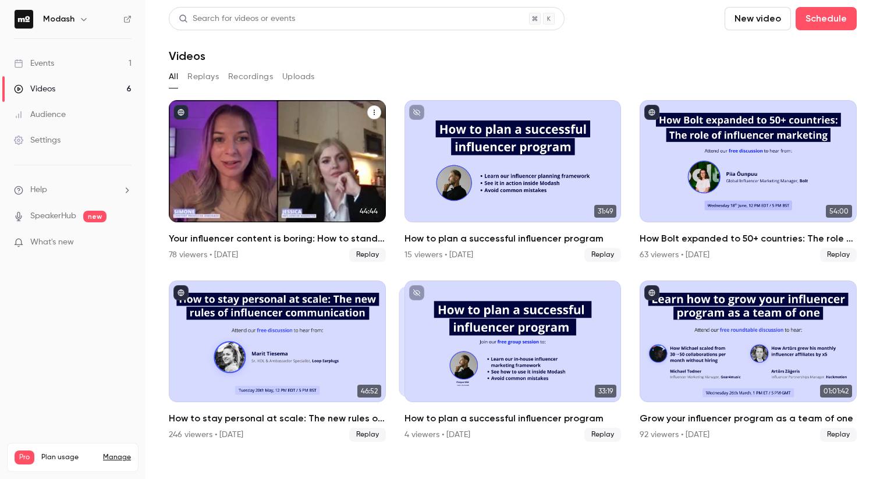
click at [315, 169] on div "Your influencer content is boring: How to stand out this Black Friday" at bounding box center [277, 161] width 217 height 122
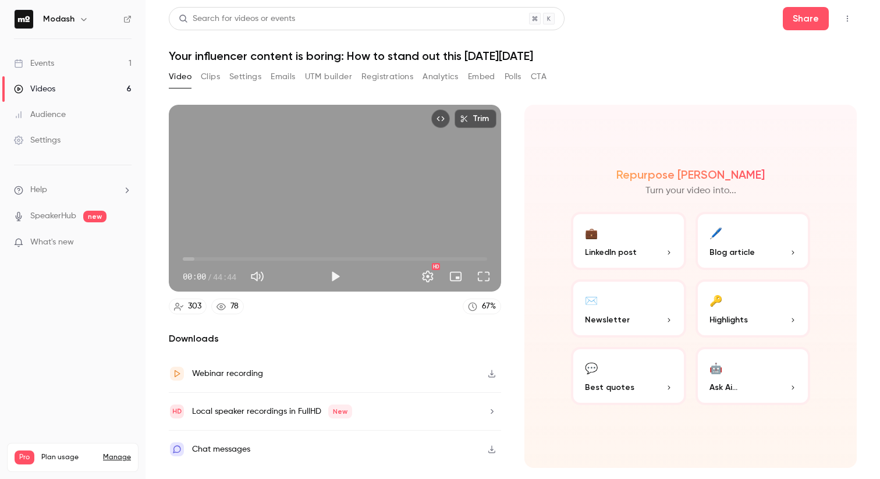
click at [213, 83] on button "Clips" at bounding box center [210, 77] width 19 height 19
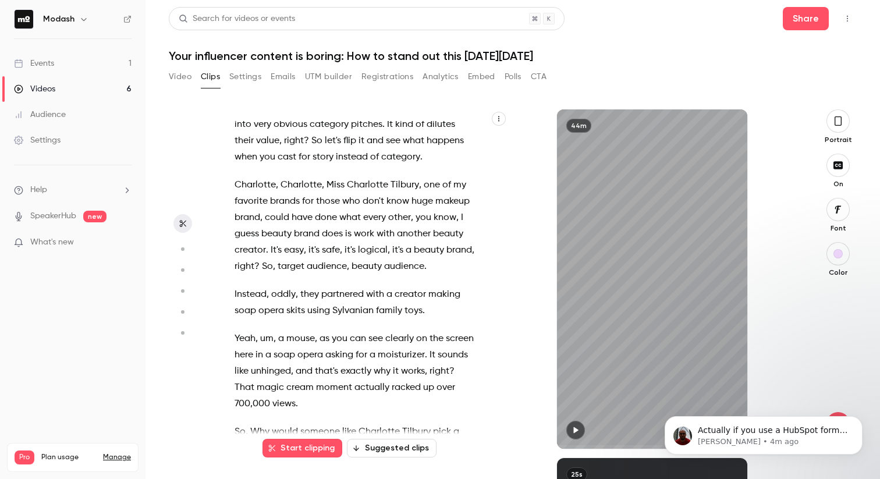
scroll to position [493, 0]
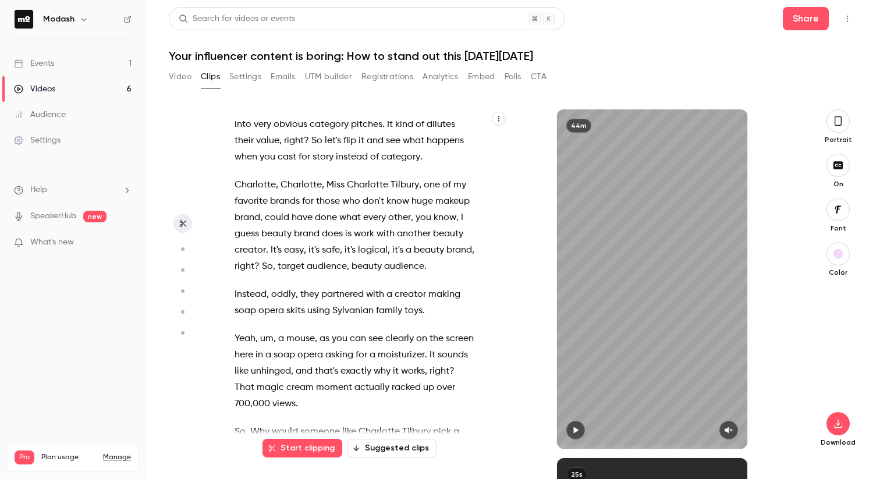
click at [77, 63] on link "Events 1" at bounding box center [73, 64] width 146 height 26
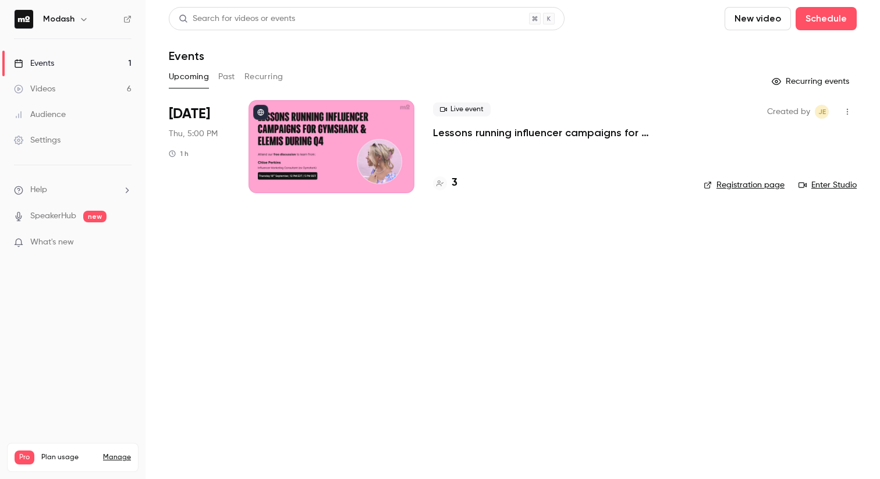
click at [466, 135] on p "Lessons running influencer campaigns for Gymshark & Elemis during Q4" at bounding box center [559, 133] width 252 height 14
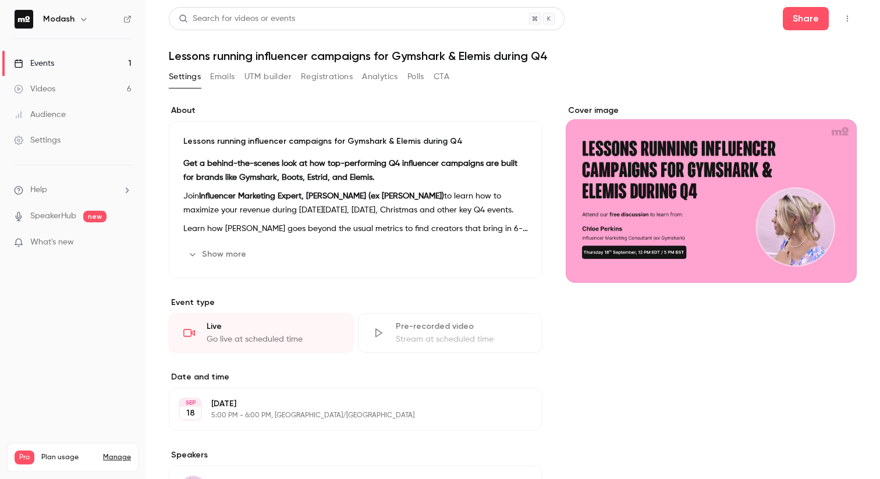
click at [272, 70] on button "UTM builder" at bounding box center [268, 77] width 47 height 19
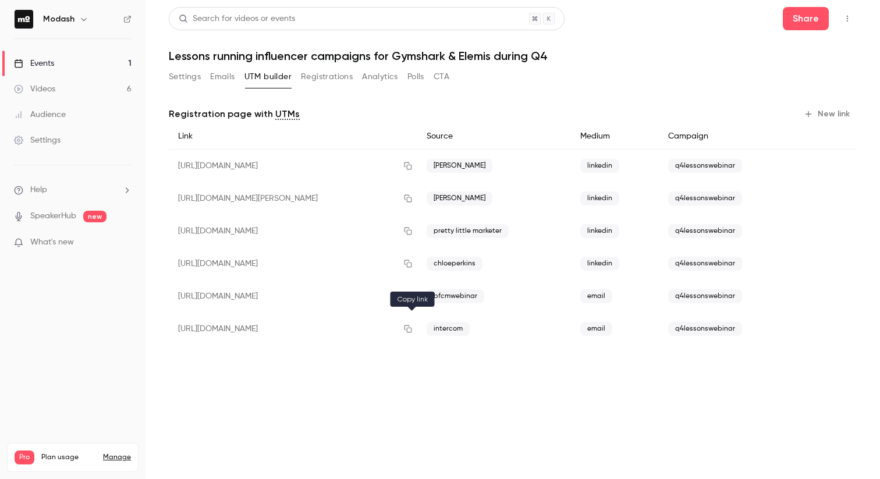
click at [413, 328] on icon "button" at bounding box center [407, 329] width 9 height 8
click at [65, 59] on link "Events 1" at bounding box center [73, 64] width 146 height 26
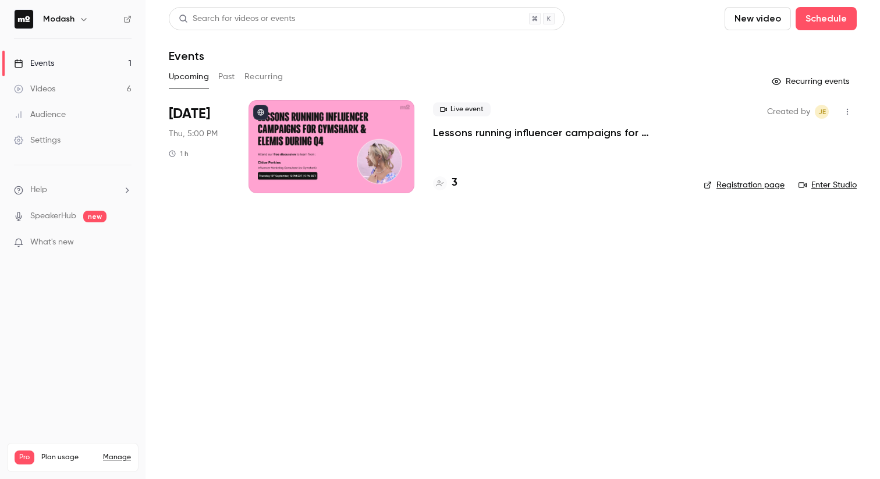
click at [34, 89] on div "Videos" at bounding box center [34, 89] width 41 height 12
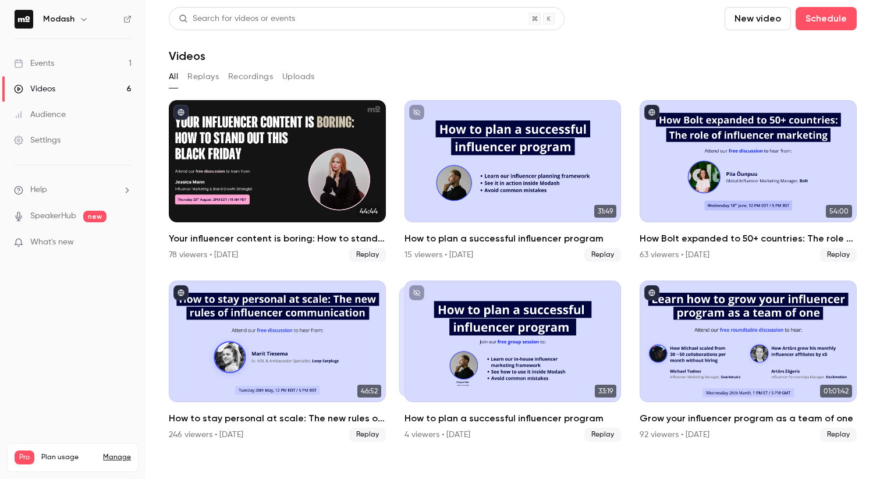
click at [59, 58] on link "Events 1" at bounding box center [73, 64] width 146 height 26
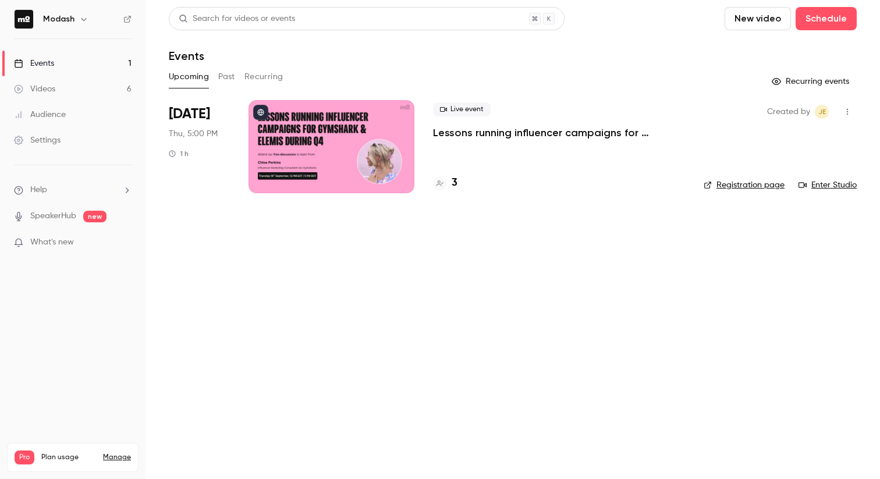
click at [235, 76] on button "Past" at bounding box center [226, 77] width 17 height 19
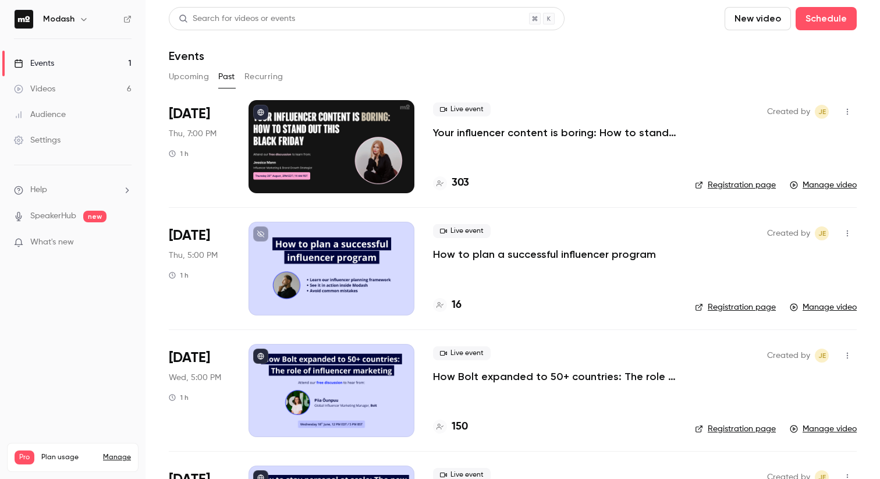
click at [516, 131] on p "Your influencer content is boring: How to stand out this [DATE][DATE]" at bounding box center [554, 133] width 243 height 14
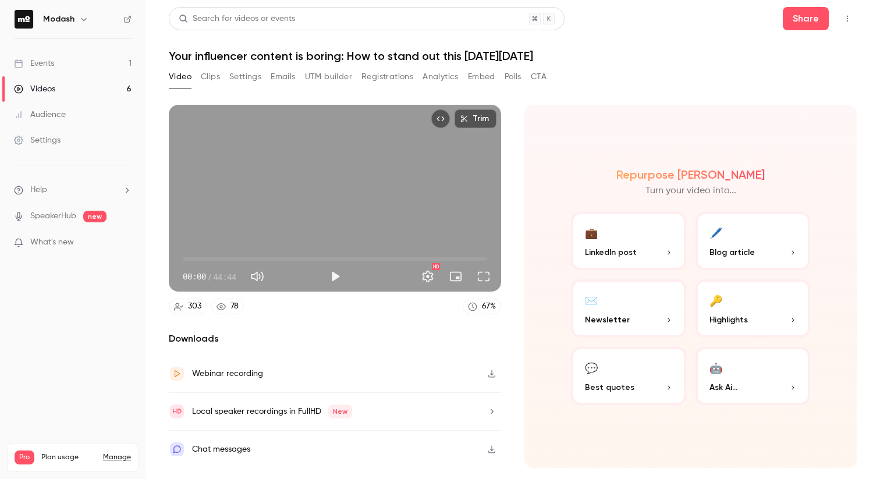
click at [289, 75] on button "Emails" at bounding box center [283, 77] width 24 height 19
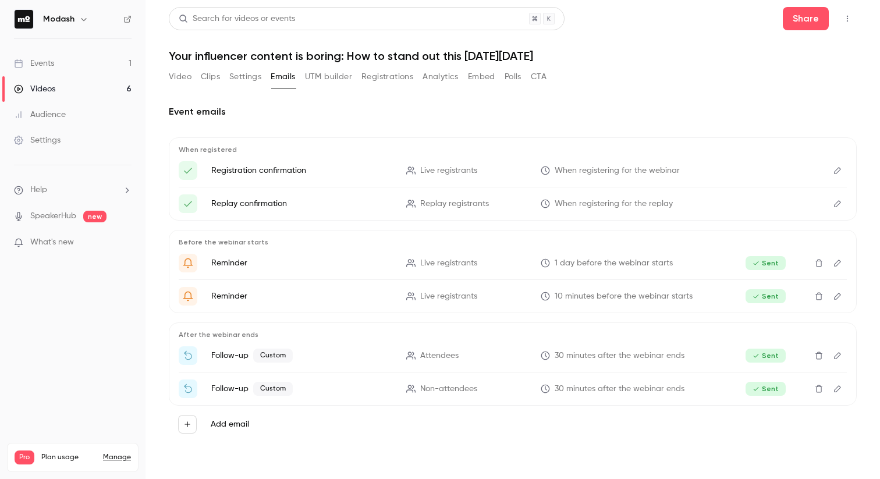
click at [841, 357] on icon "Edit" at bounding box center [837, 356] width 9 height 8
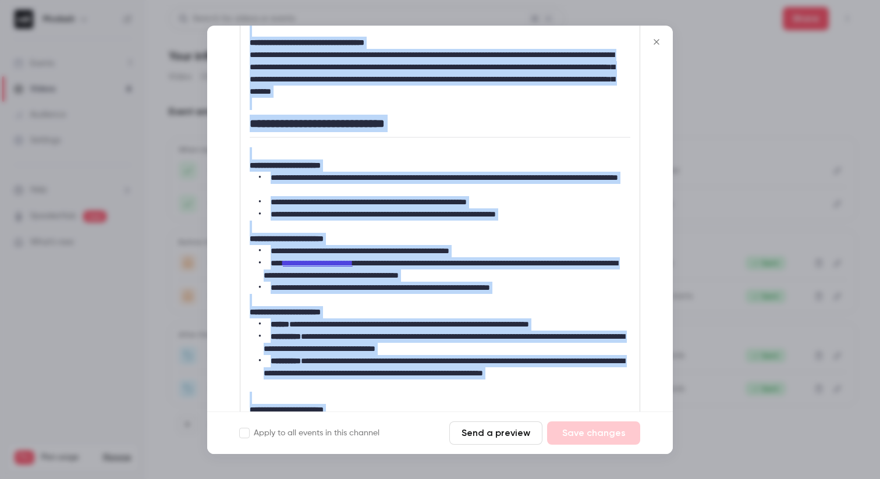
scroll to position [713, 0]
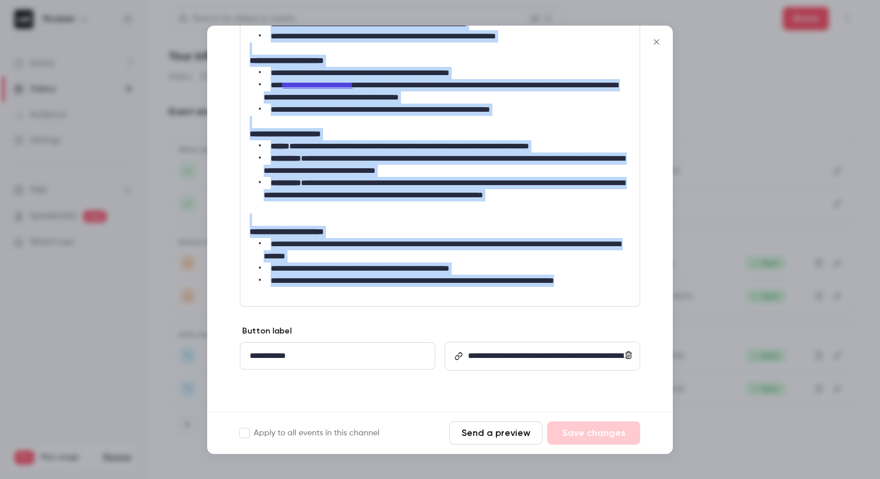
drag, startPoint x: 250, startPoint y: 229, endPoint x: 400, endPoint y: 300, distance: 166.2
copy div "**********"
click at [657, 42] on icon "Close" at bounding box center [656, 41] width 5 height 5
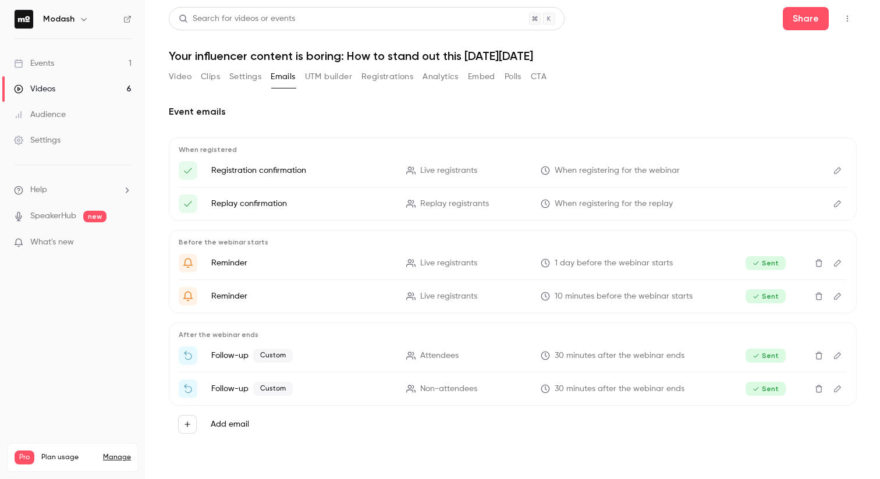
click at [180, 77] on button "Video" at bounding box center [180, 77] width 23 height 19
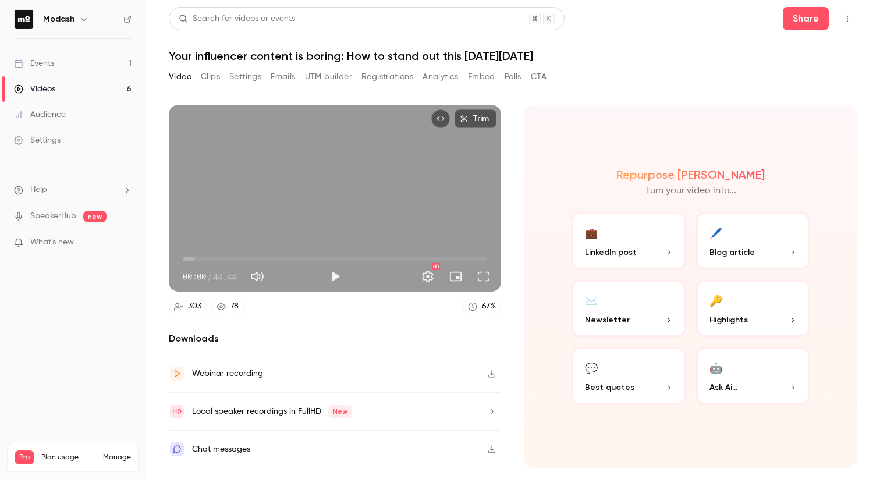
click at [214, 76] on button "Clips" at bounding box center [210, 77] width 19 height 19
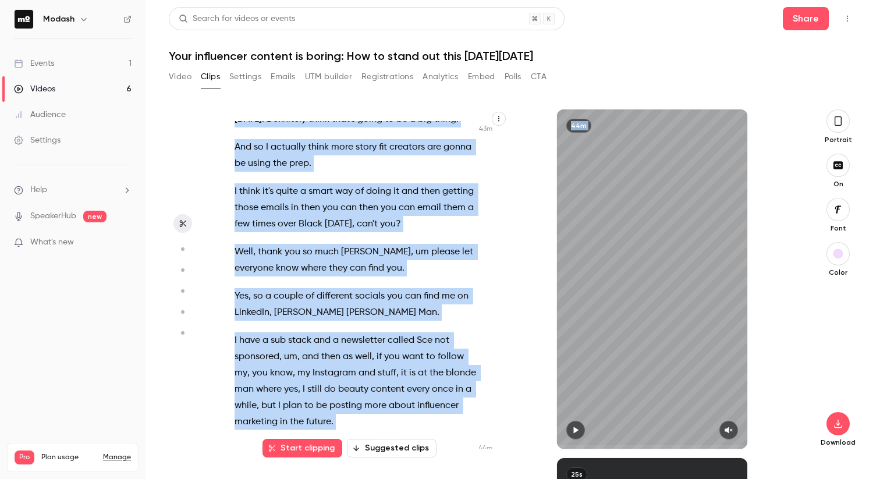
scroll to position [17147, 0]
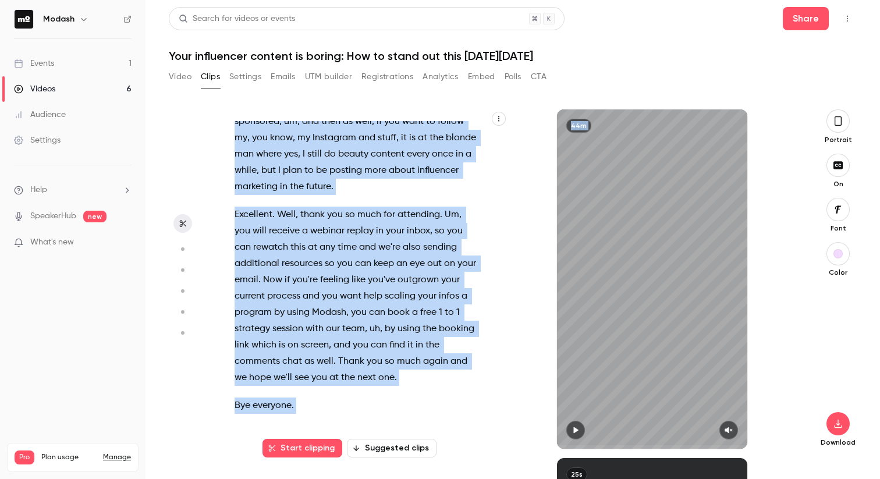
drag, startPoint x: 236, startPoint y: 128, endPoint x: 384, endPoint y: 479, distance: 380.7
click at [384, 479] on div "Hi everyone , welcome to [DATE] webinar where we'll learn how to create inf inf…" at bounding box center [508, 294] width 576 height 370
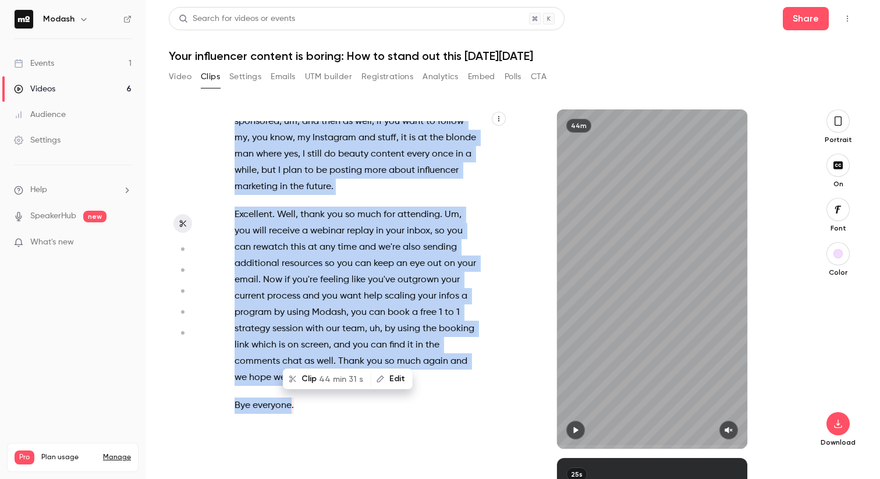
copy div "Hi everyone , welcome to [DATE] webinar where we'll learn how to create inf inf…"
click at [247, 75] on button "Settings" at bounding box center [245, 77] width 32 height 19
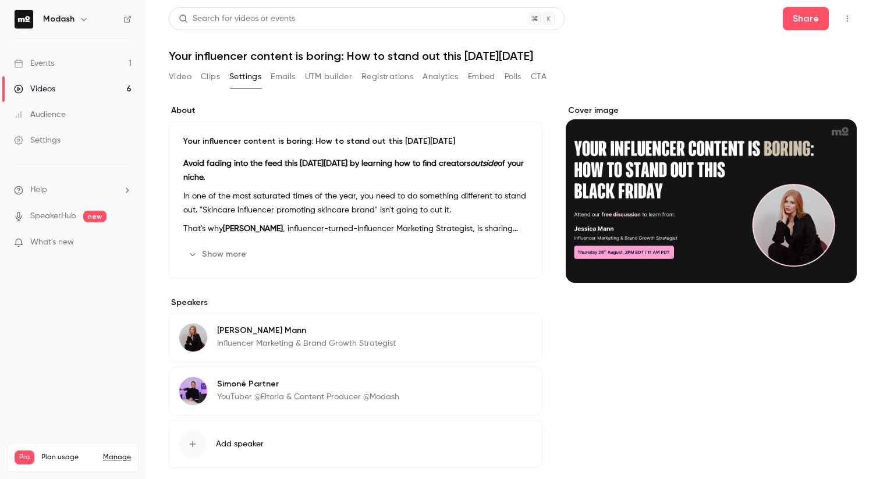
click at [208, 76] on button "Clips" at bounding box center [210, 77] width 19 height 19
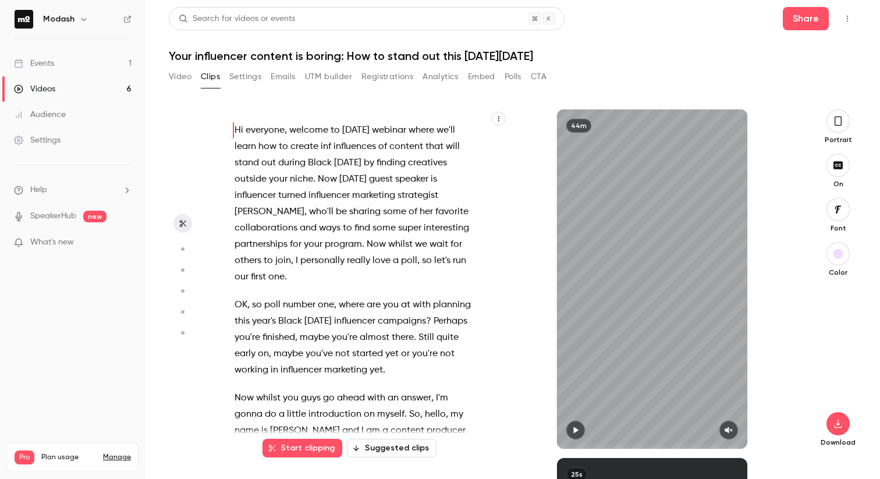
click at [179, 75] on button "Video" at bounding box center [180, 77] width 23 height 19
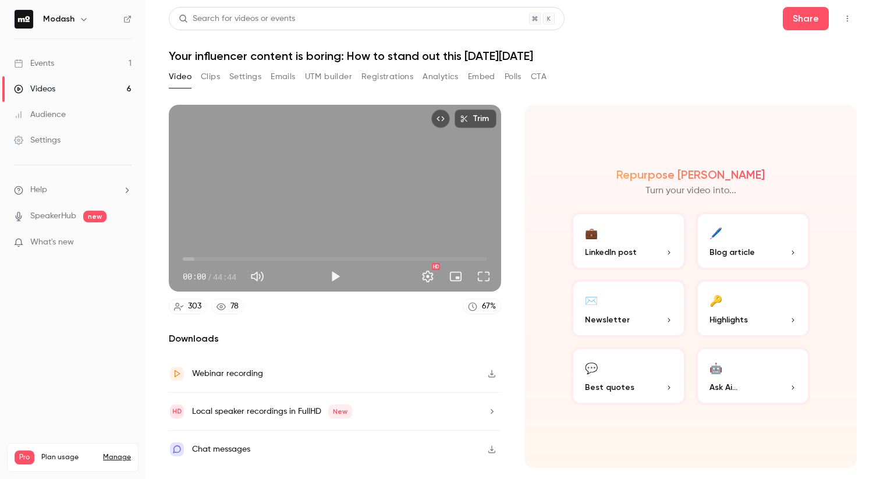
click at [247, 73] on button "Settings" at bounding box center [245, 77] width 32 height 19
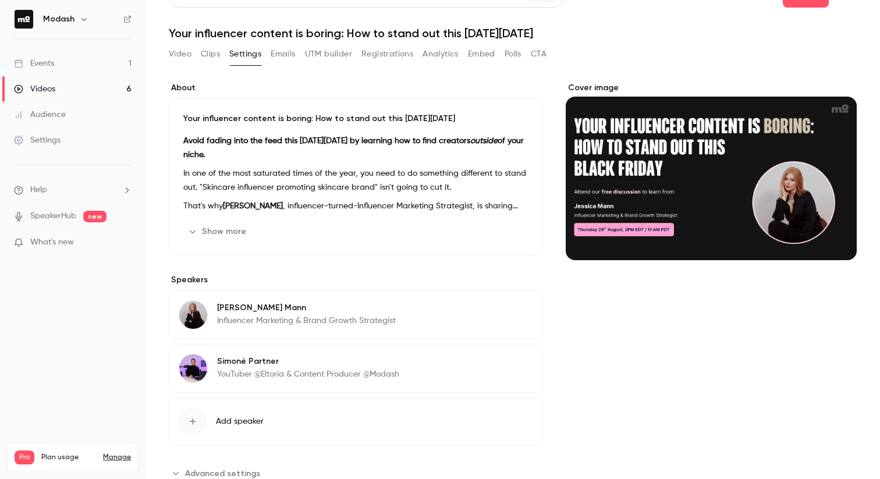
scroll to position [48, 0]
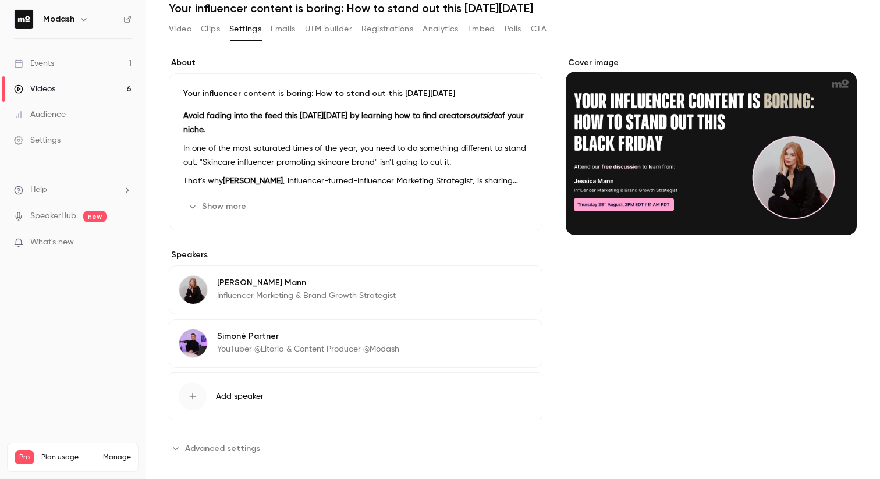
click at [214, 205] on button "Show more" at bounding box center [218, 206] width 70 height 19
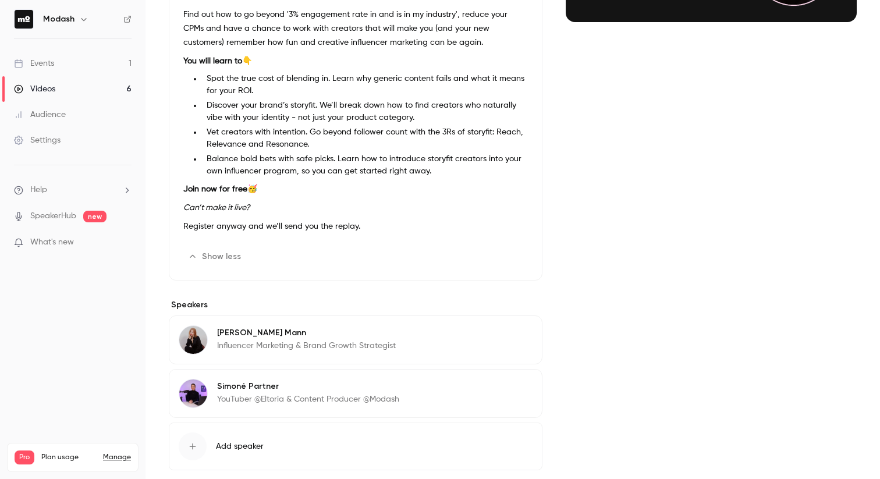
scroll to position [0, 0]
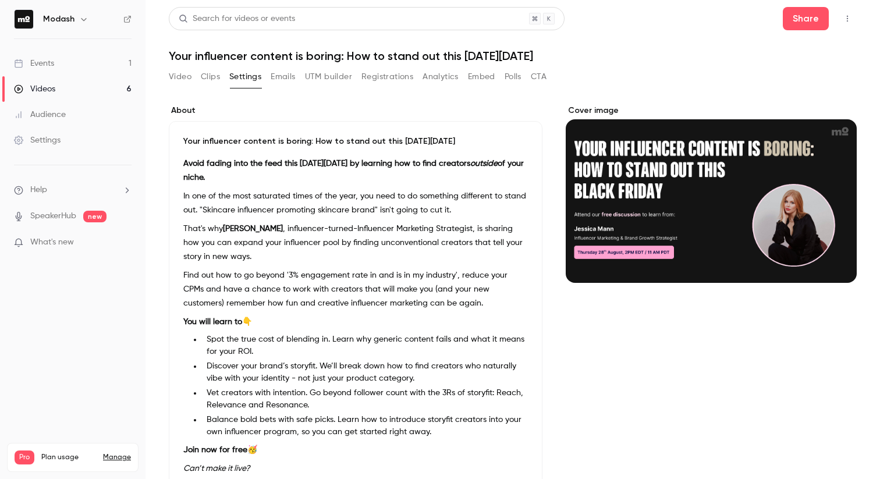
click at [215, 76] on button "Clips" at bounding box center [210, 77] width 19 height 19
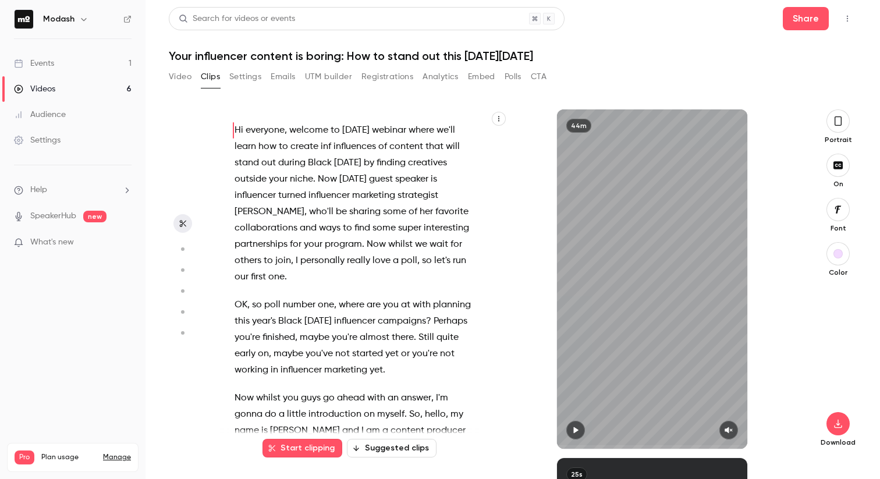
click at [250, 211] on span "[PERSON_NAME]" at bounding box center [270, 212] width 70 height 16
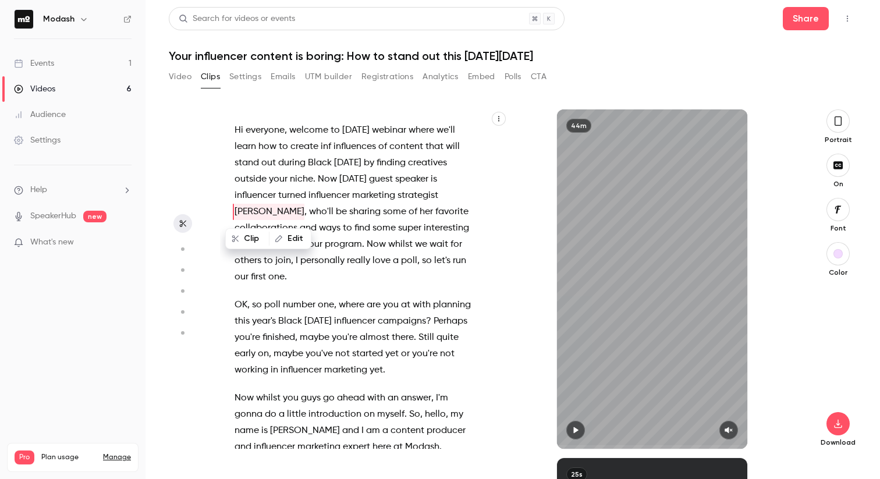
click at [831, 348] on div "Download" at bounding box center [838, 366] width 37 height 161
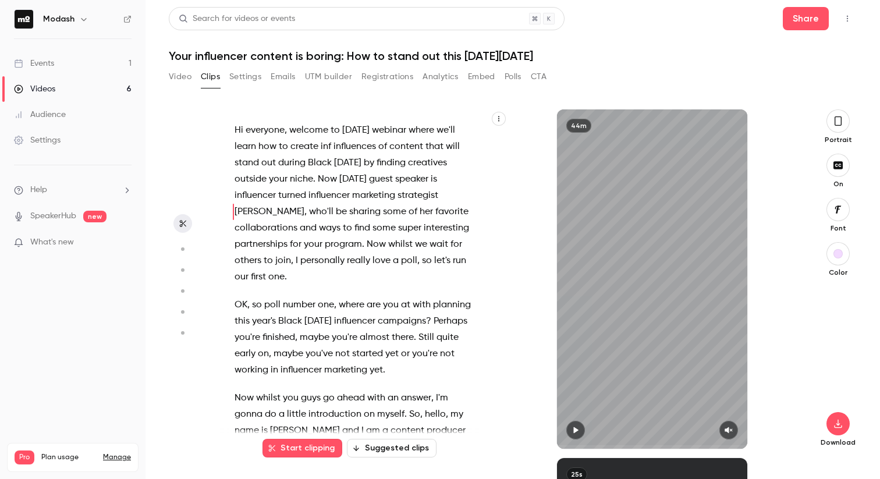
type input "**"
click at [176, 75] on button "Video" at bounding box center [180, 77] width 23 height 19
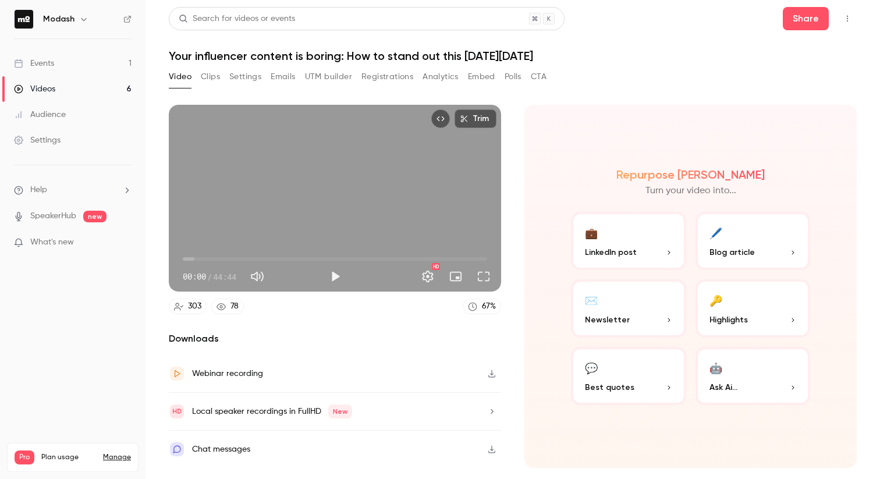
click at [74, 56] on link "Events 1" at bounding box center [73, 64] width 146 height 26
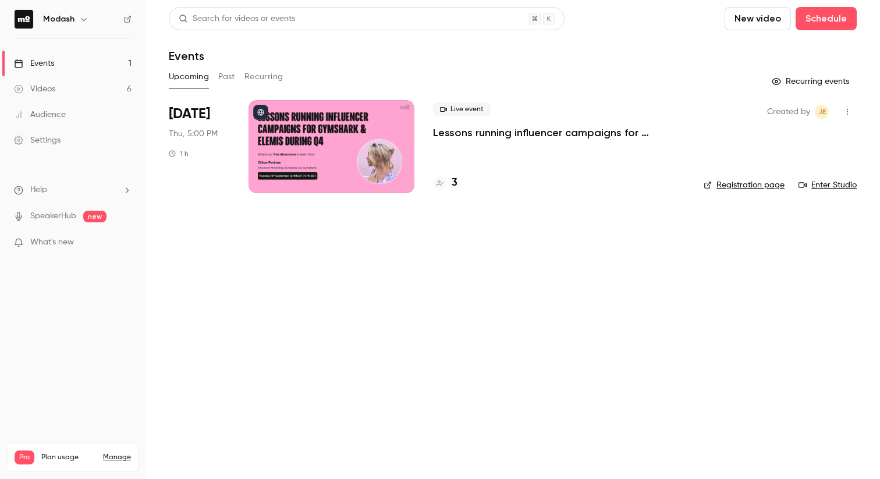
click at [456, 135] on p "Lessons running influencer campaigns for Gymshark & Elemis during Q4" at bounding box center [559, 133] width 252 height 14
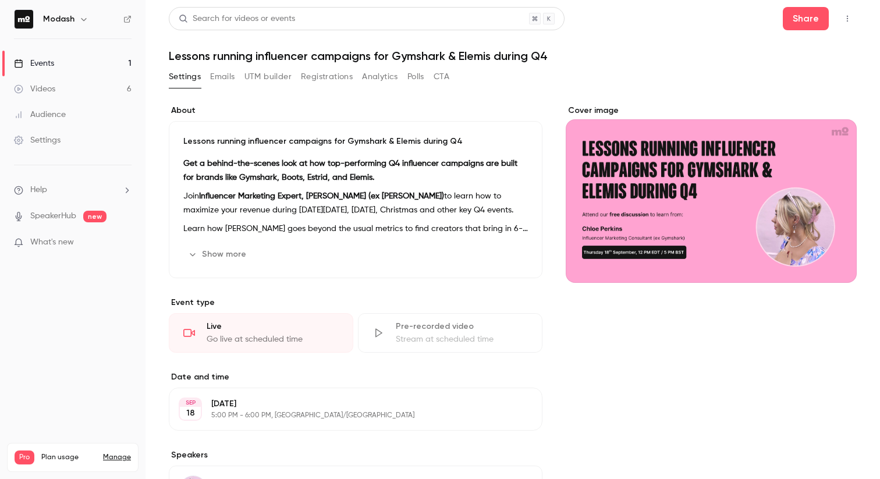
click at [222, 75] on button "Emails" at bounding box center [222, 77] width 24 height 19
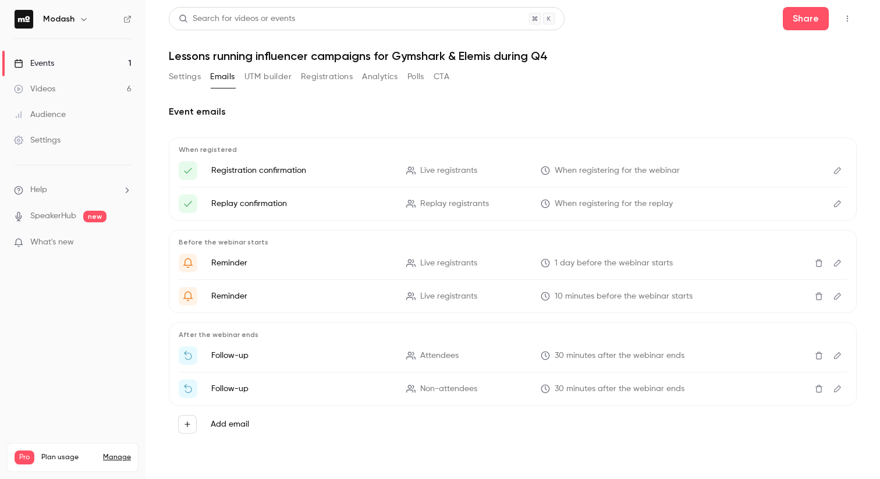
click at [382, 75] on button "Analytics" at bounding box center [380, 77] width 36 height 19
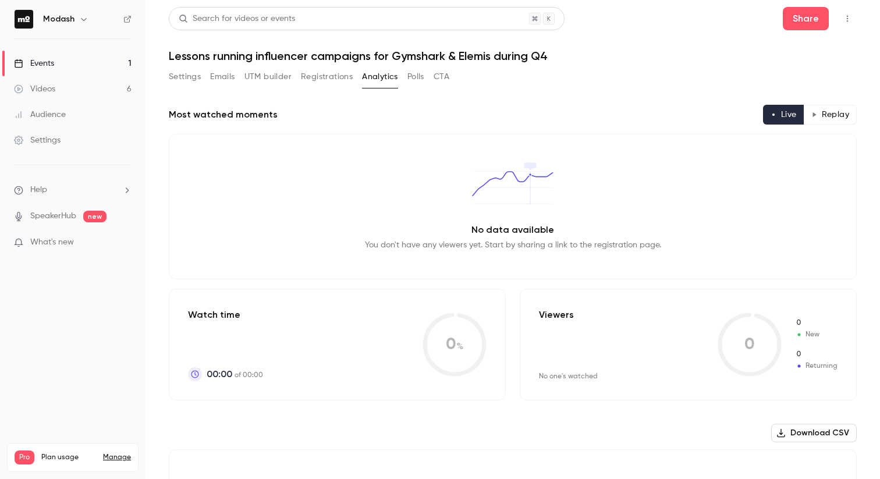
click at [285, 75] on button "UTM builder" at bounding box center [268, 77] width 47 height 19
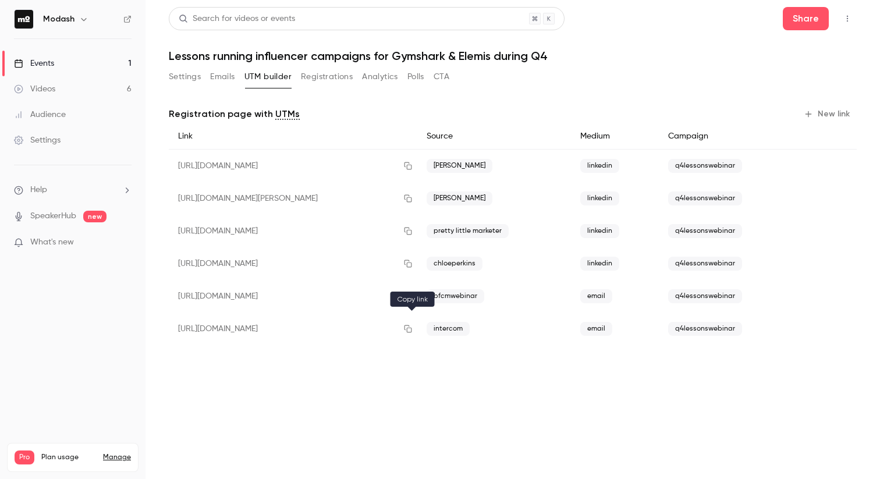
click at [409, 334] on button "button" at bounding box center [408, 329] width 19 height 19
click at [412, 331] on icon "button" at bounding box center [407, 329] width 9 height 8
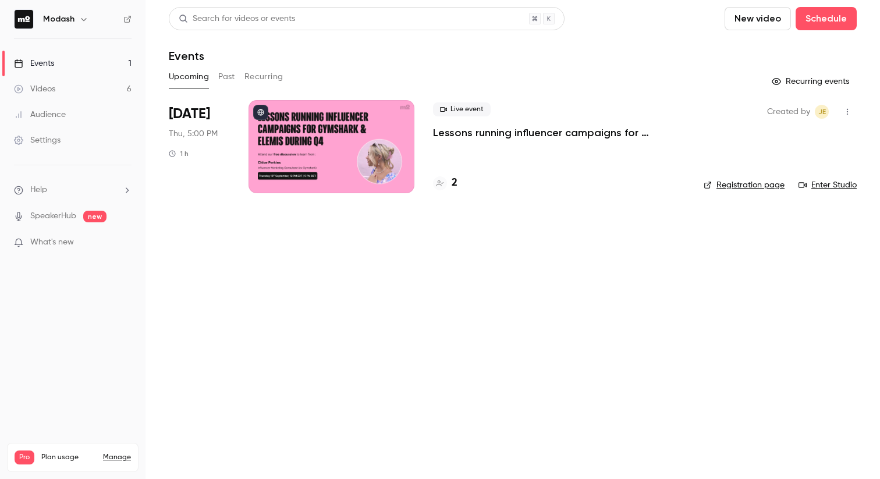
drag, startPoint x: 849, startPoint y: 111, endPoint x: 703, endPoint y: 156, distance: 152.5
click at [702, 154] on li "Sep 18 Thu, 5:00 PM 1 h Live event Lessons running influencer campaigns for Gym…" at bounding box center [513, 153] width 688 height 107
click at [739, 184] on link "Registration page" at bounding box center [744, 185] width 81 height 12
click at [741, 185] on link "Registration page" at bounding box center [744, 185] width 81 height 12
